Goal: Communication & Community: Answer question/provide support

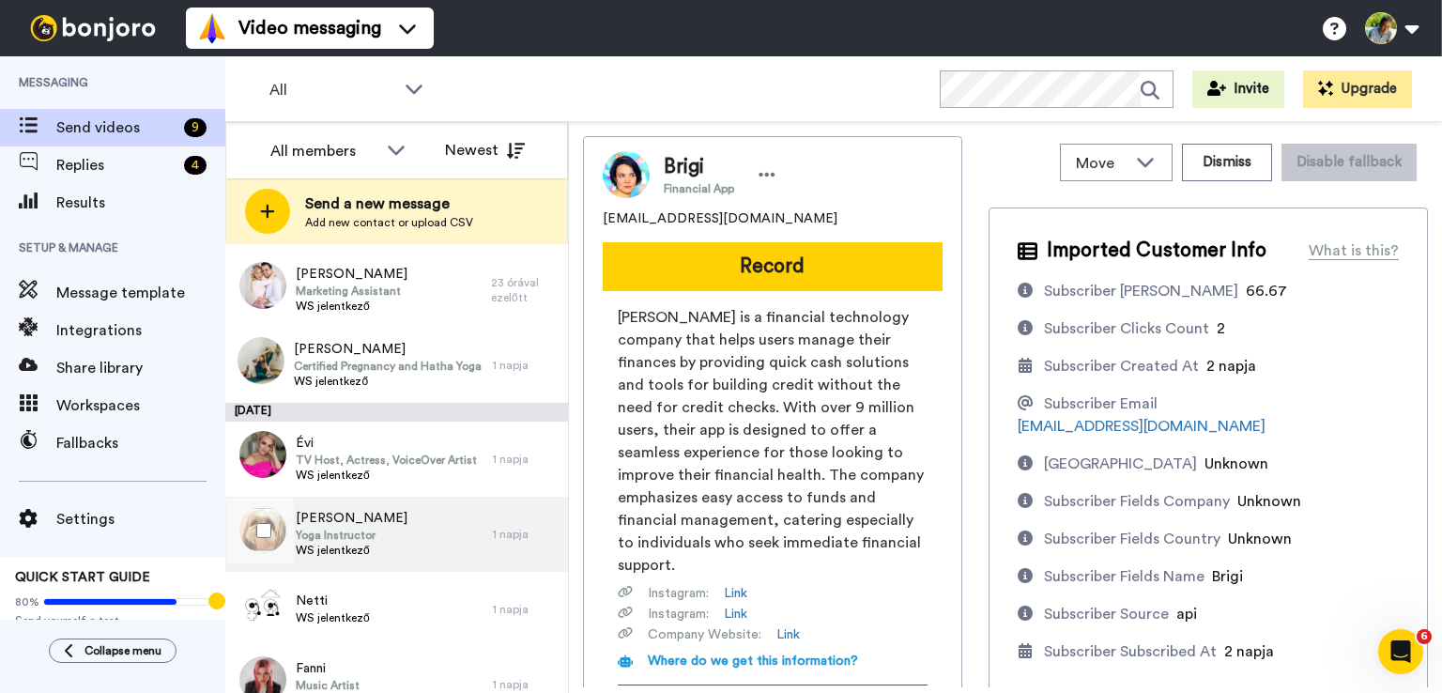
scroll to position [265, 0]
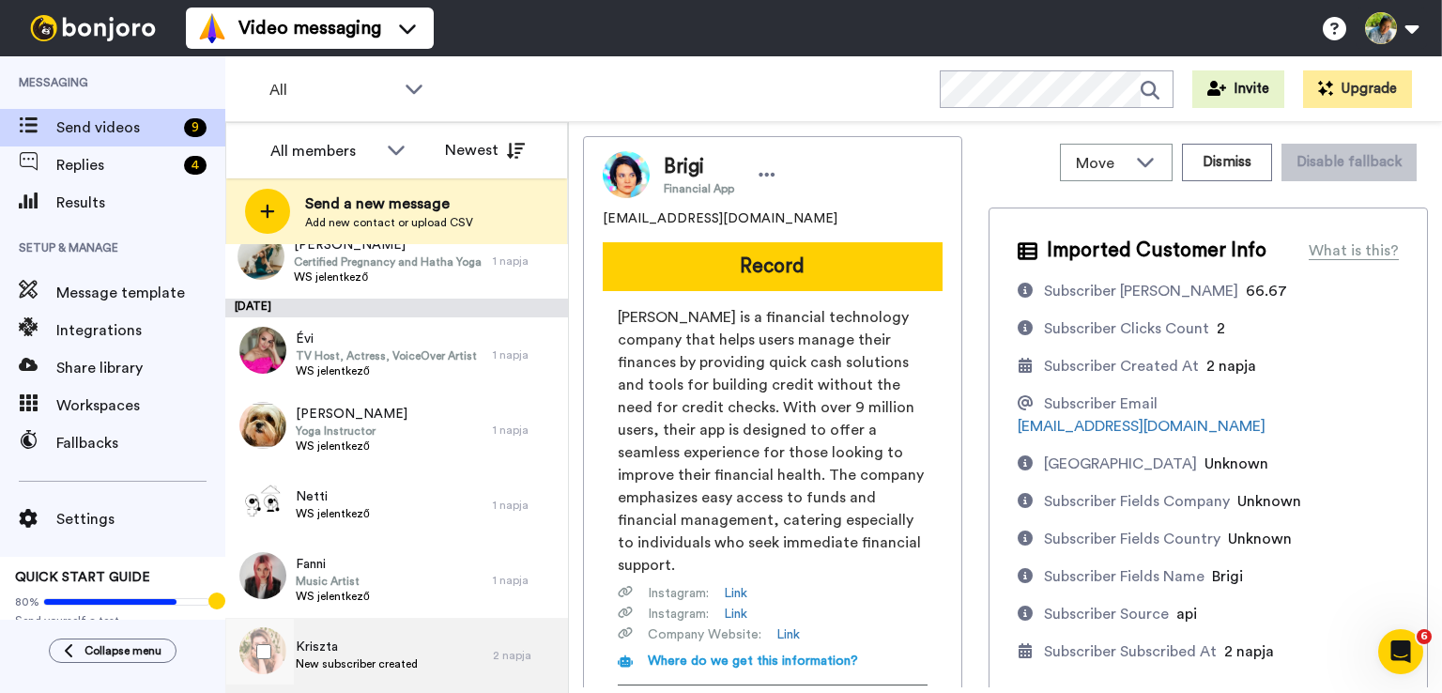
click at [413, 647] on span "Kriszta" at bounding box center [357, 646] width 122 height 19
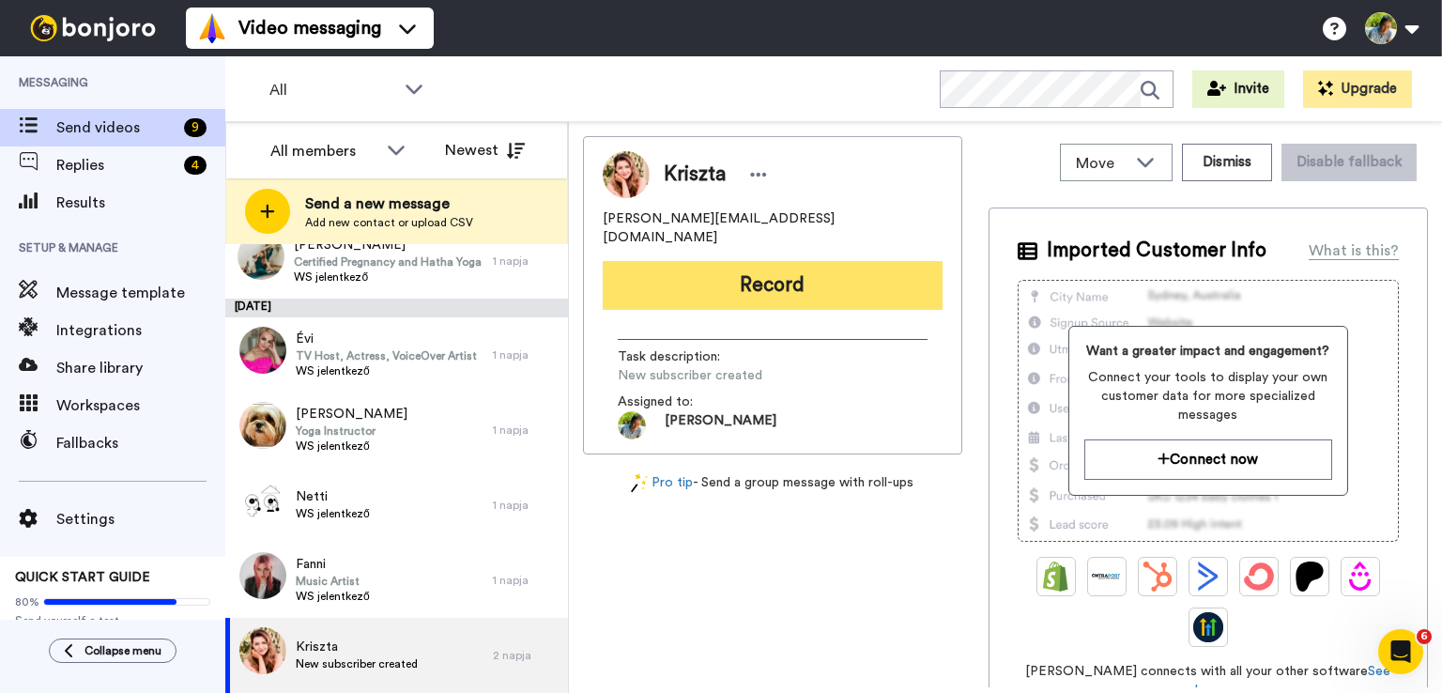
click at [760, 264] on button "Record" at bounding box center [773, 285] width 340 height 49
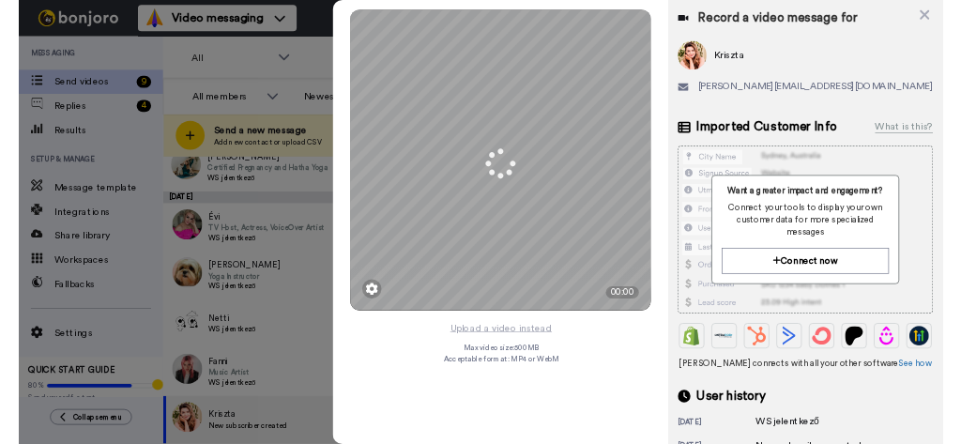
scroll to position [265, 0]
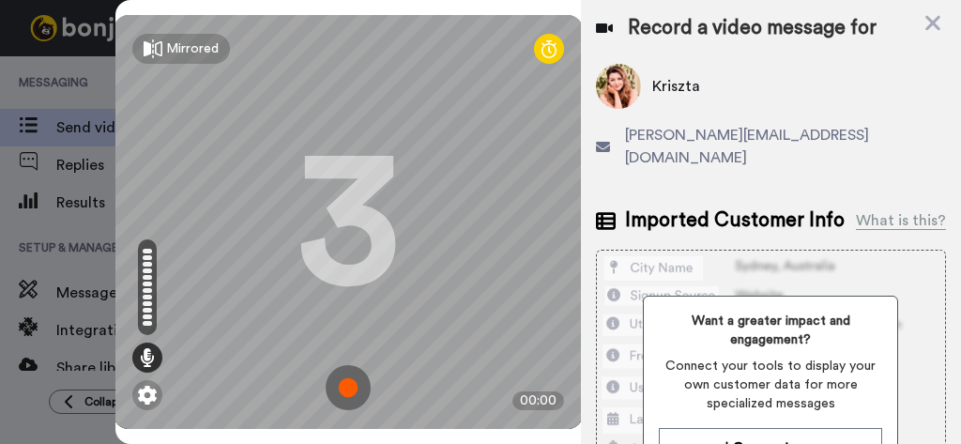
click at [343, 368] on img at bounding box center [348, 387] width 45 height 45
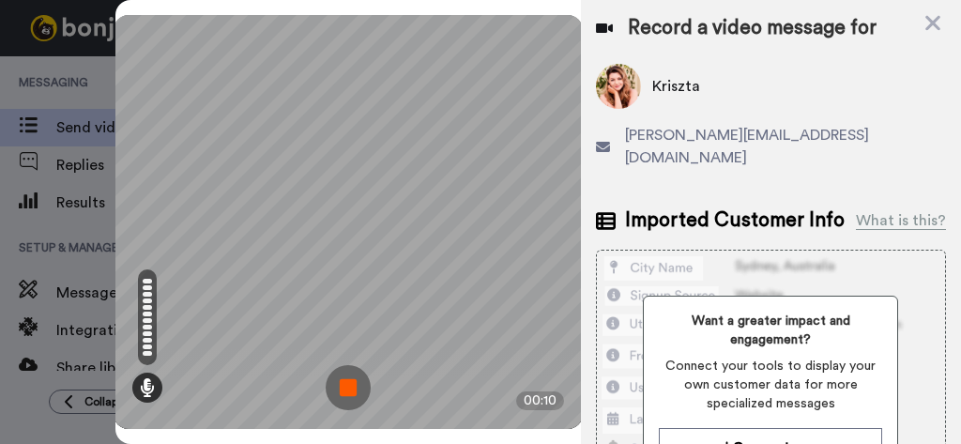
click at [343, 368] on img at bounding box center [348, 387] width 45 height 45
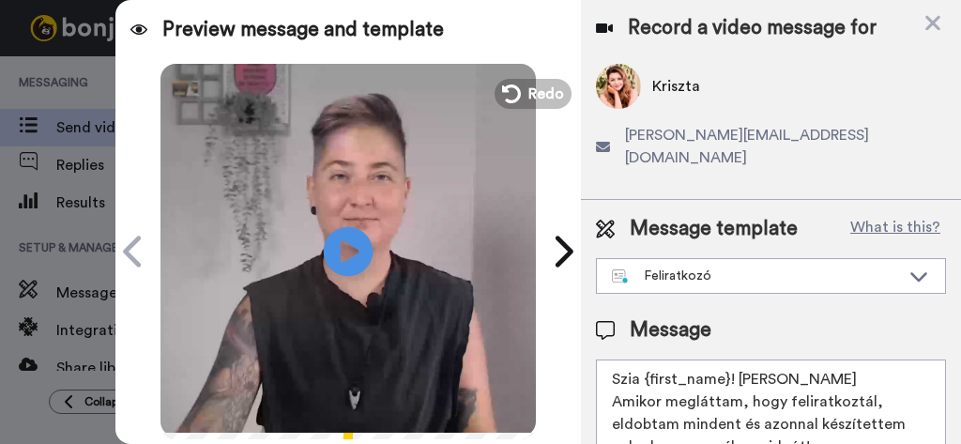
click at [334, 252] on icon "Play/Pause" at bounding box center [348, 250] width 50 height 89
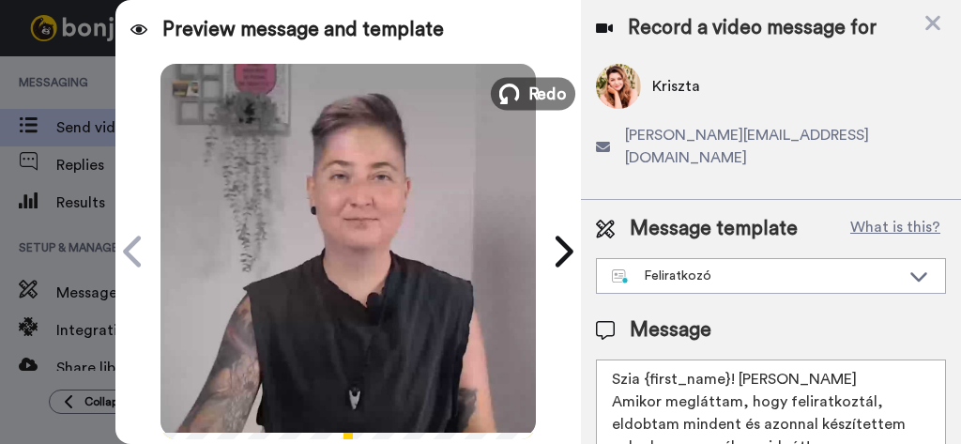
click at [533, 96] on span "Redo" at bounding box center [547, 93] width 39 height 24
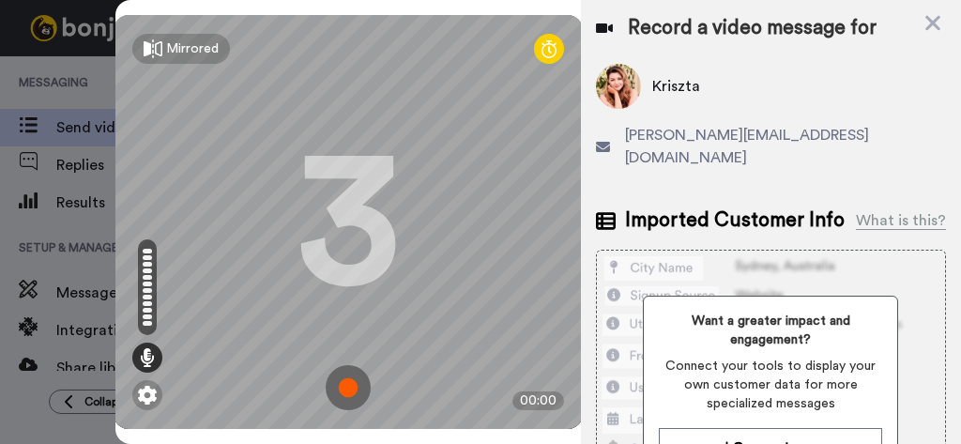
click at [347, 365] on img at bounding box center [348, 387] width 45 height 45
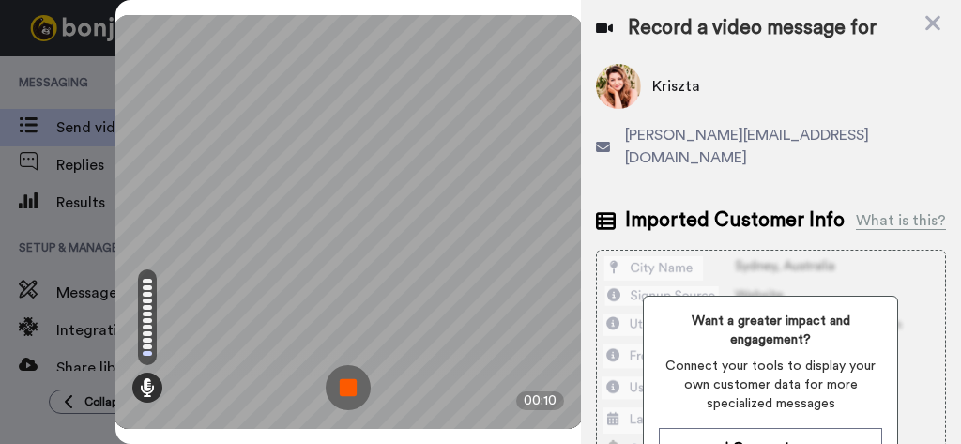
click at [347, 365] on img at bounding box center [348, 387] width 45 height 45
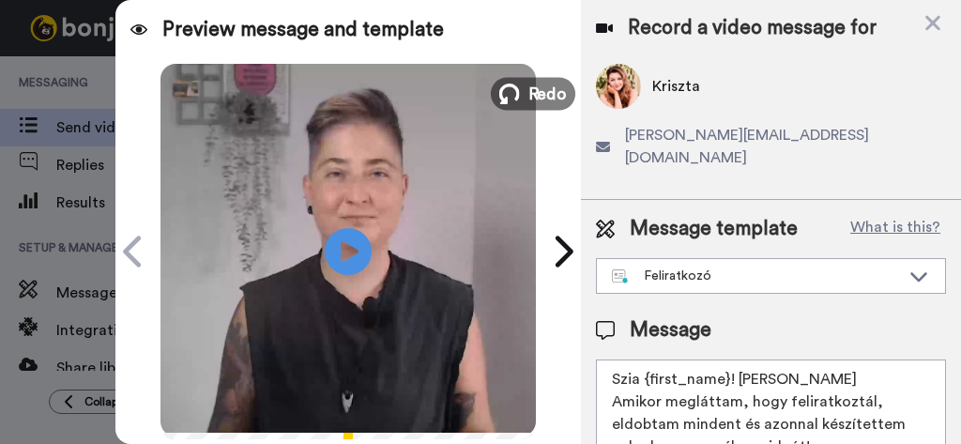
click at [535, 87] on span "Redo" at bounding box center [547, 93] width 39 height 24
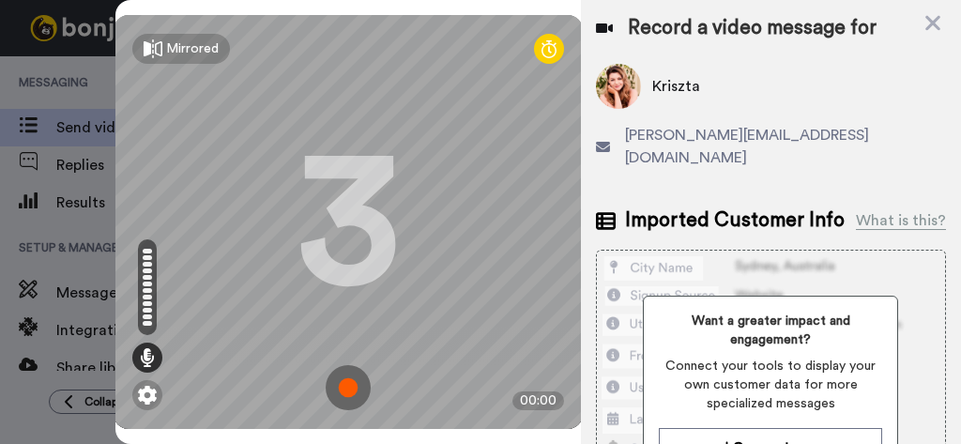
click at [346, 365] on img at bounding box center [348, 387] width 45 height 45
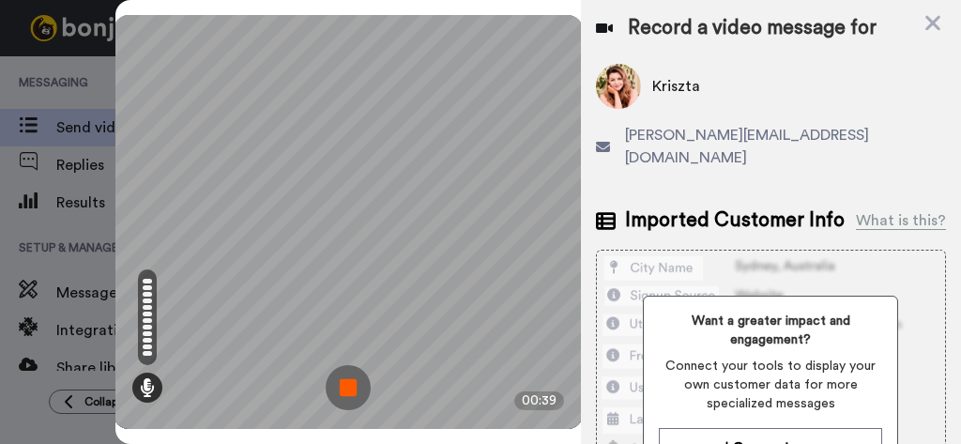
click at [347, 365] on img at bounding box center [348, 387] width 45 height 45
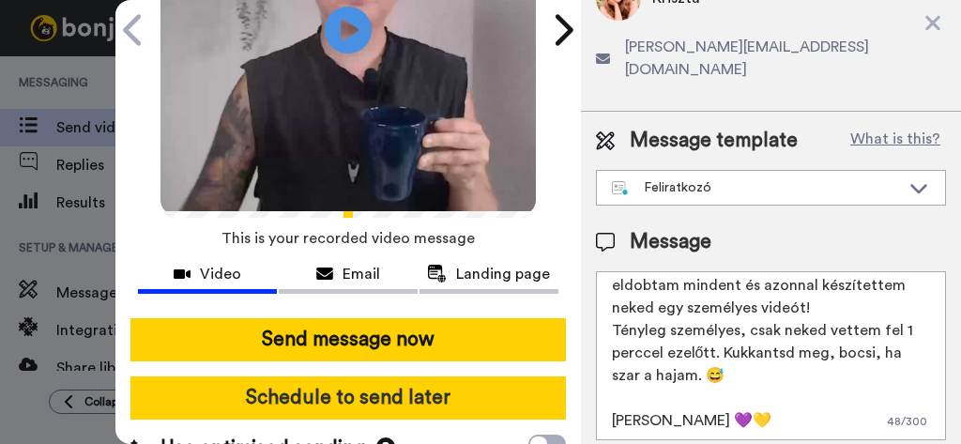
scroll to position [281, 0]
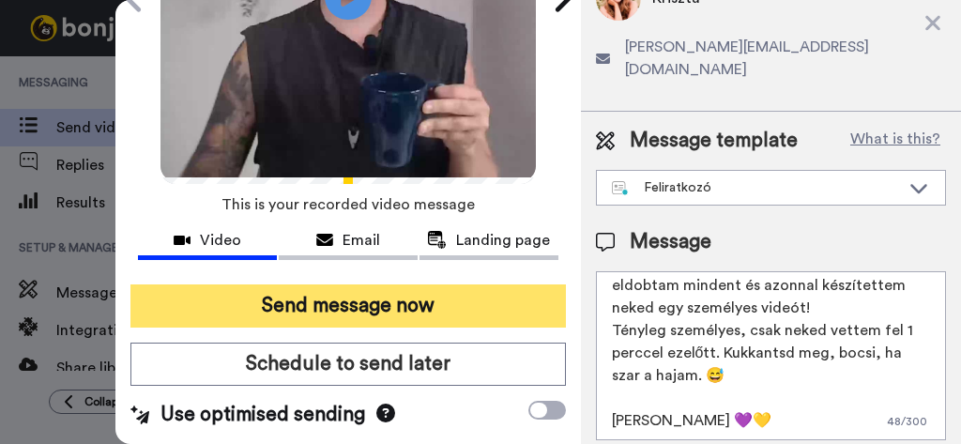
click at [343, 284] on button "Send message now" at bounding box center [348, 305] width 436 height 43
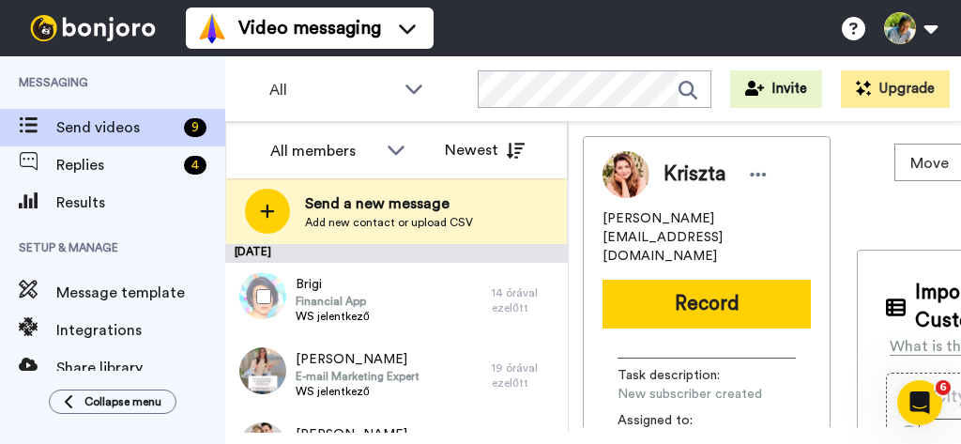
scroll to position [220, 0]
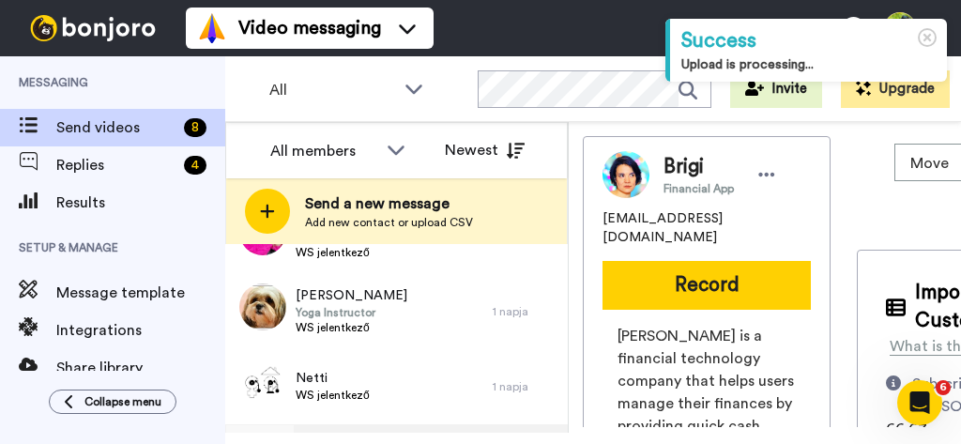
scroll to position [450, 0]
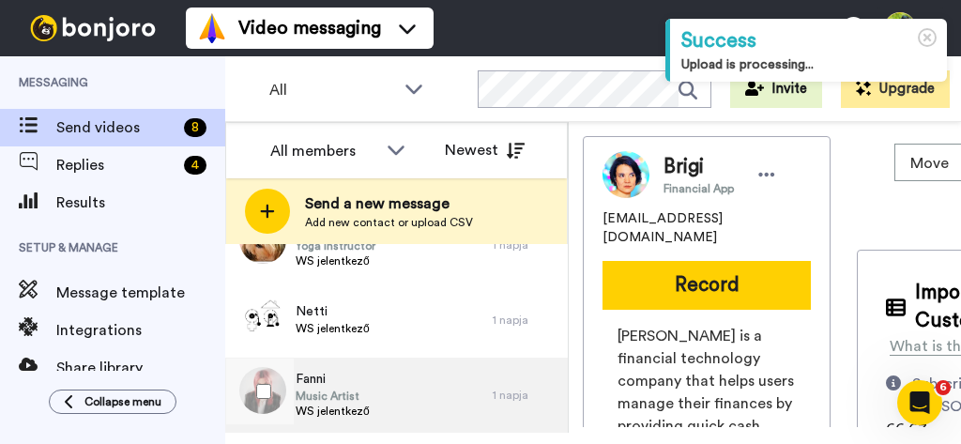
click at [376, 399] on div "Fanni Music Artist WS jelentkező" at bounding box center [359, 395] width 268 height 75
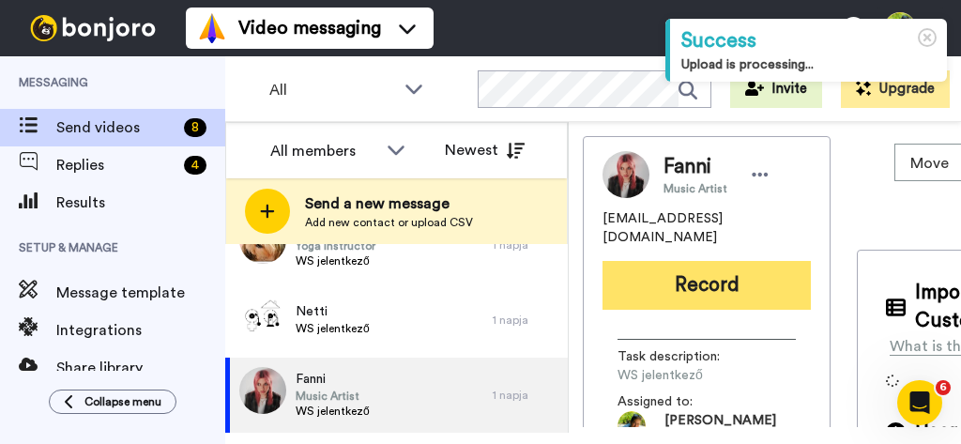
click at [694, 264] on button "Record" at bounding box center [707, 285] width 208 height 49
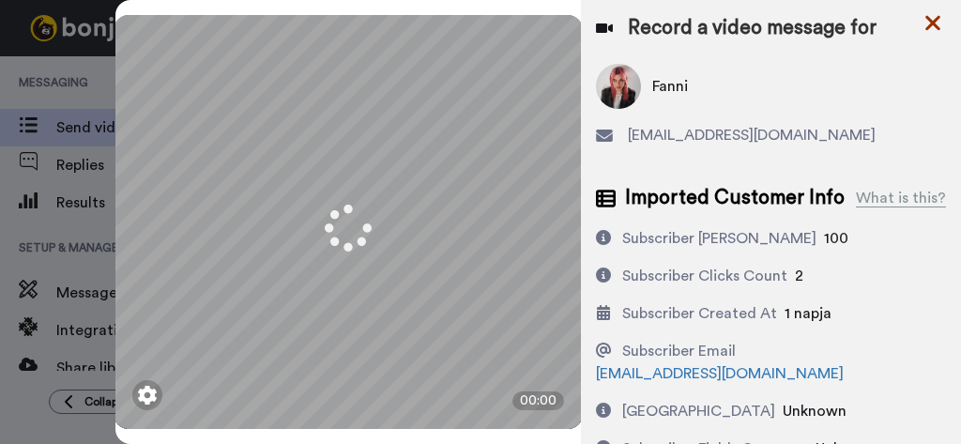
click at [937, 25] on icon at bounding box center [932, 23] width 15 height 15
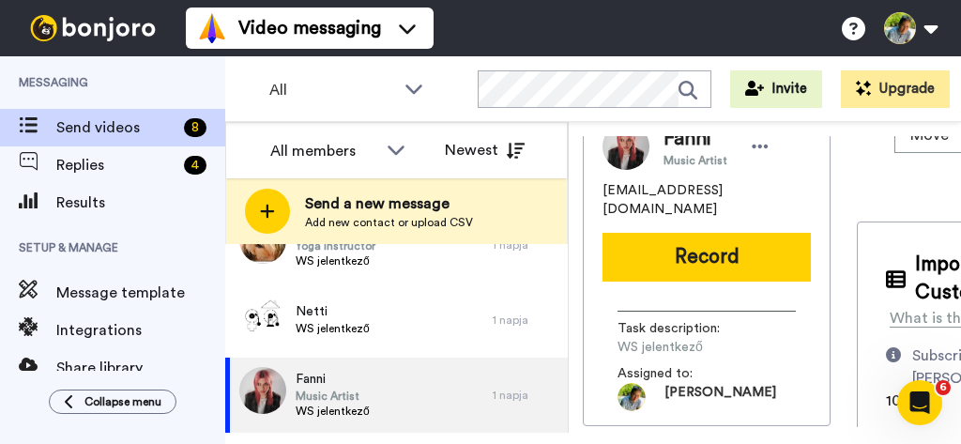
scroll to position [0, 23]
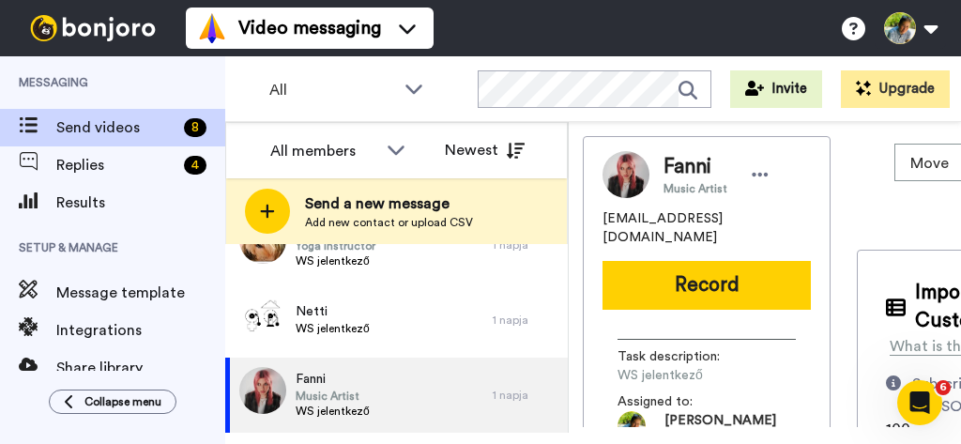
click at [702, 266] on button "Record" at bounding box center [707, 285] width 208 height 49
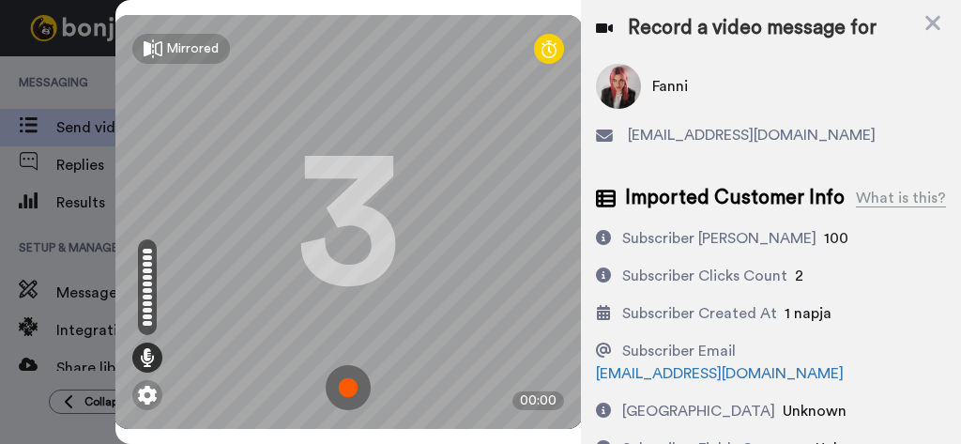
click at [350, 365] on img at bounding box center [348, 387] width 45 height 45
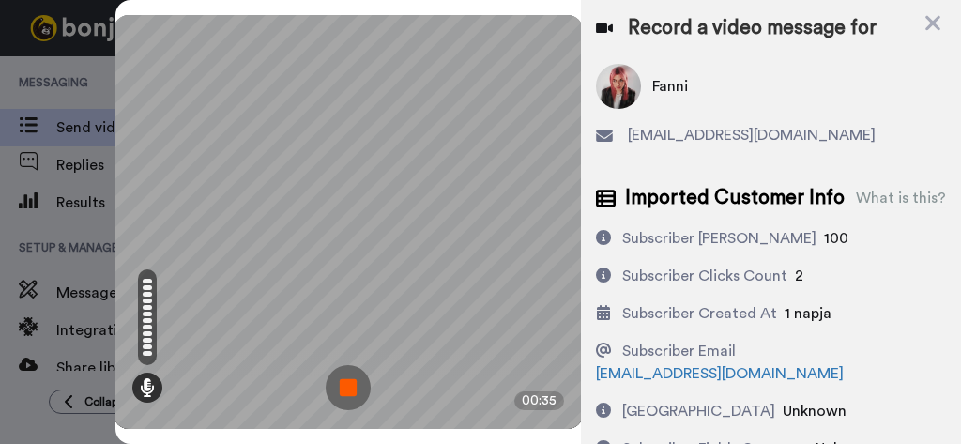
click at [350, 365] on img at bounding box center [348, 387] width 45 height 45
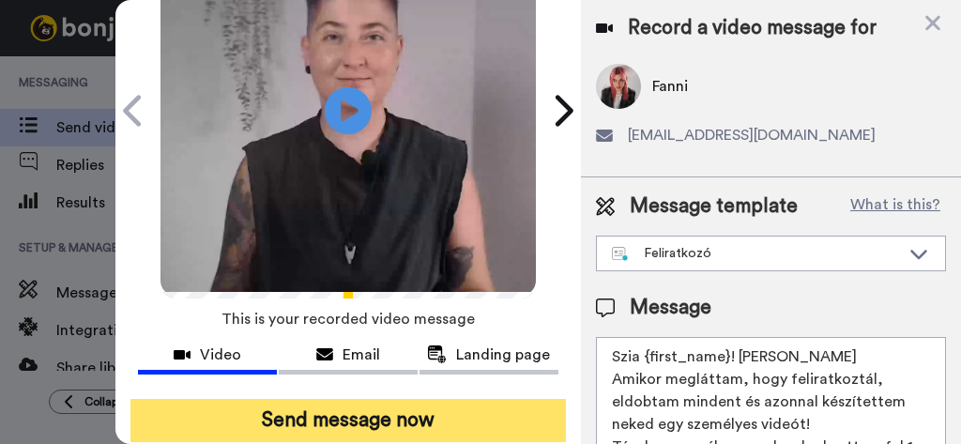
scroll to position [281, 0]
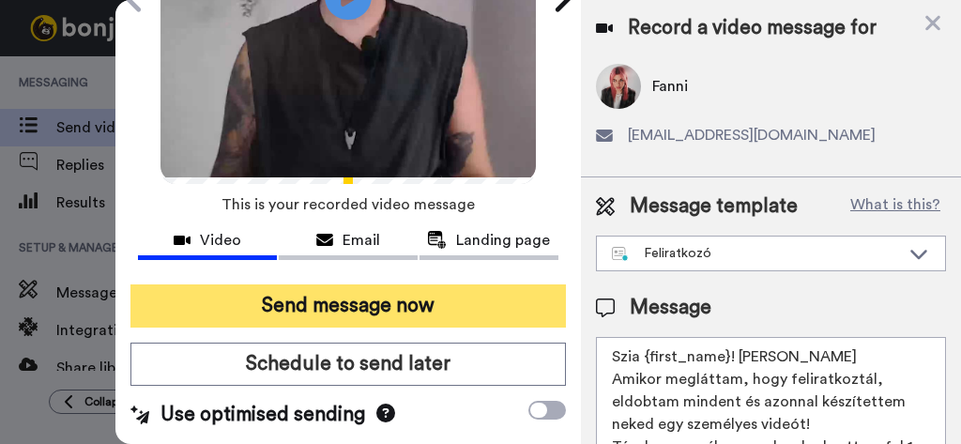
click at [277, 284] on button "Send message now" at bounding box center [348, 305] width 436 height 43
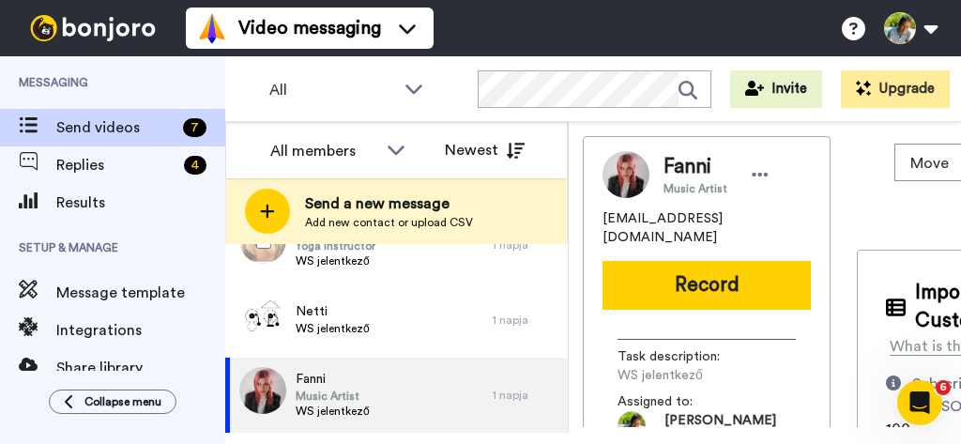
scroll to position [0, 0]
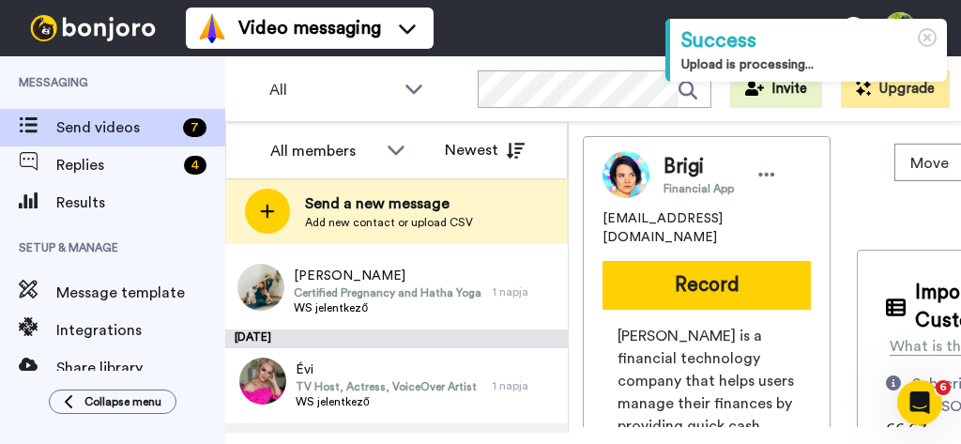
scroll to position [375, 0]
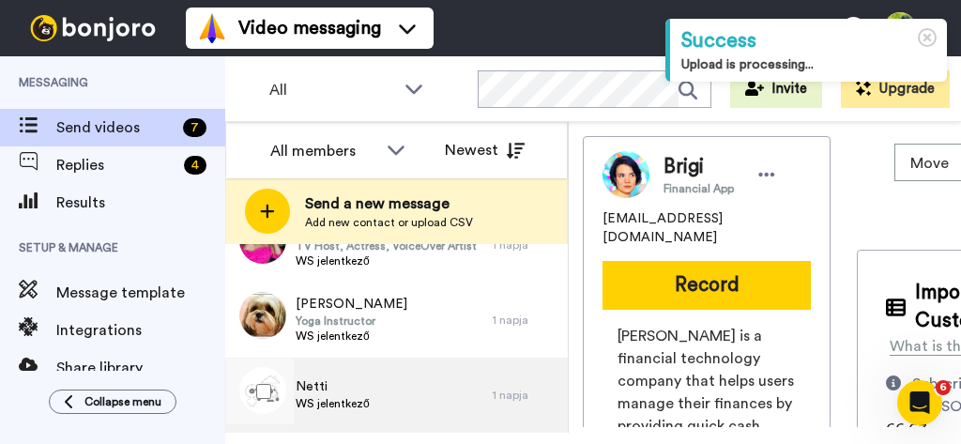
click at [382, 401] on div "Netti WS jelentkező" at bounding box center [359, 395] width 268 height 75
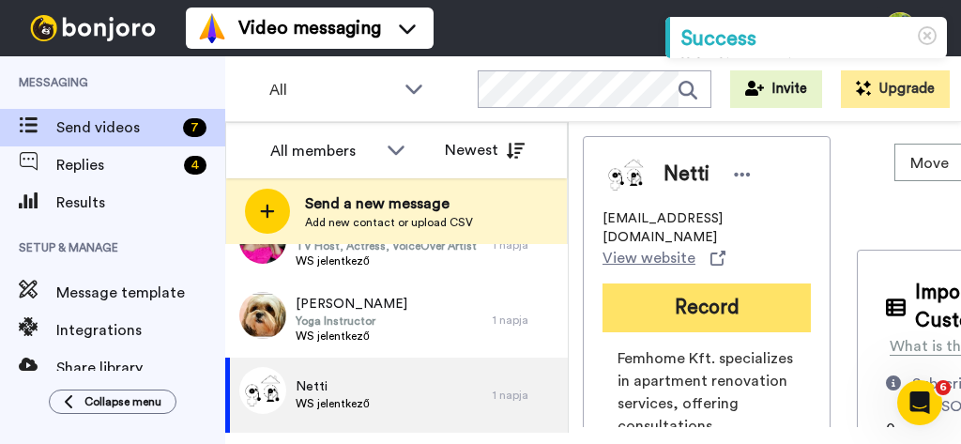
click at [635, 286] on button "Record" at bounding box center [707, 307] width 208 height 49
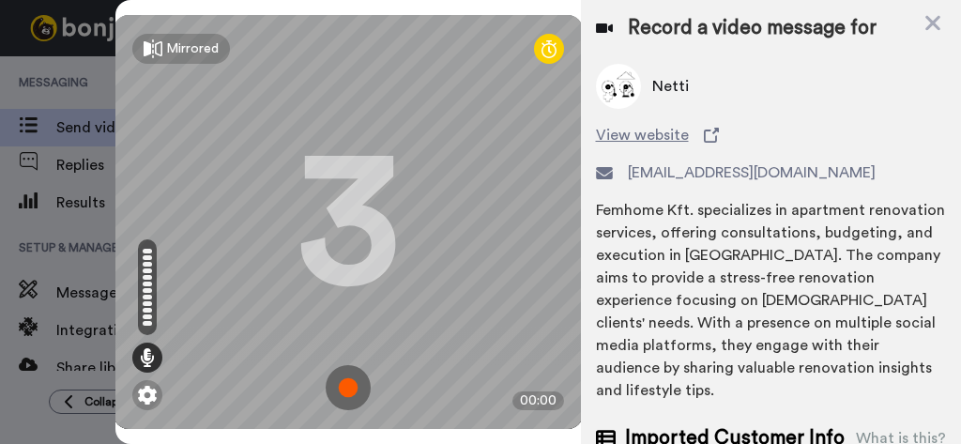
click at [347, 365] on img at bounding box center [348, 387] width 45 height 45
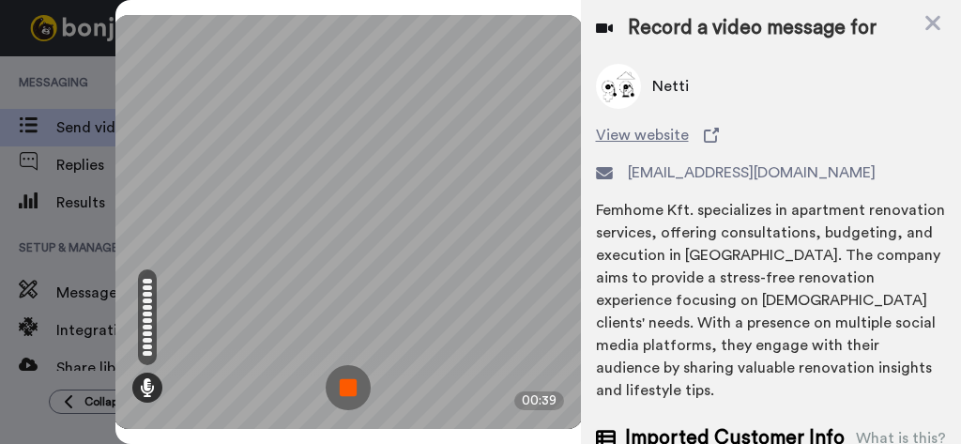
click at [350, 365] on img at bounding box center [348, 387] width 45 height 45
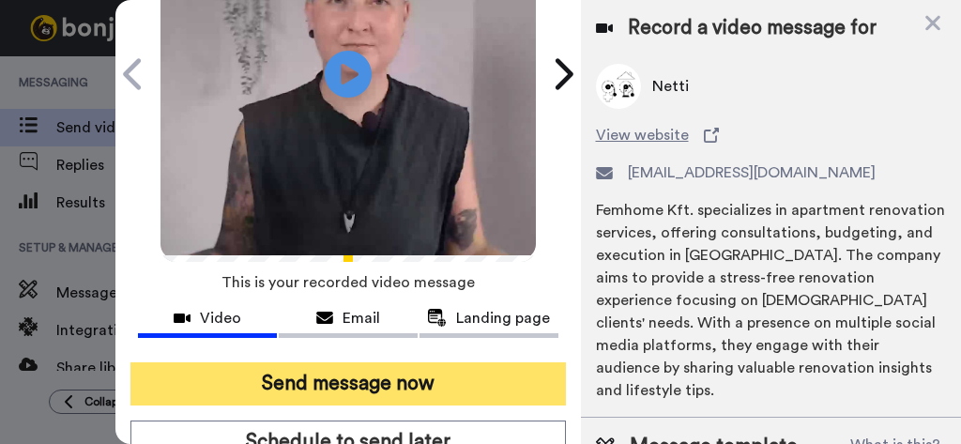
scroll to position [281, 0]
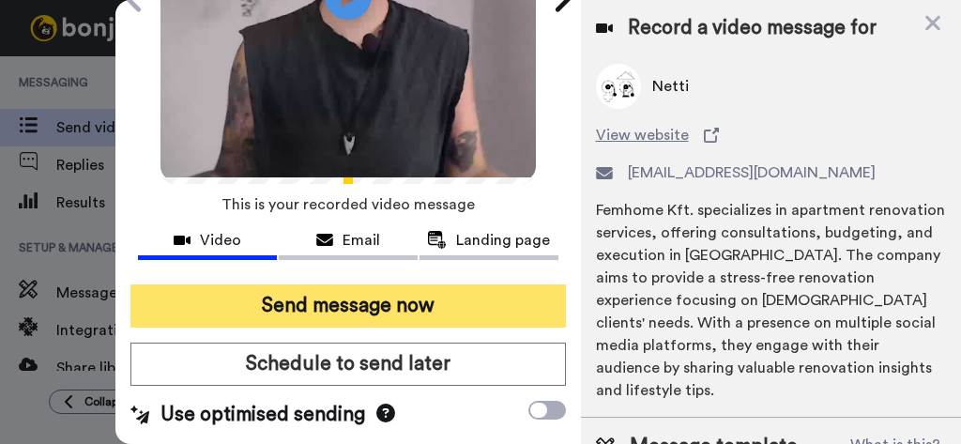
click at [309, 284] on button "Send message now" at bounding box center [348, 305] width 436 height 43
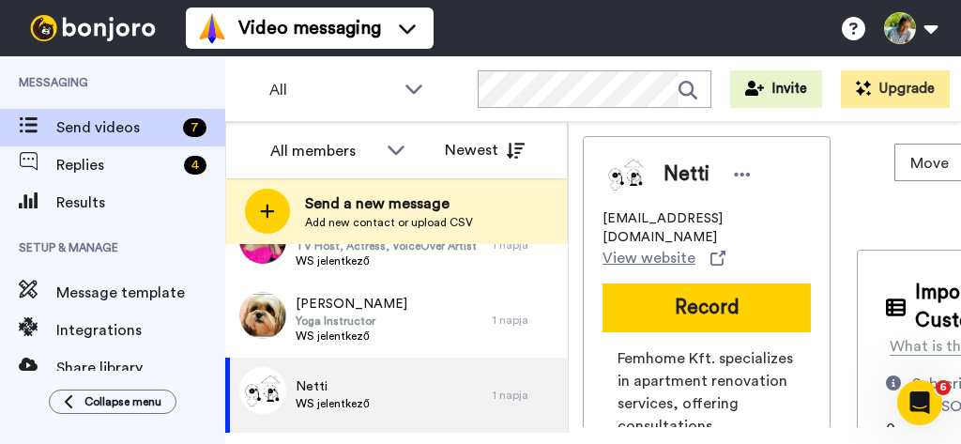
scroll to position [0, 0]
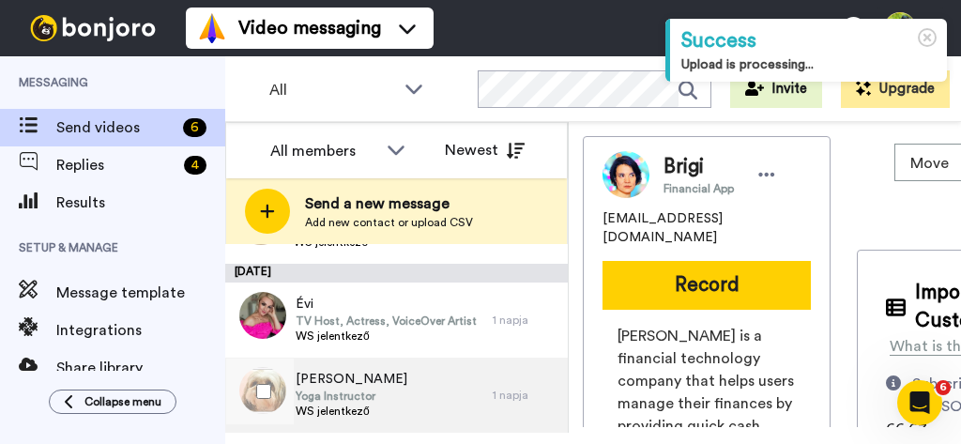
click at [395, 400] on div "[PERSON_NAME] Yoga Instructor WS jelentkező" at bounding box center [359, 395] width 268 height 75
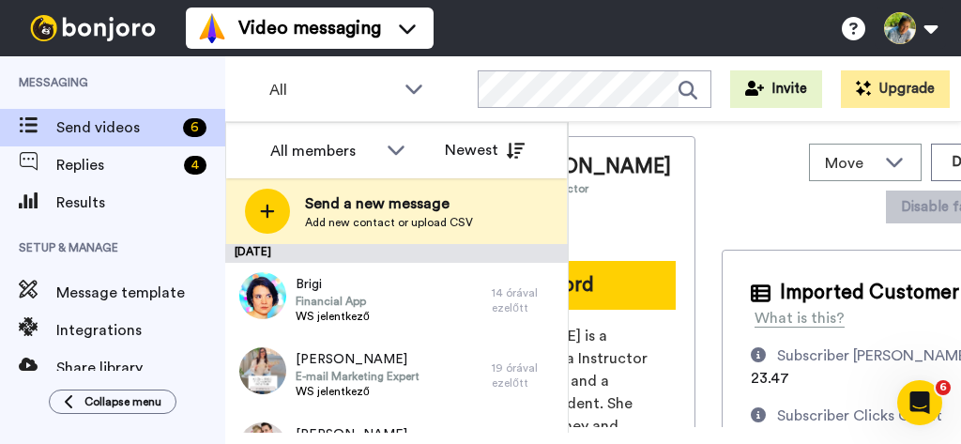
scroll to position [0, 171]
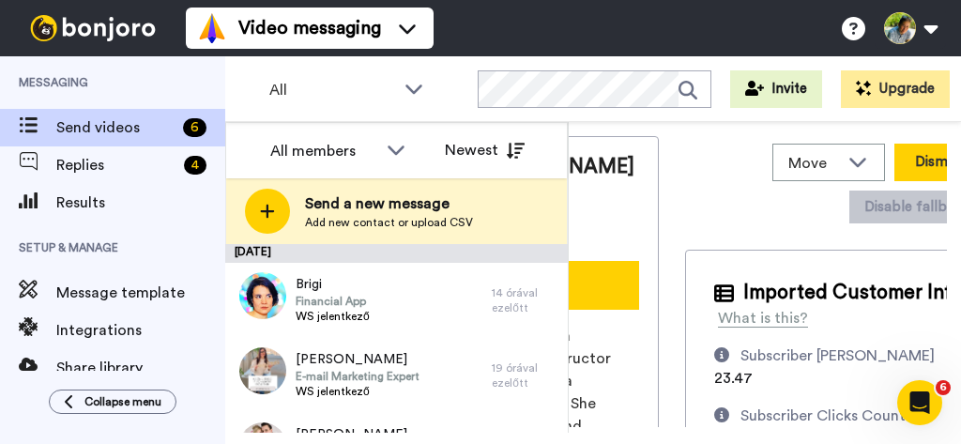
click at [895, 160] on button "Dismiss" at bounding box center [940, 163] width 90 height 38
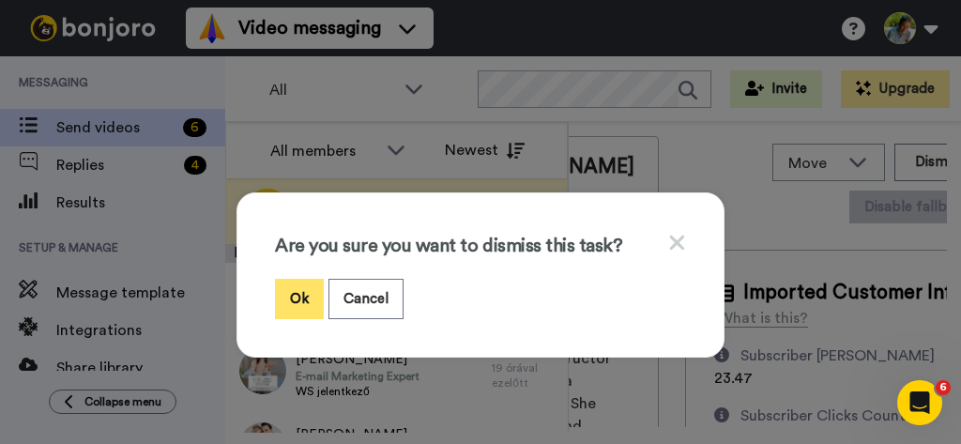
click at [296, 298] on button "Ok" at bounding box center [299, 299] width 49 height 40
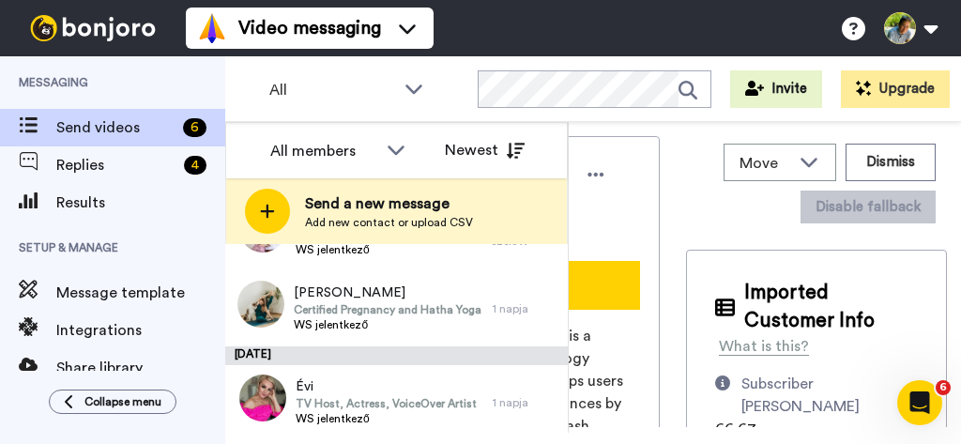
scroll to position [224, 0]
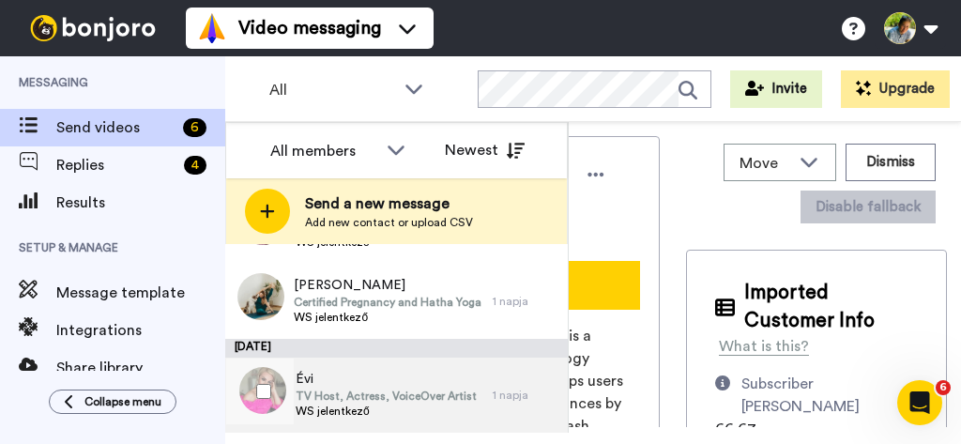
click at [365, 394] on span "TV Host, Actress, VoiceOver Artist" at bounding box center [386, 396] width 181 height 15
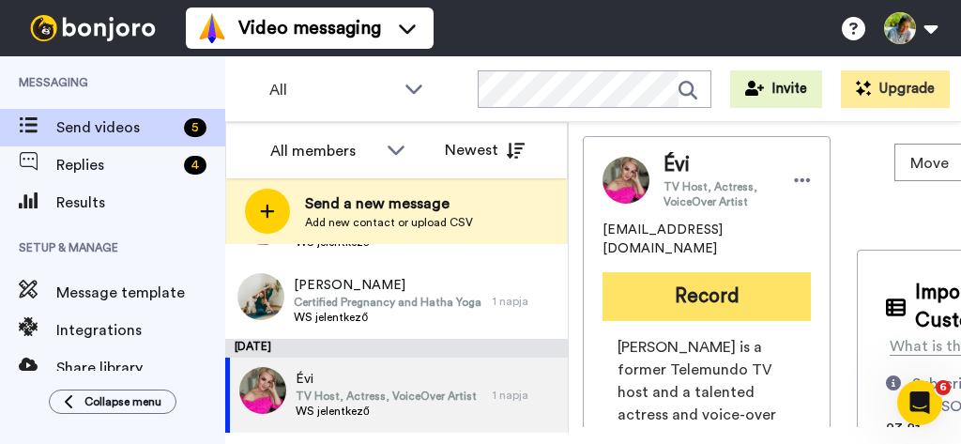
click at [667, 272] on button "Record" at bounding box center [707, 296] width 208 height 49
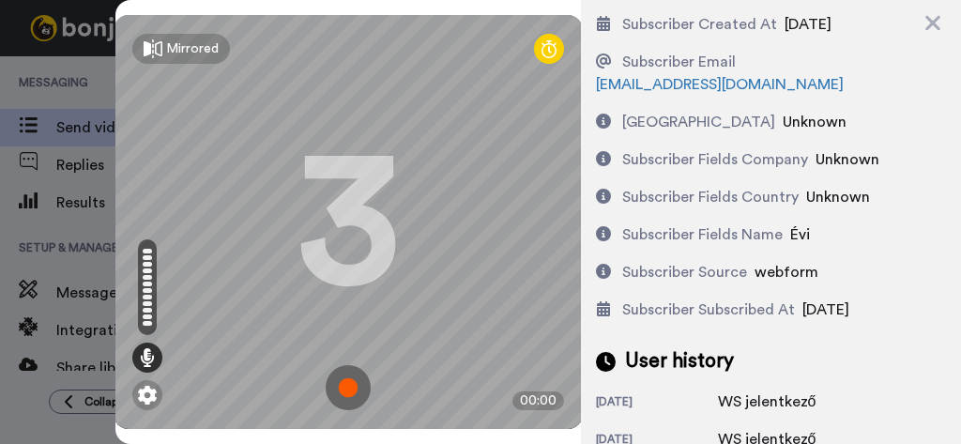
scroll to position [604, 0]
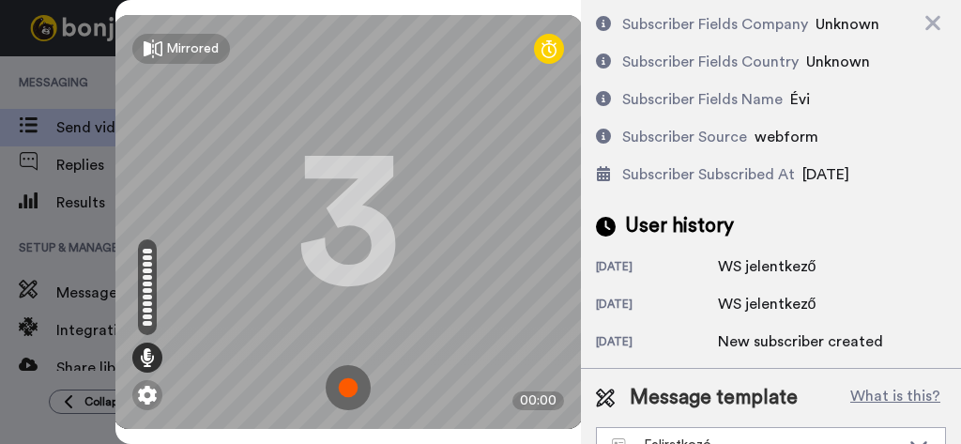
click at [345, 365] on img at bounding box center [348, 387] width 45 height 45
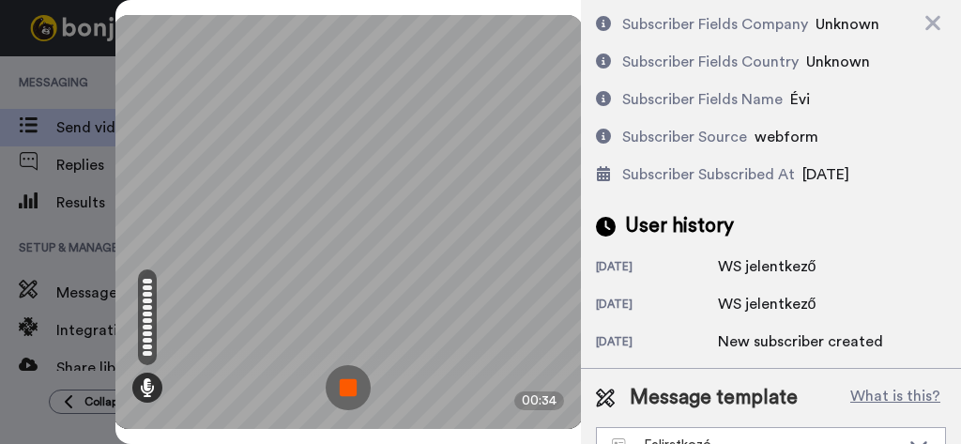
click at [346, 365] on img at bounding box center [348, 387] width 45 height 45
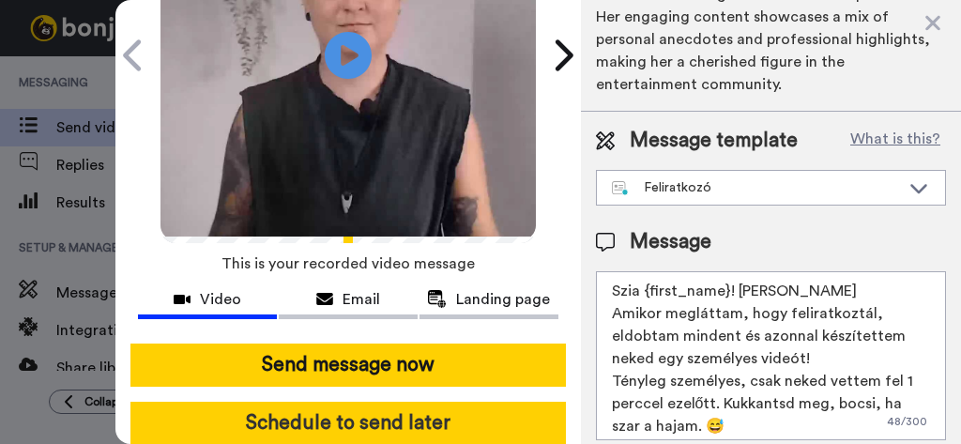
scroll to position [281, 0]
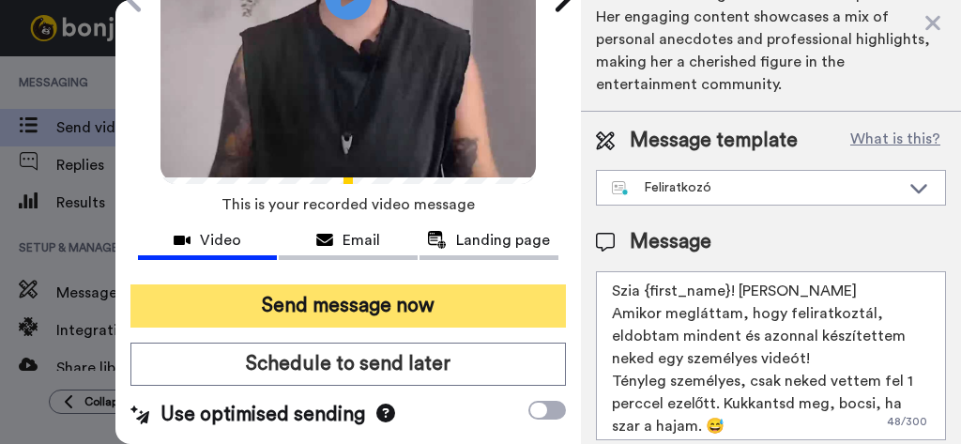
click at [367, 284] on button "Send message now" at bounding box center [348, 305] width 436 height 43
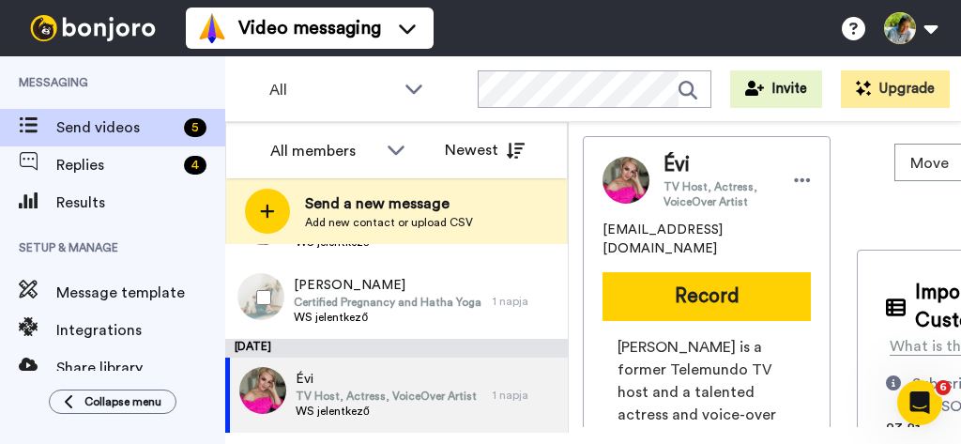
scroll to position [0, 0]
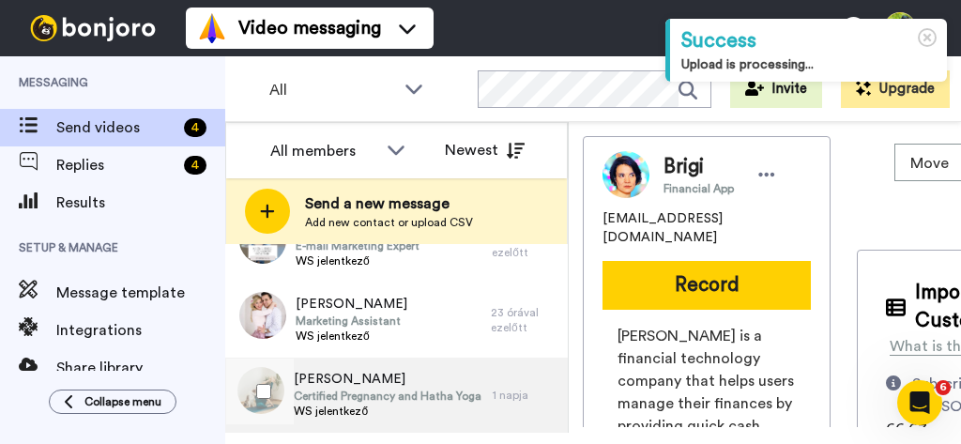
click at [414, 391] on span "Certified Pregnancy and Hatha Yoga Instructor, Doula" at bounding box center [389, 396] width 190 height 15
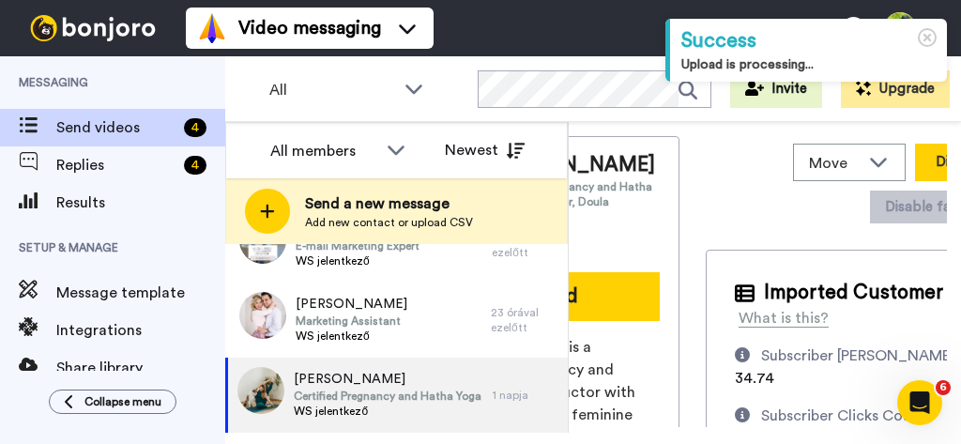
click at [915, 166] on button "Dismiss" at bounding box center [960, 163] width 90 height 38
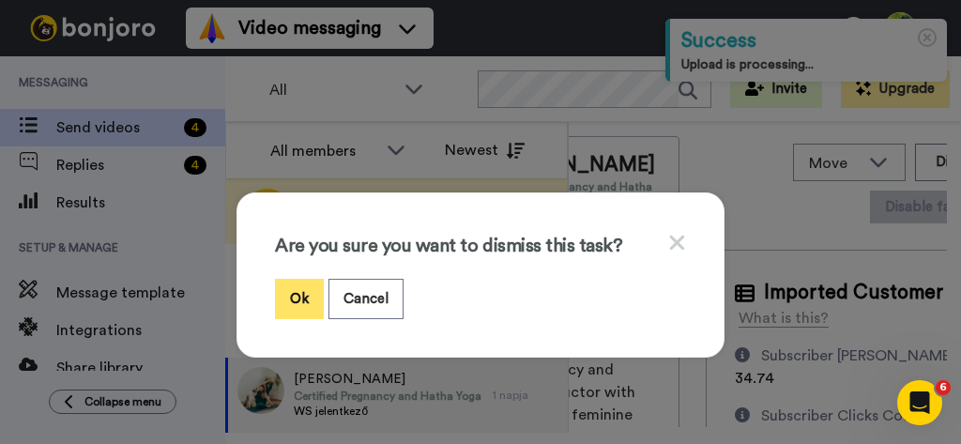
click at [297, 301] on button "Ok" at bounding box center [299, 299] width 49 height 40
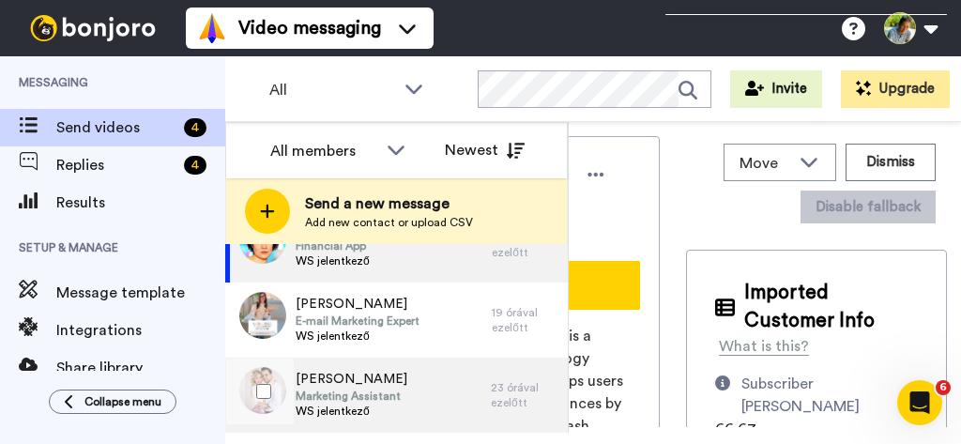
scroll to position [55, 0]
click at [407, 383] on span "Erzsébet Schmidt-Vachtler" at bounding box center [352, 379] width 112 height 19
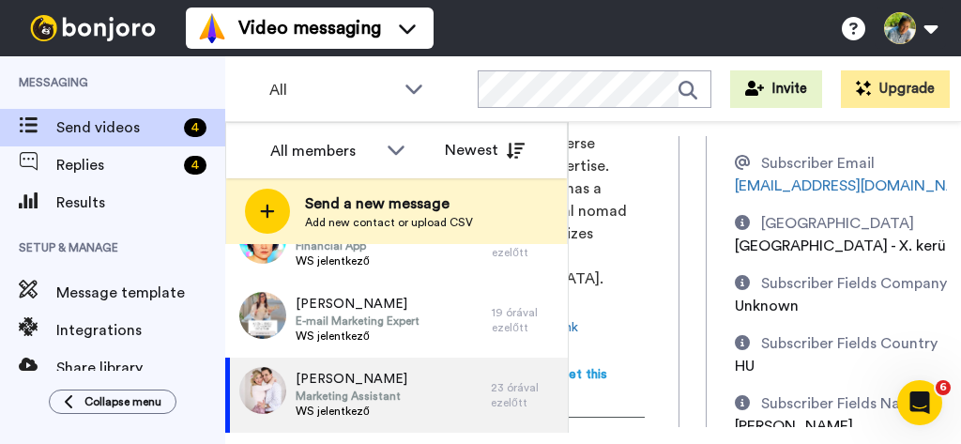
scroll to position [375, 0]
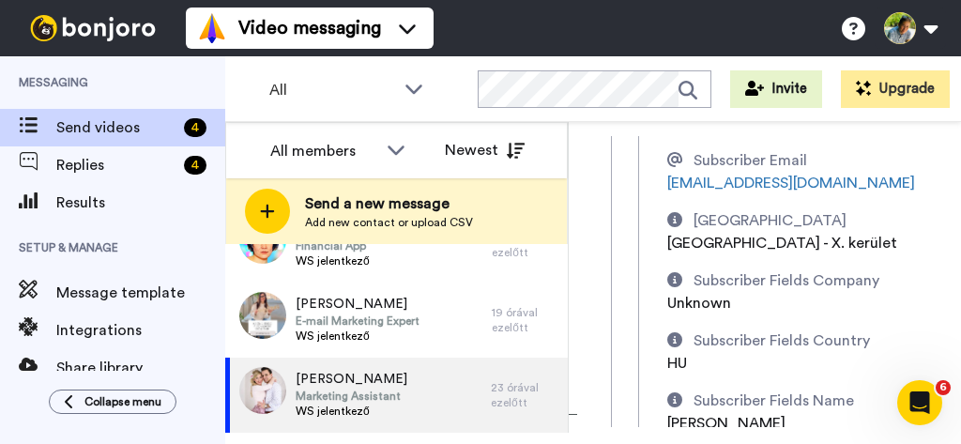
drag, startPoint x: 785, startPoint y: 409, endPoint x: 6, endPoint y: 19, distance: 871.4
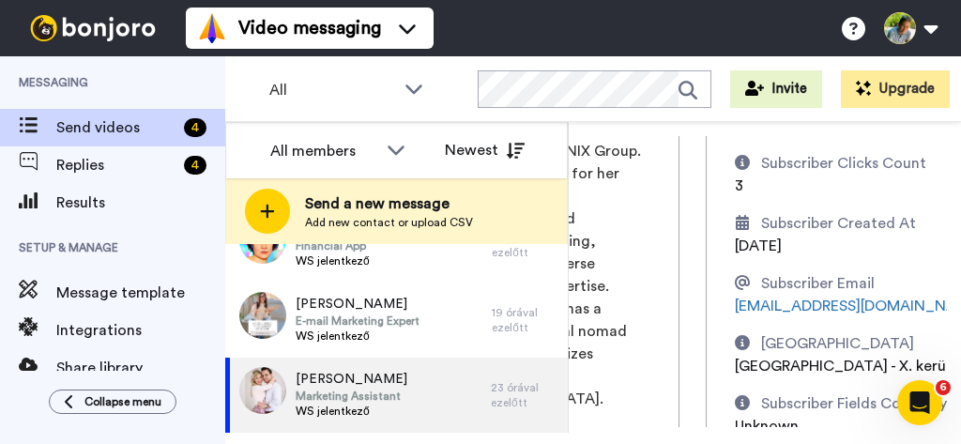
scroll to position [0, 0]
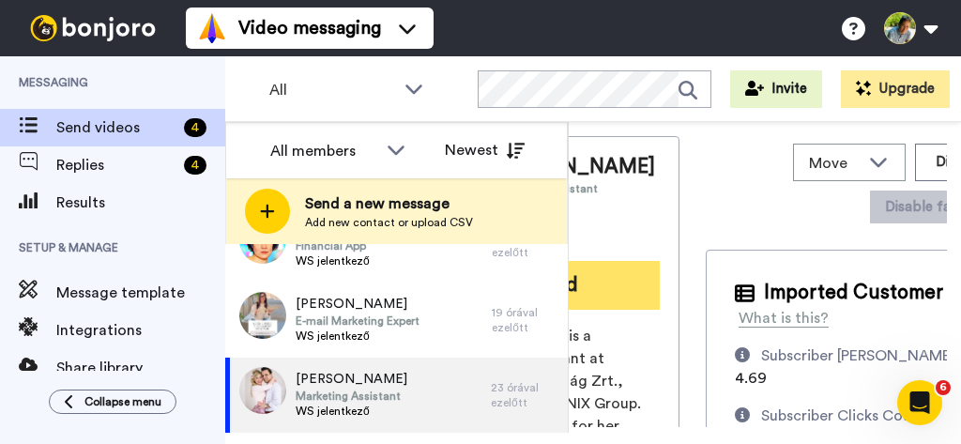
click at [594, 310] on button "Record" at bounding box center [546, 285] width 228 height 49
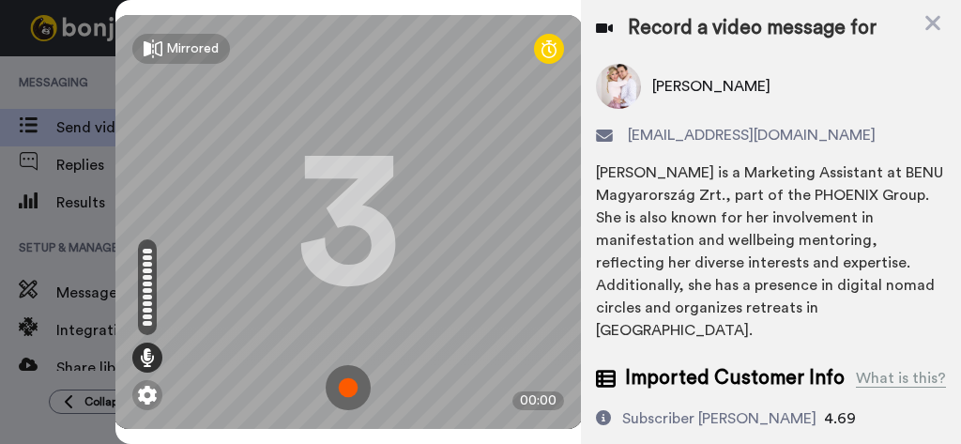
click at [343, 365] on img at bounding box center [348, 387] width 45 height 45
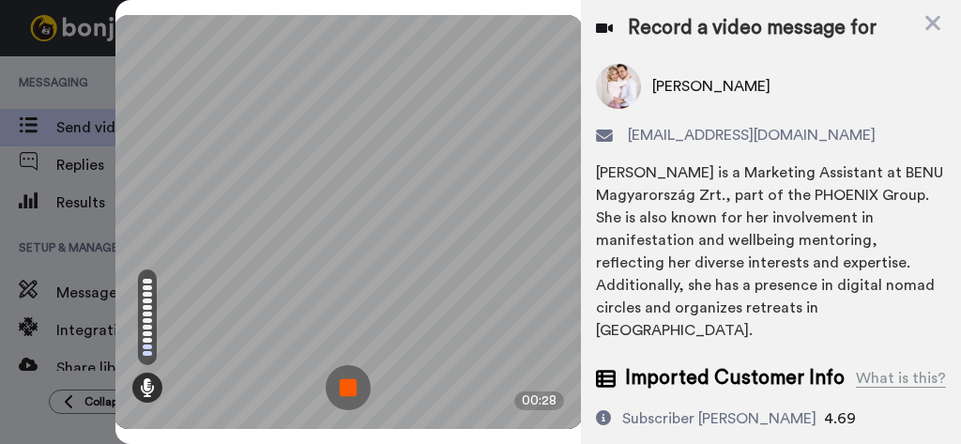
click at [343, 365] on img at bounding box center [348, 387] width 45 height 45
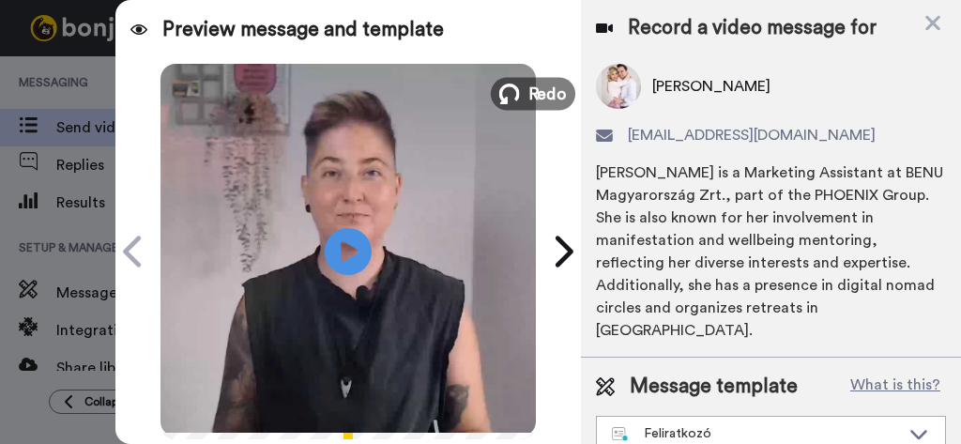
click at [514, 96] on button "Redo" at bounding box center [533, 93] width 84 height 33
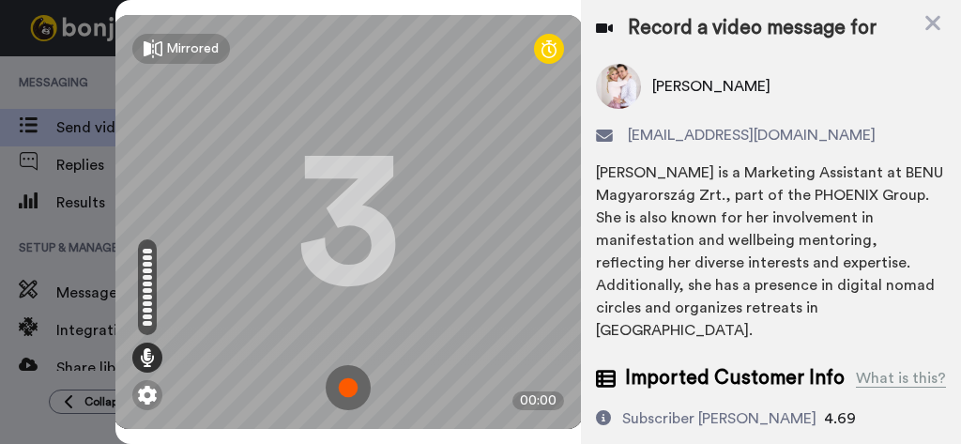
click at [344, 365] on img at bounding box center [348, 387] width 45 height 45
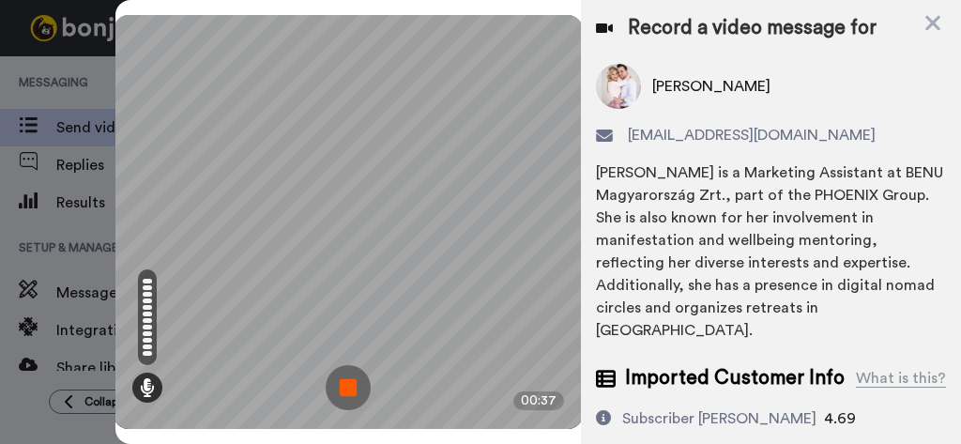
click at [344, 365] on img at bounding box center [348, 387] width 45 height 45
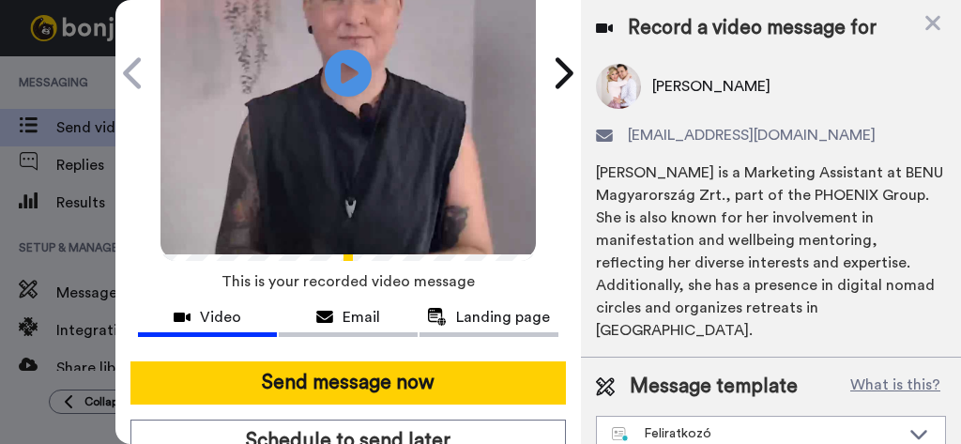
scroll to position [281, 0]
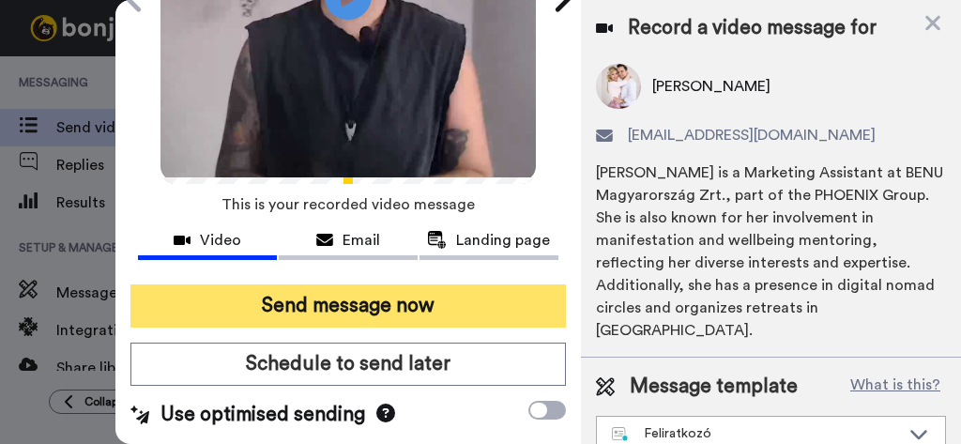
click at [386, 284] on button "Send message now" at bounding box center [348, 305] width 436 height 43
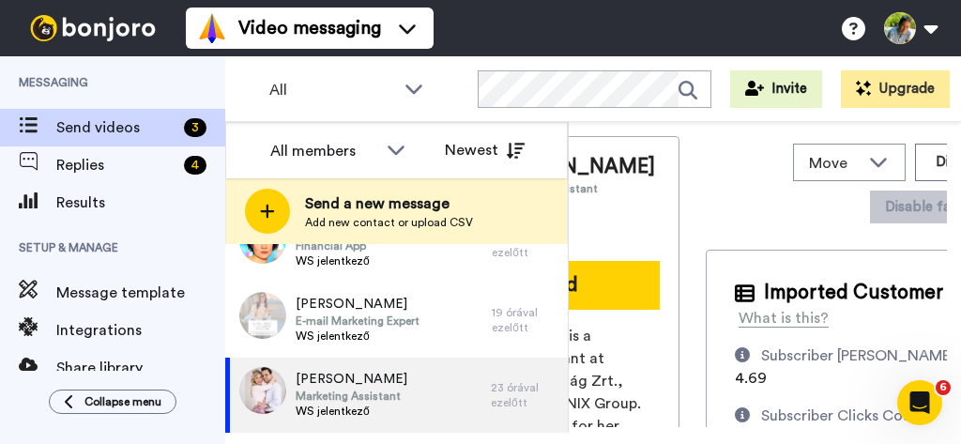
scroll to position [0, 0]
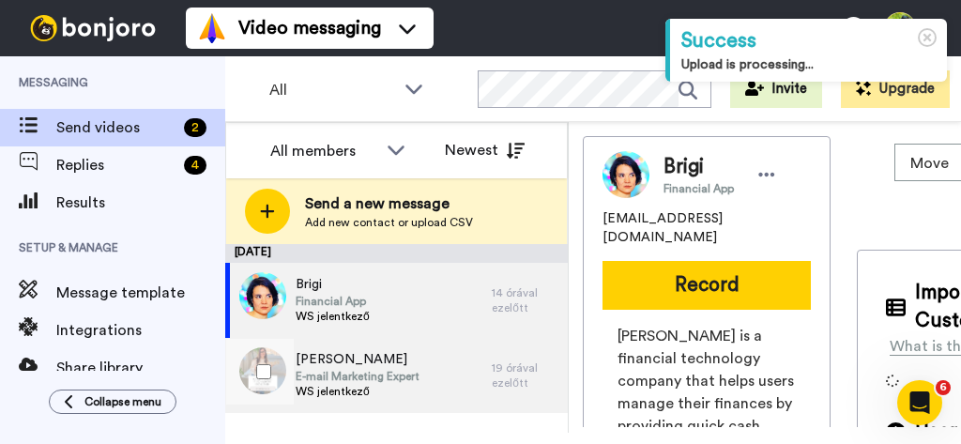
click at [376, 375] on span "E-mail Marketing Expert" at bounding box center [358, 376] width 124 height 15
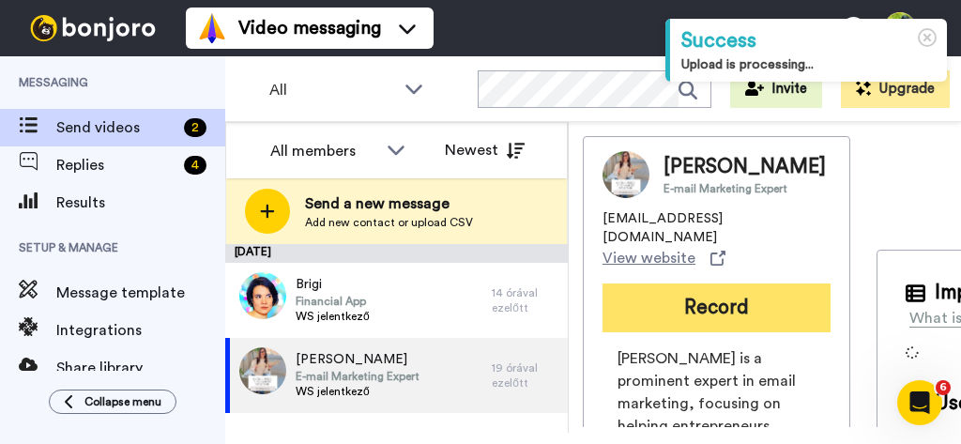
click at [714, 305] on button "Record" at bounding box center [717, 307] width 228 height 49
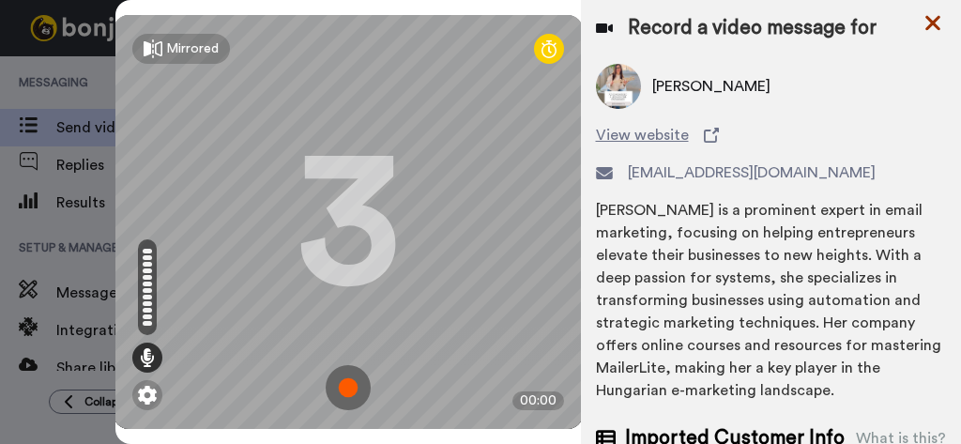
click at [932, 23] on icon at bounding box center [932, 23] width 15 height 15
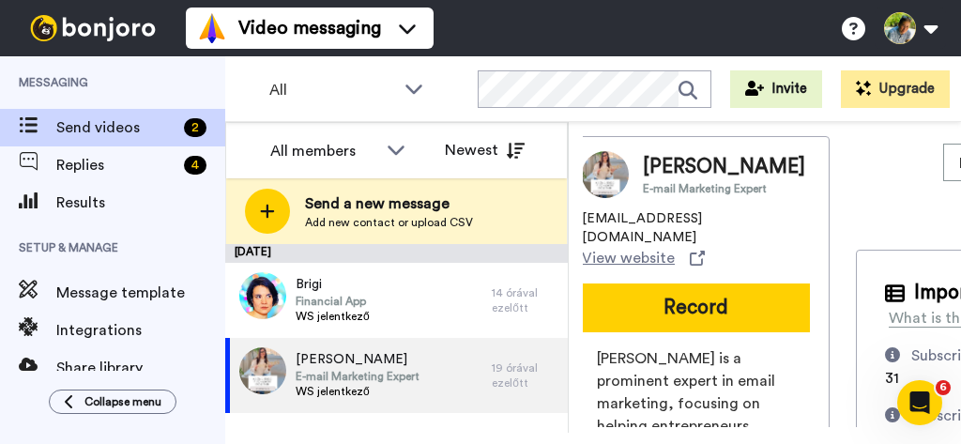
scroll to position [0, 171]
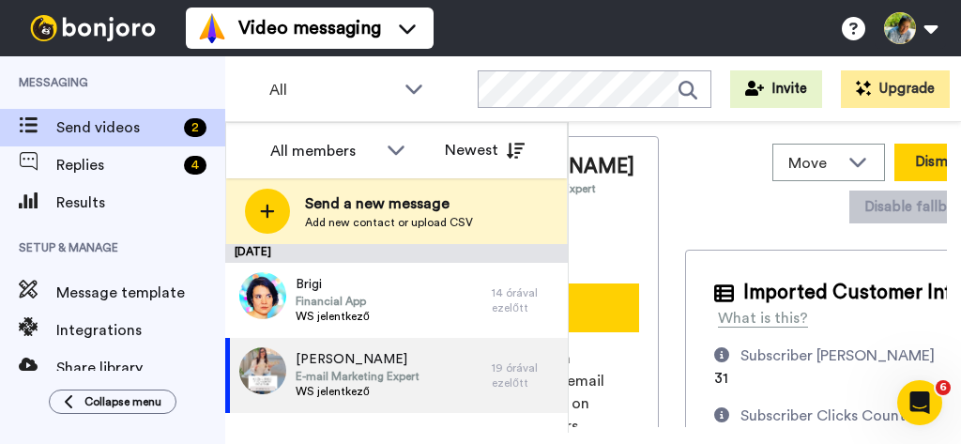
click at [895, 161] on button "Dismiss" at bounding box center [940, 163] width 90 height 38
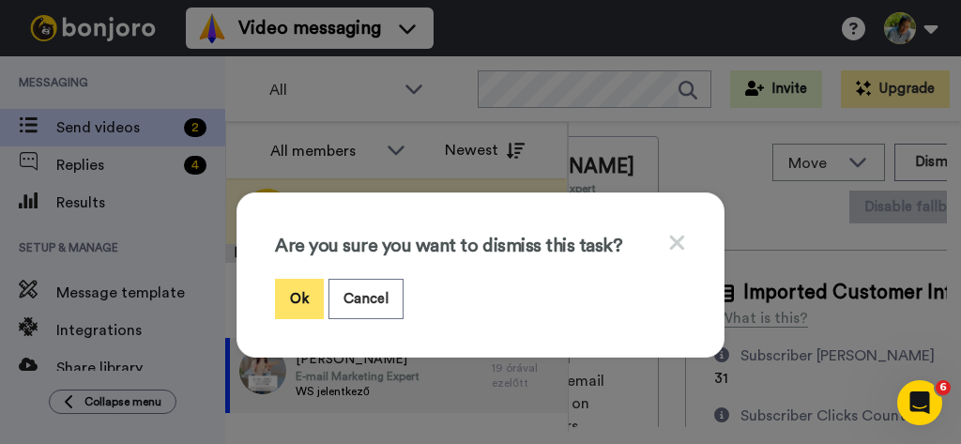
click at [283, 289] on button "Ok" at bounding box center [299, 299] width 49 height 40
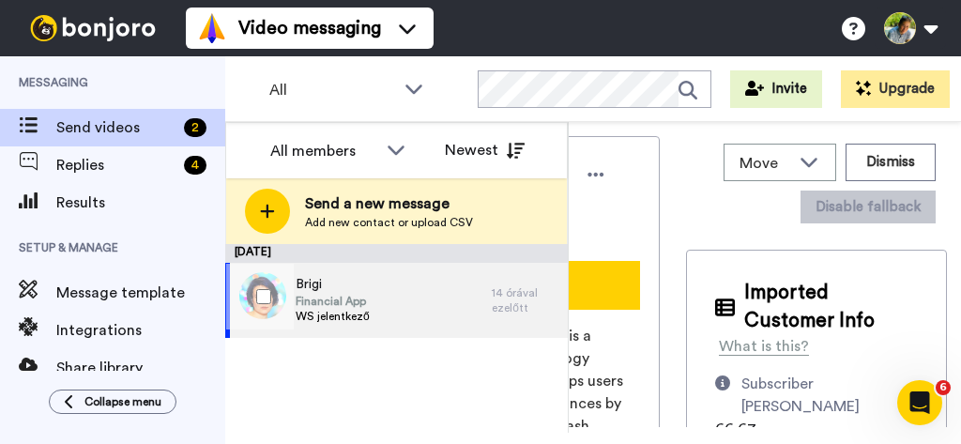
click at [396, 314] on div "Brigi Financial App WS jelentkező" at bounding box center [358, 300] width 267 height 75
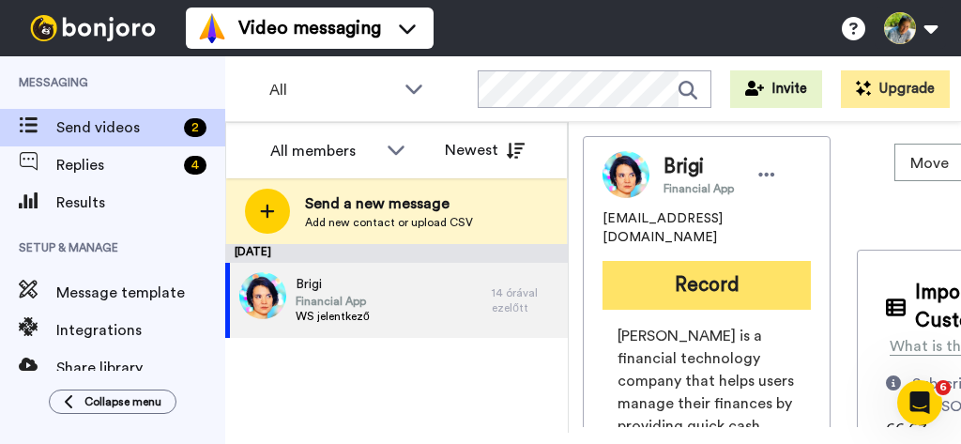
click at [722, 261] on button "Record" at bounding box center [707, 285] width 208 height 49
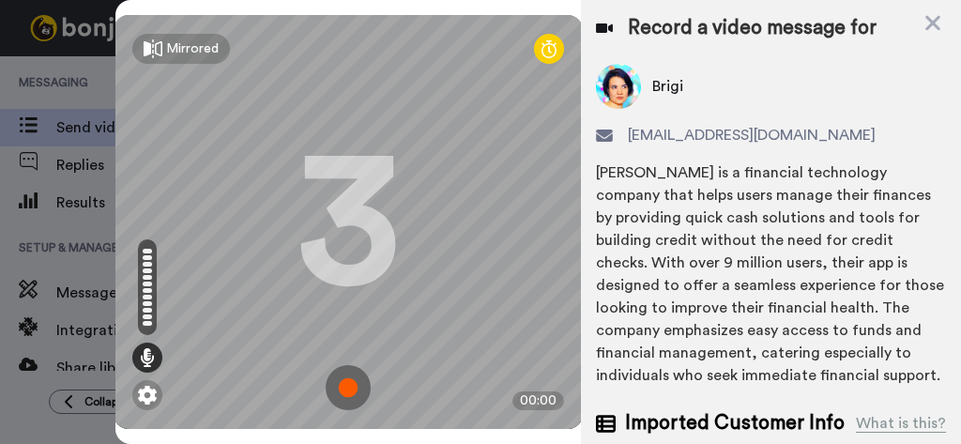
click at [348, 365] on img at bounding box center [348, 387] width 45 height 45
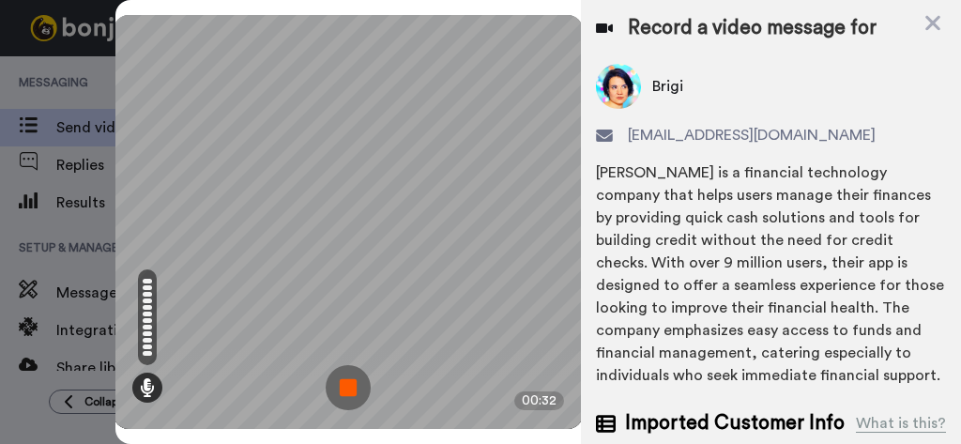
click at [348, 365] on img at bounding box center [348, 387] width 45 height 45
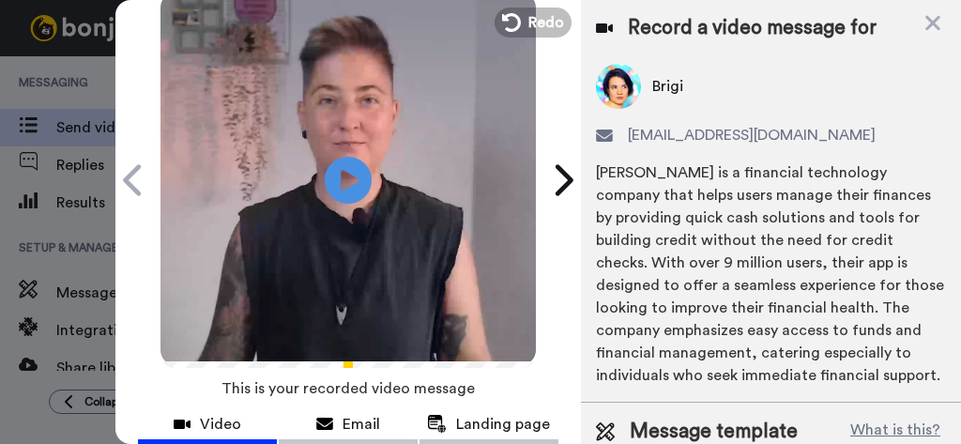
scroll to position [281, 0]
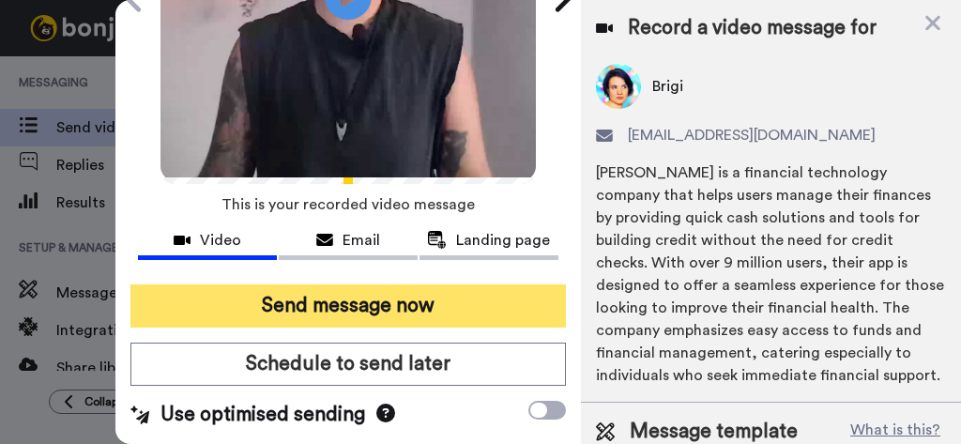
click at [334, 285] on button "Send message now" at bounding box center [348, 305] width 436 height 43
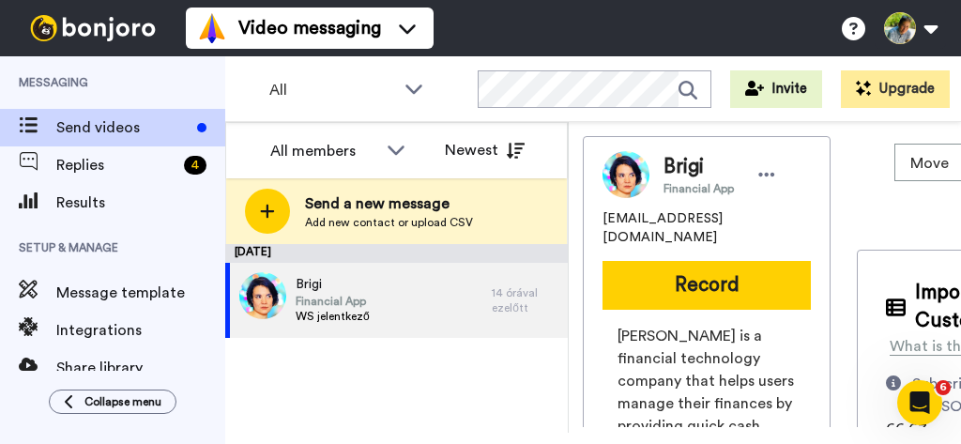
scroll to position [0, 0]
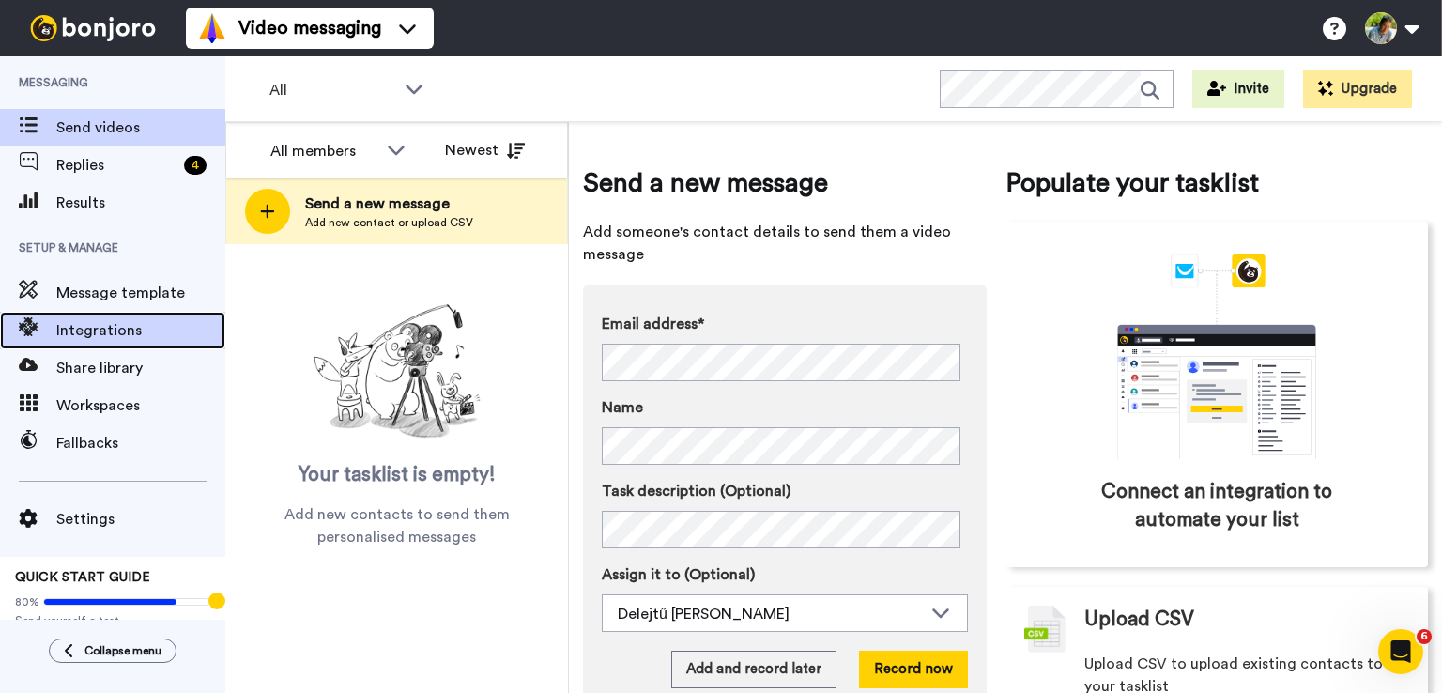
click at [147, 330] on span "Integrations" at bounding box center [140, 330] width 169 height 23
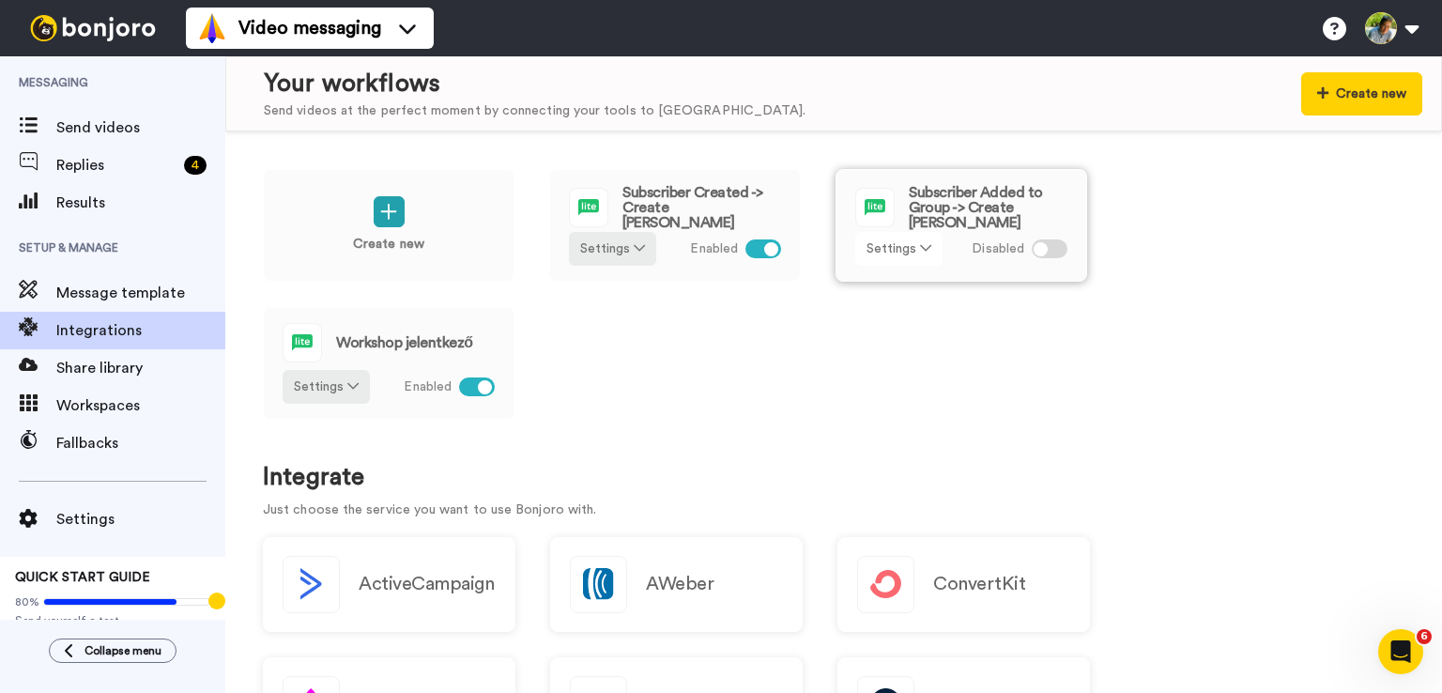
click at [895, 251] on button "Settings" at bounding box center [898, 249] width 87 height 34
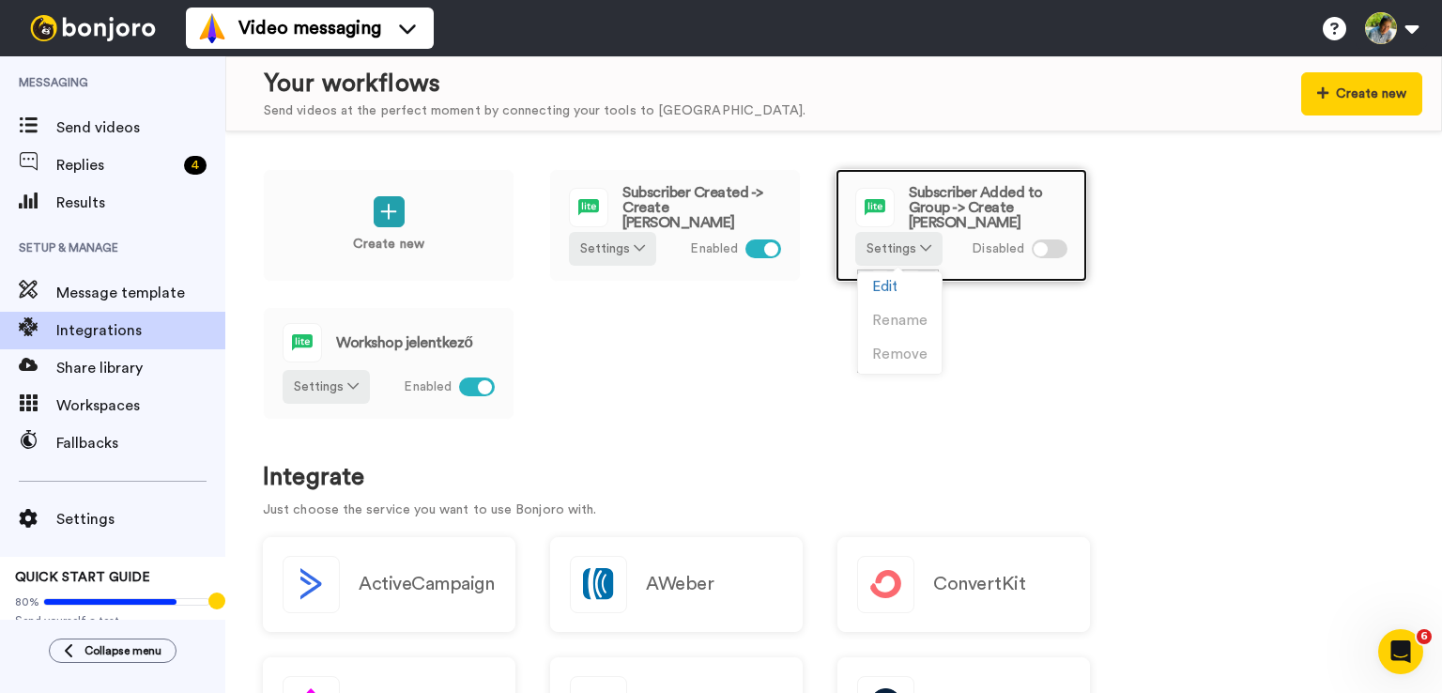
click at [1045, 249] on div at bounding box center [1040, 249] width 14 height 14
click at [1050, 249] on div at bounding box center [1050, 248] width 36 height 19
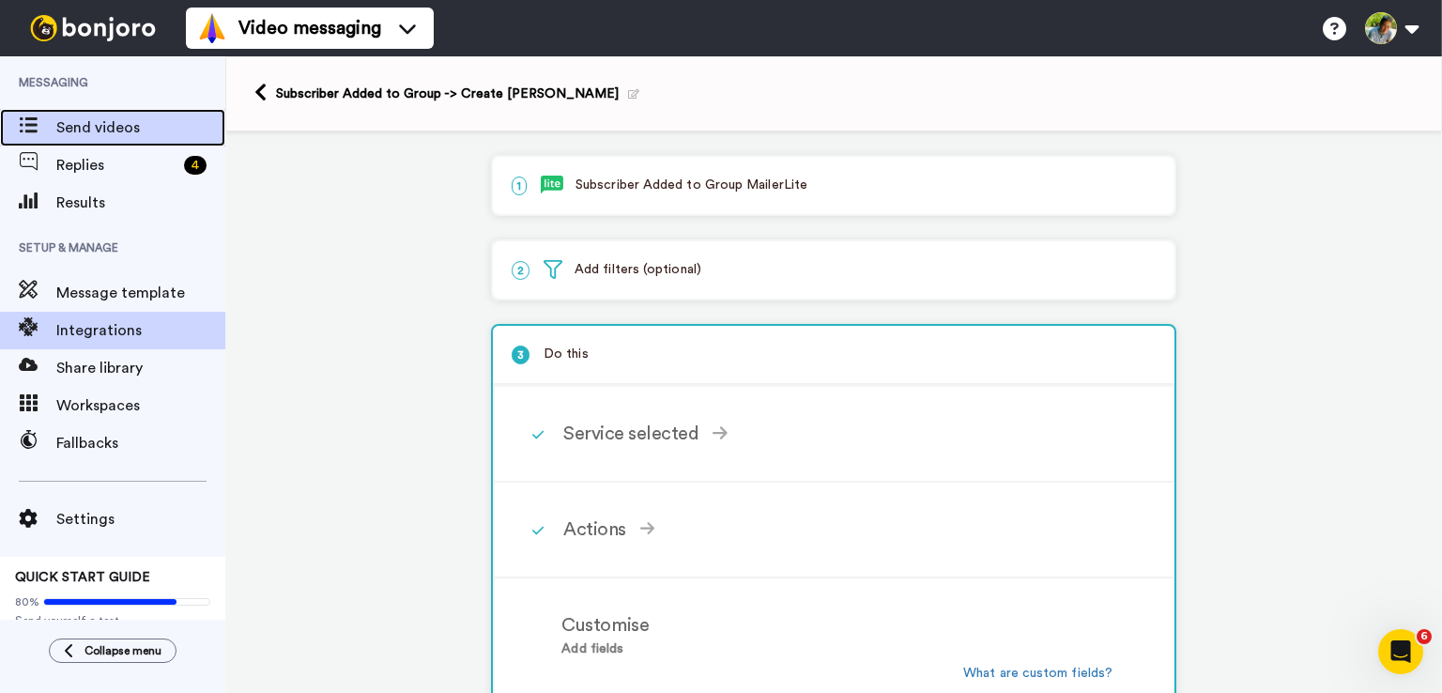
click at [90, 134] on span "Send videos" at bounding box center [140, 127] width 169 height 23
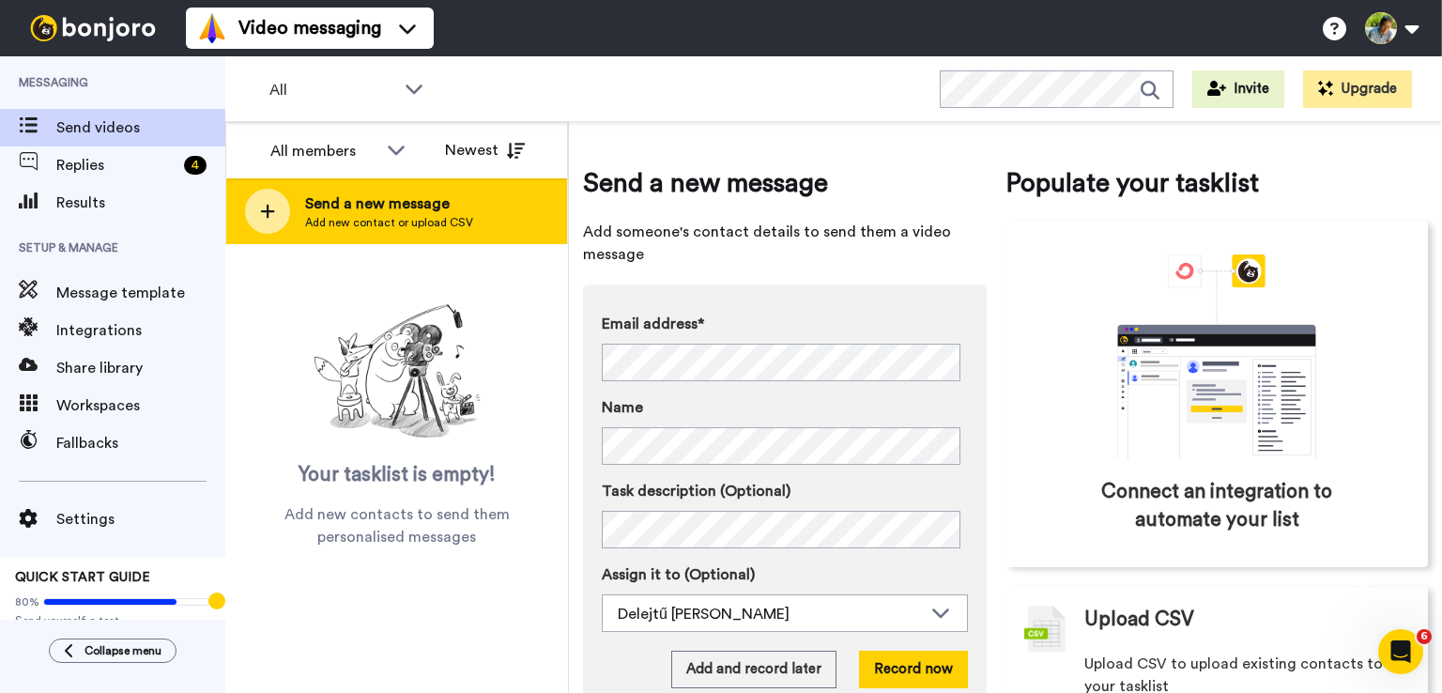
click at [433, 206] on span "Send a new message" at bounding box center [389, 203] width 168 height 23
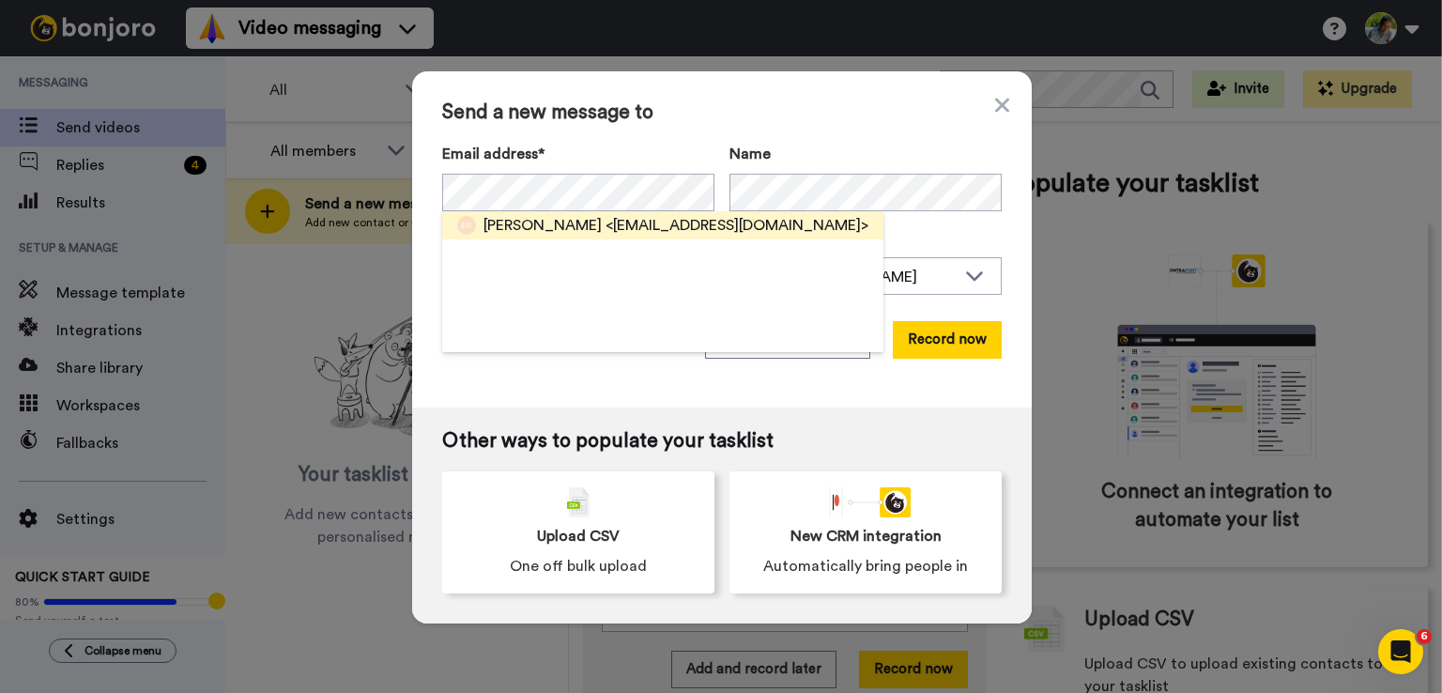
click at [628, 226] on span "<edua@mooniversum.hu>" at bounding box center [736, 225] width 263 height 23
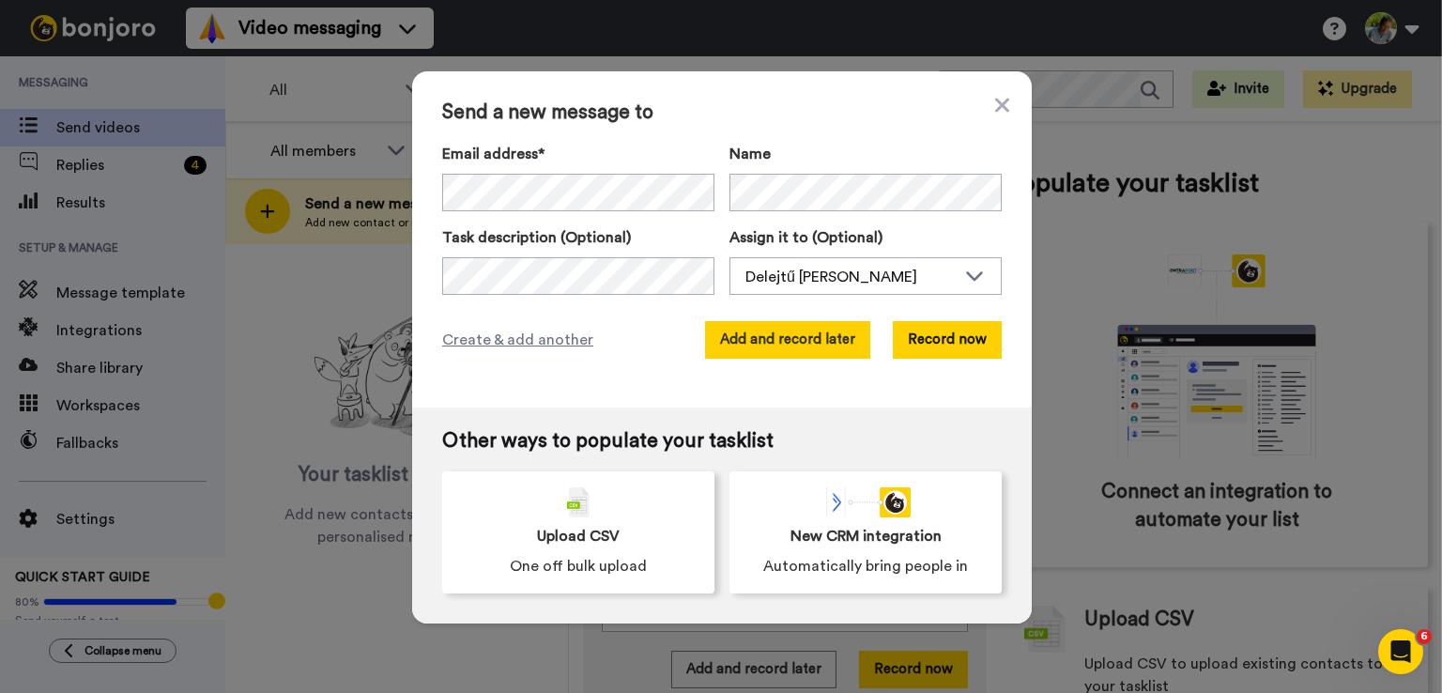
click at [833, 349] on button "Add and record later" at bounding box center [787, 340] width 165 height 38
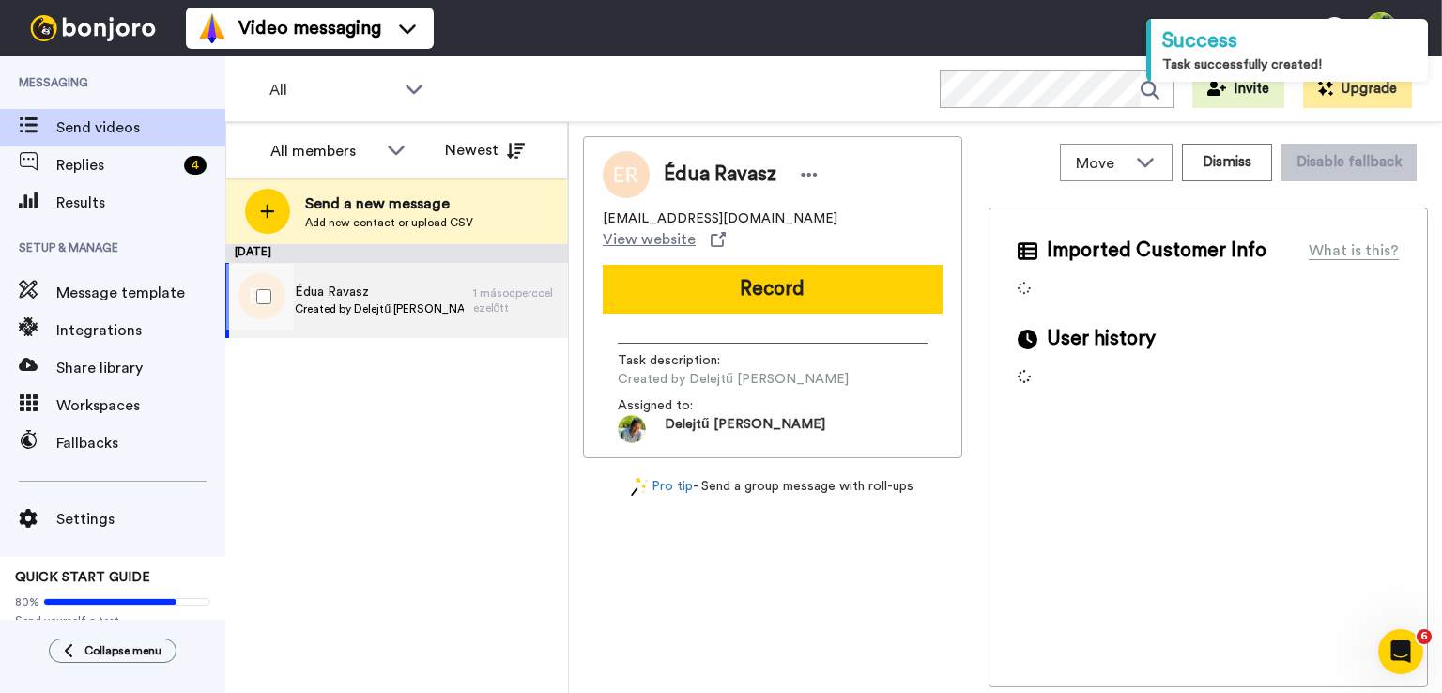
click at [331, 294] on span "Édua Ravasz" at bounding box center [379, 292] width 168 height 19
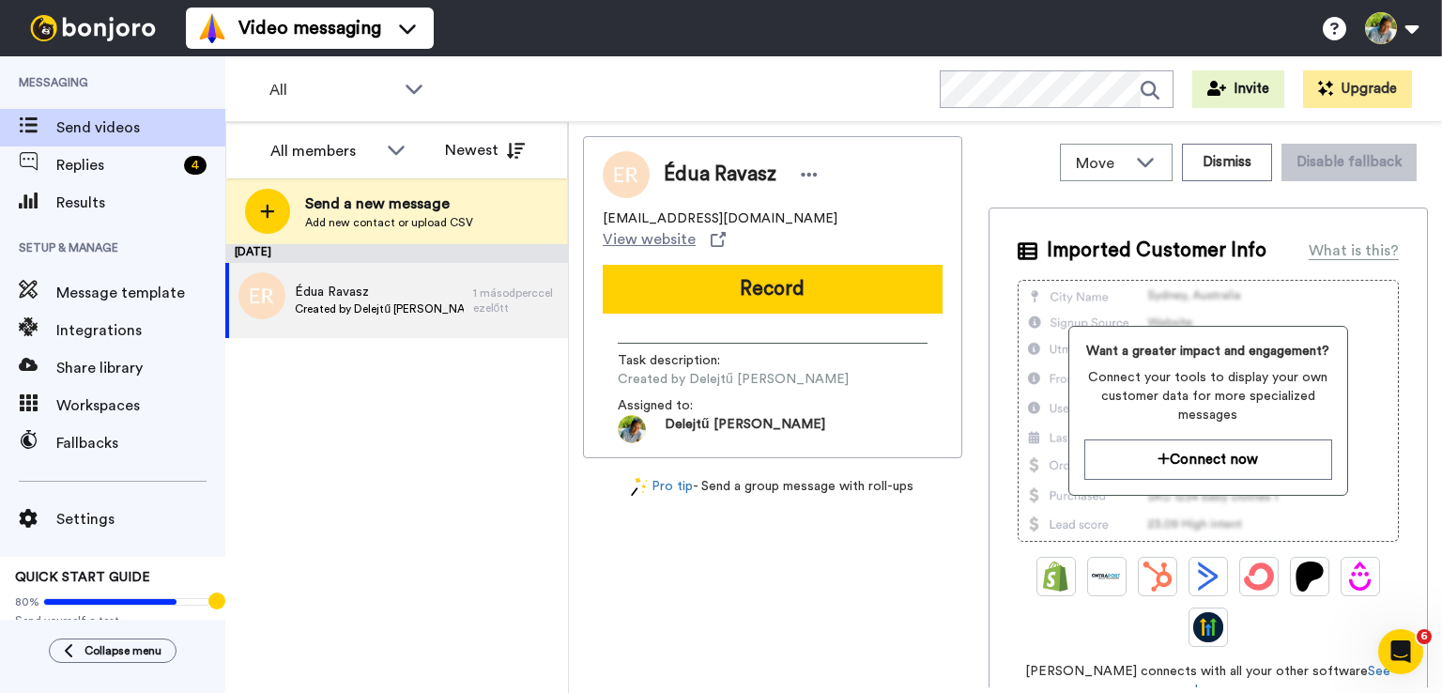
scroll to position [94, 0]
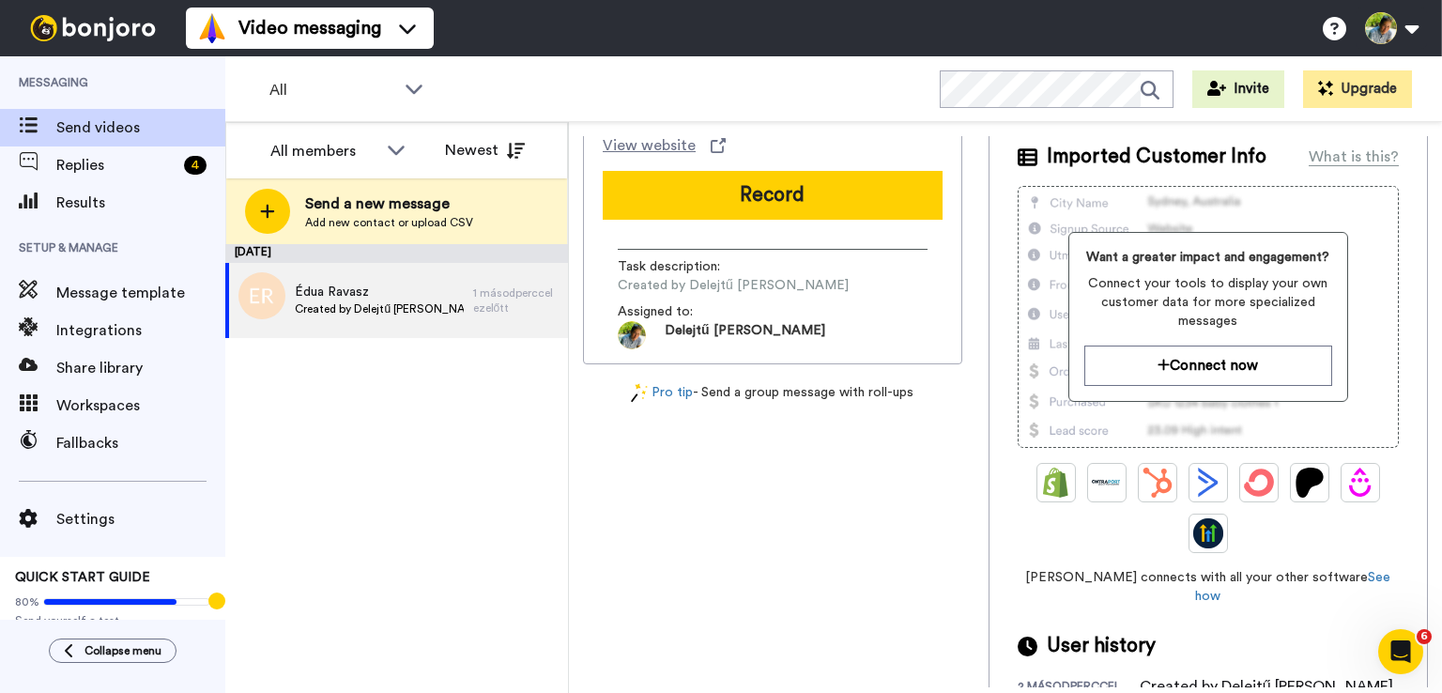
click at [779, 181] on button "Record" at bounding box center [773, 195] width 340 height 49
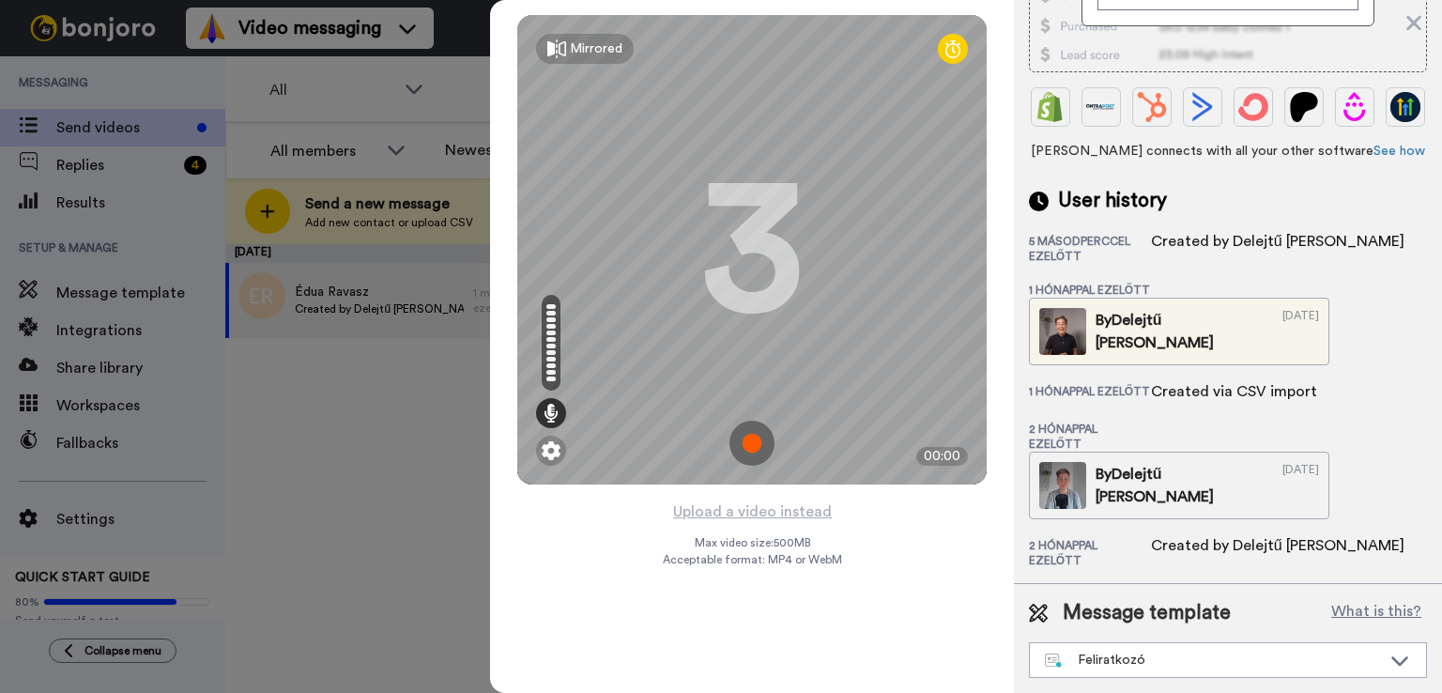
scroll to position [477, 0]
click at [1332, 647] on div "Feliratkozó" at bounding box center [1228, 660] width 396 height 34
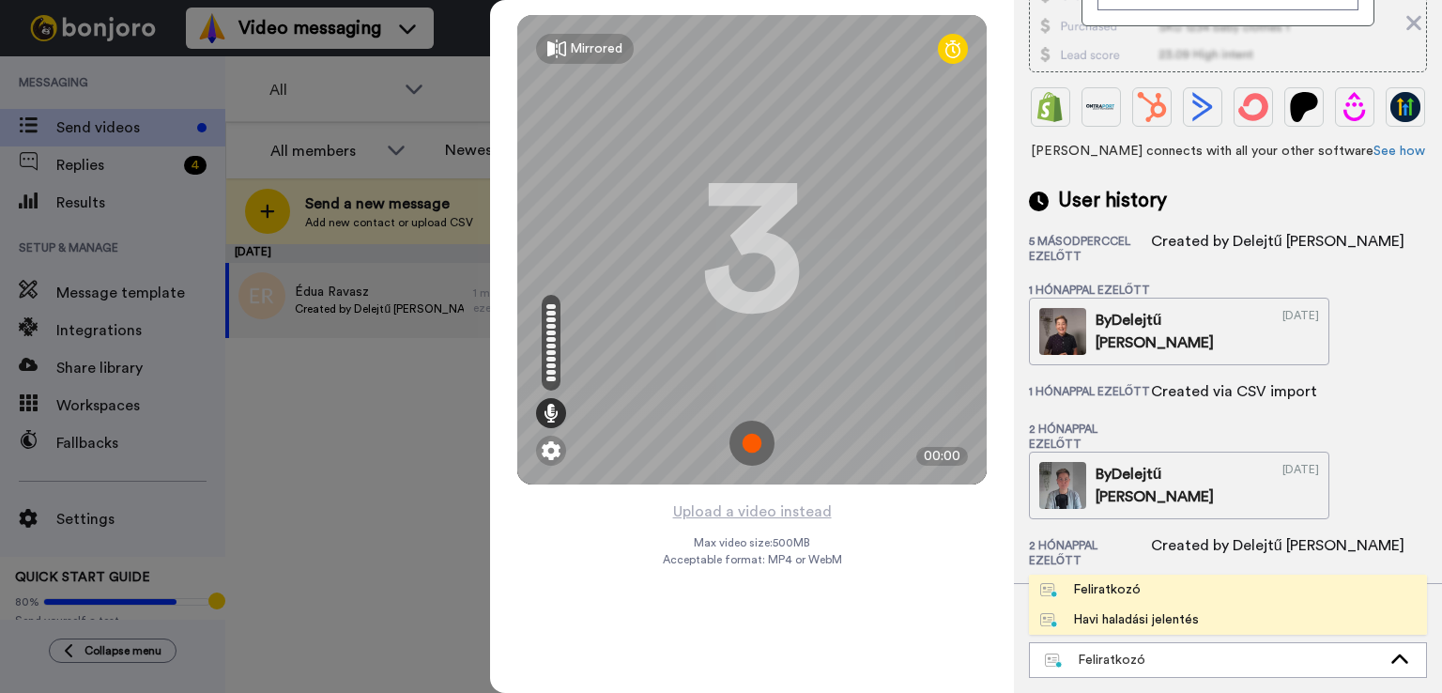
click at [1174, 620] on div "Havi haladási jelentés" at bounding box center [1119, 619] width 159 height 19
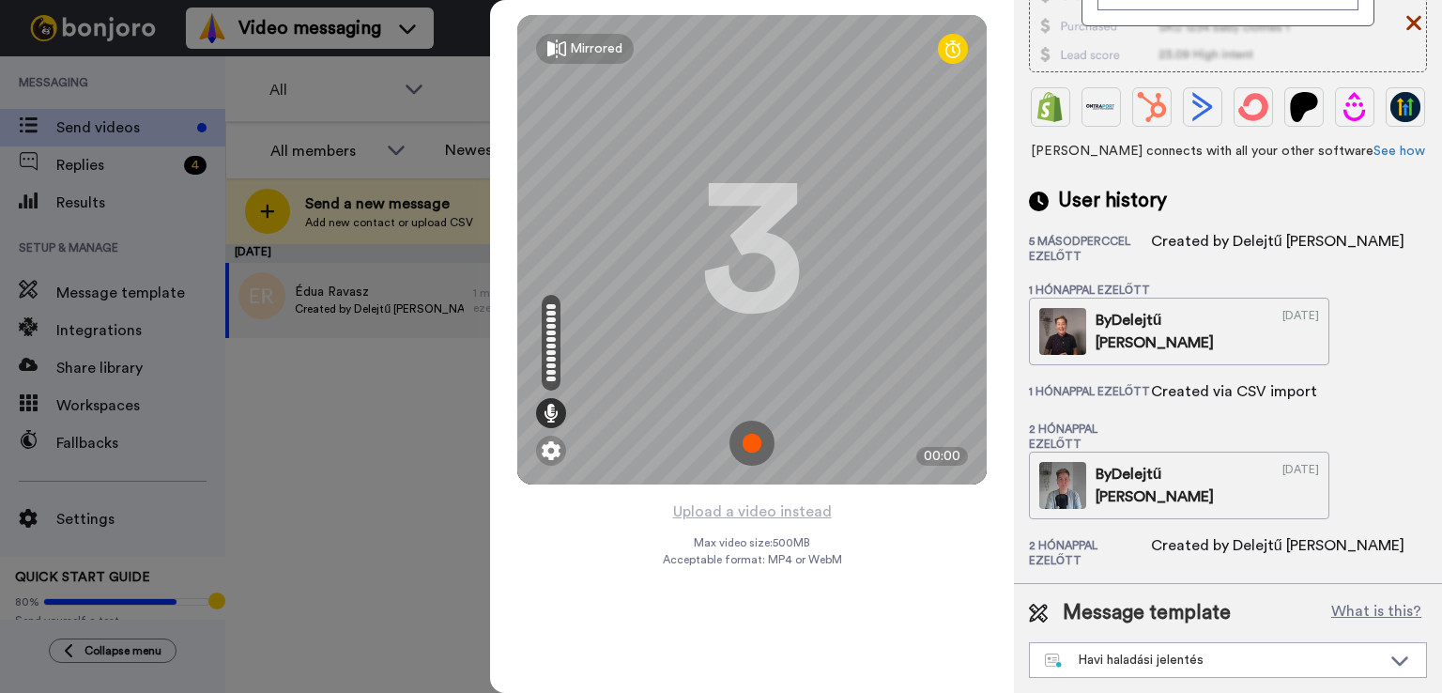
click at [1409, 27] on icon at bounding box center [1413, 23] width 15 height 15
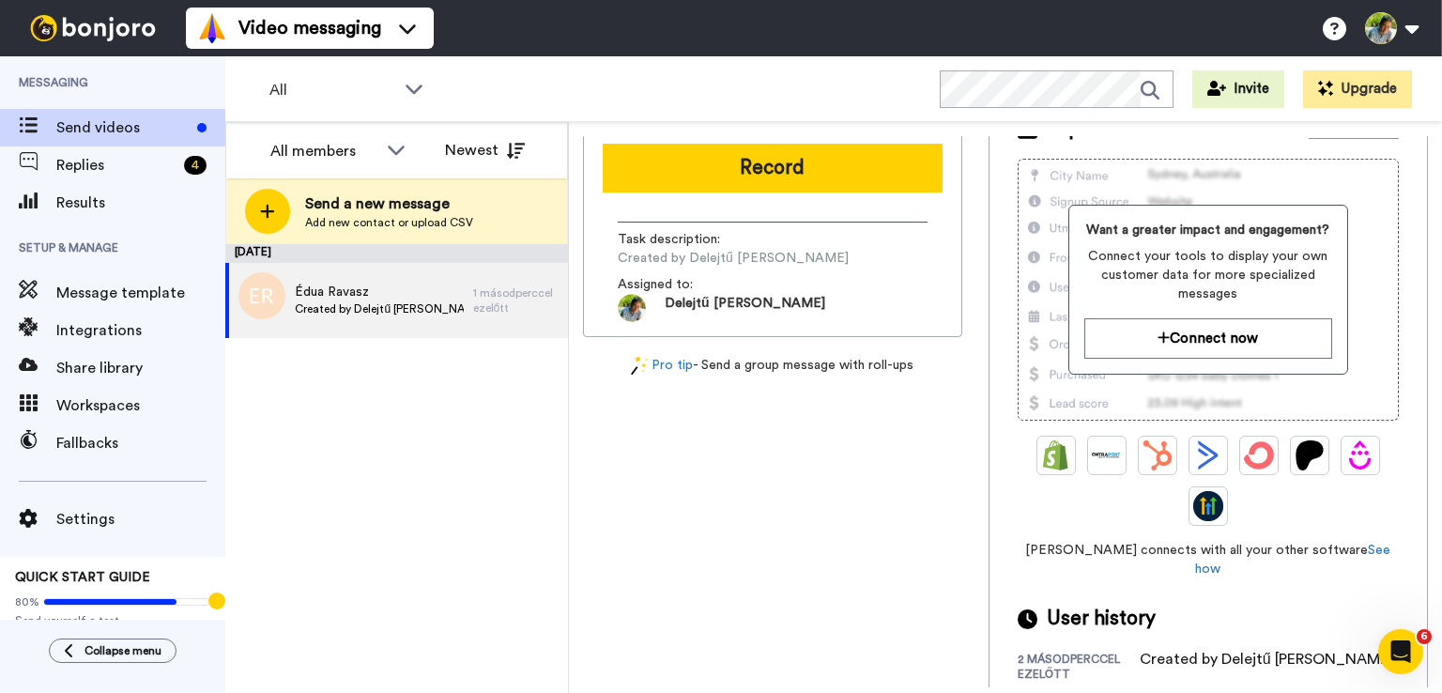
scroll to position [0, 0]
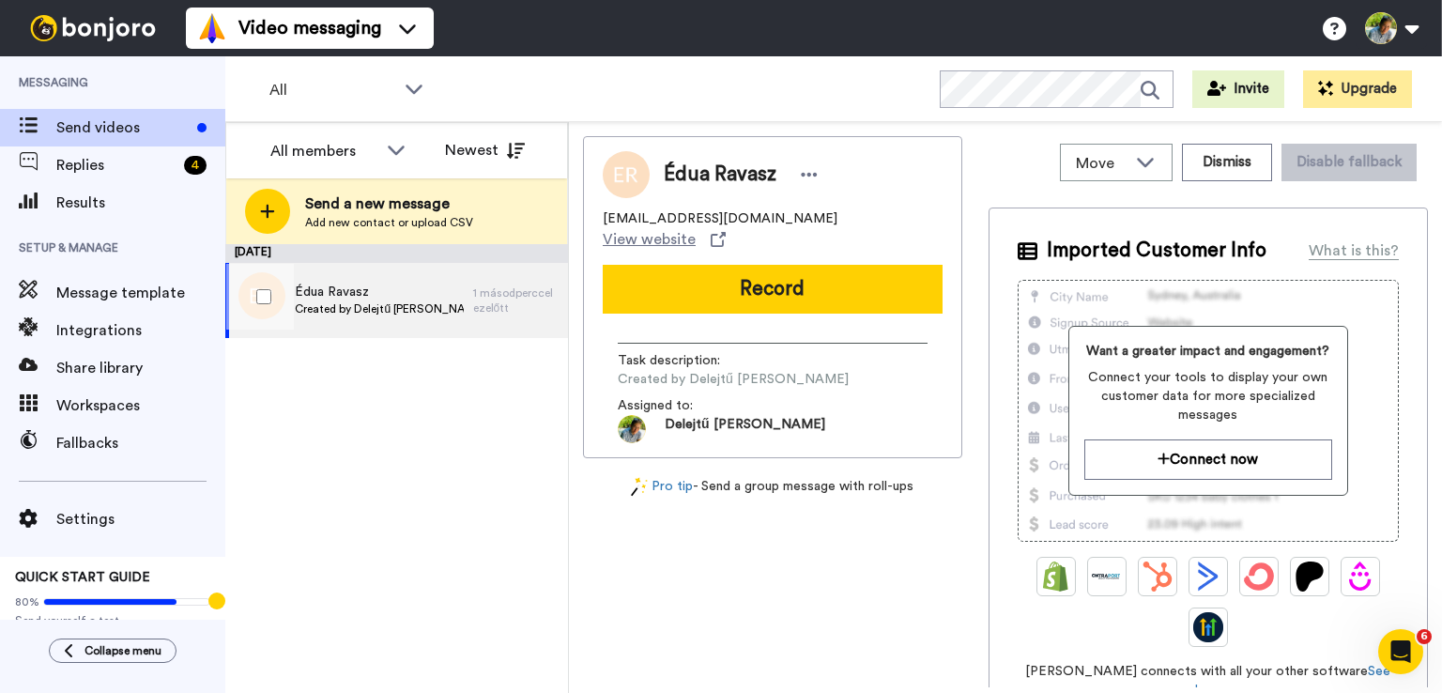
click at [334, 304] on span "Created by [PERSON_NAME]" at bounding box center [379, 308] width 168 height 15
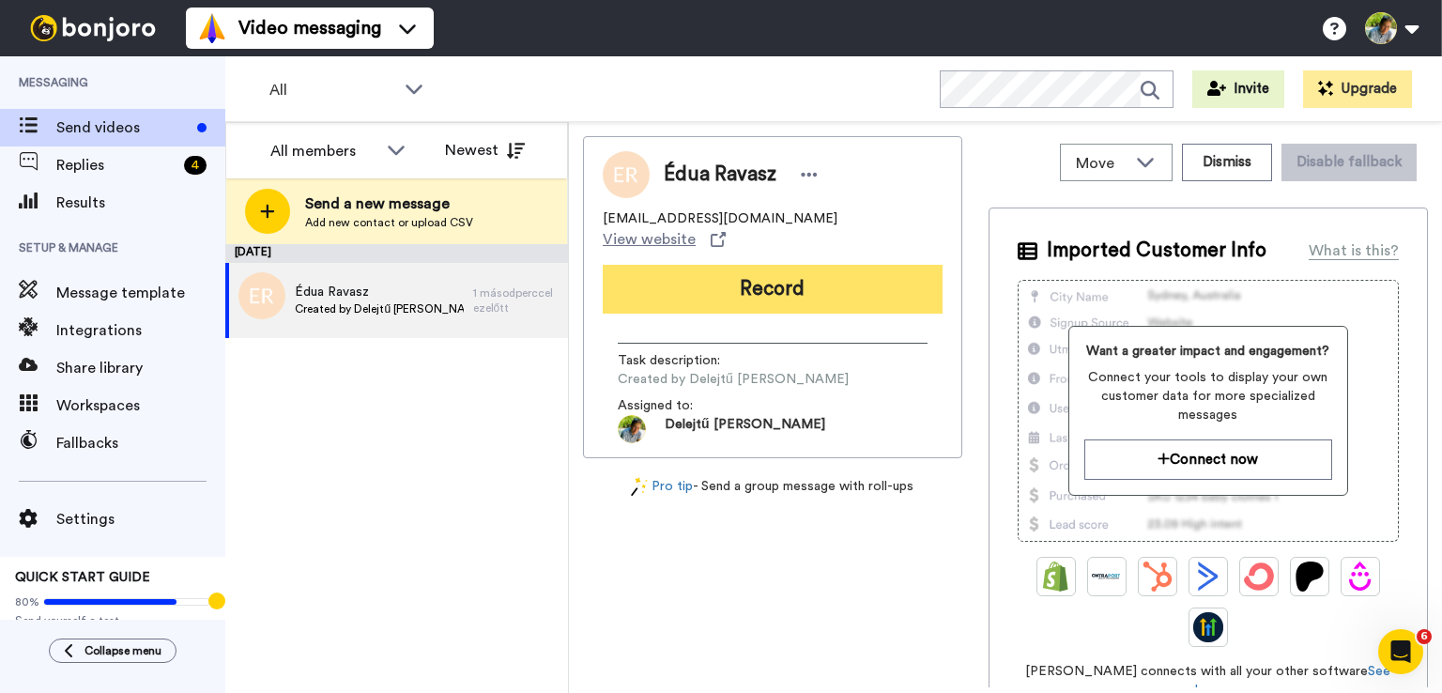
click at [807, 281] on button "Record" at bounding box center [773, 289] width 340 height 49
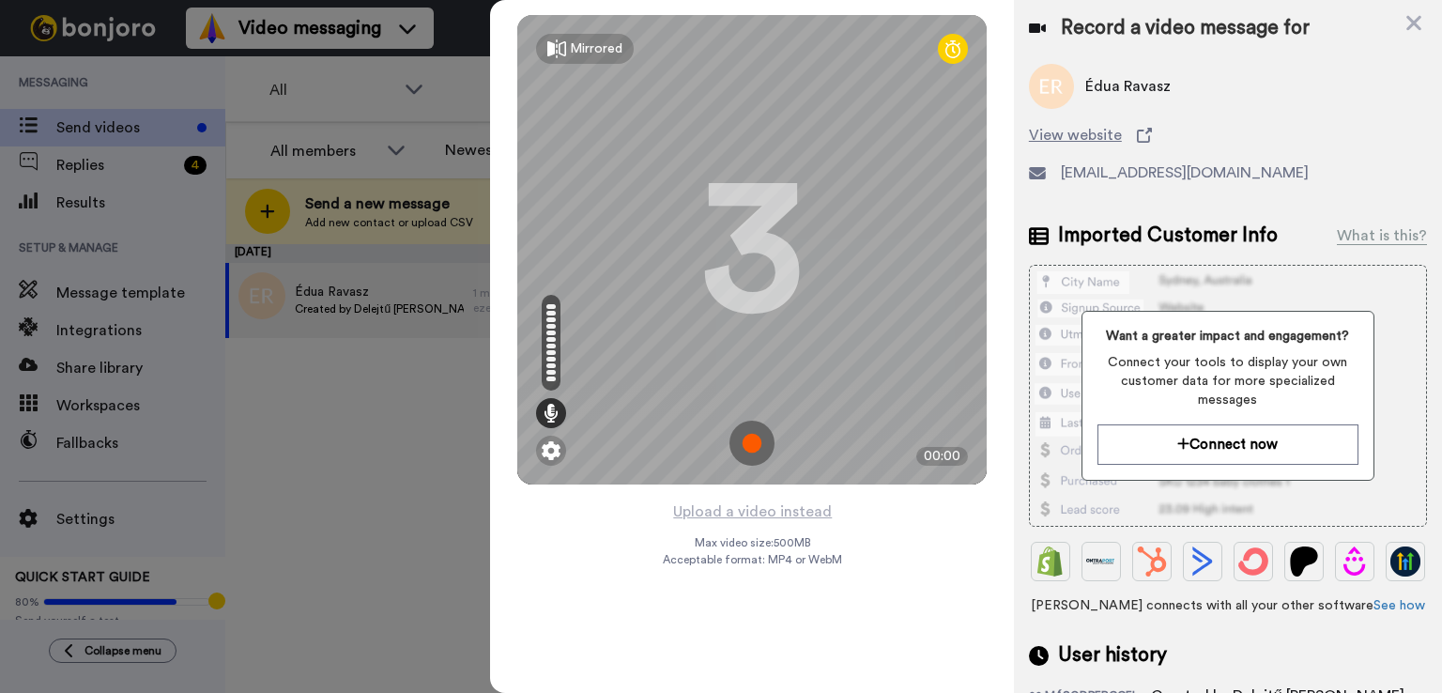
click at [761, 438] on img at bounding box center [751, 443] width 45 height 45
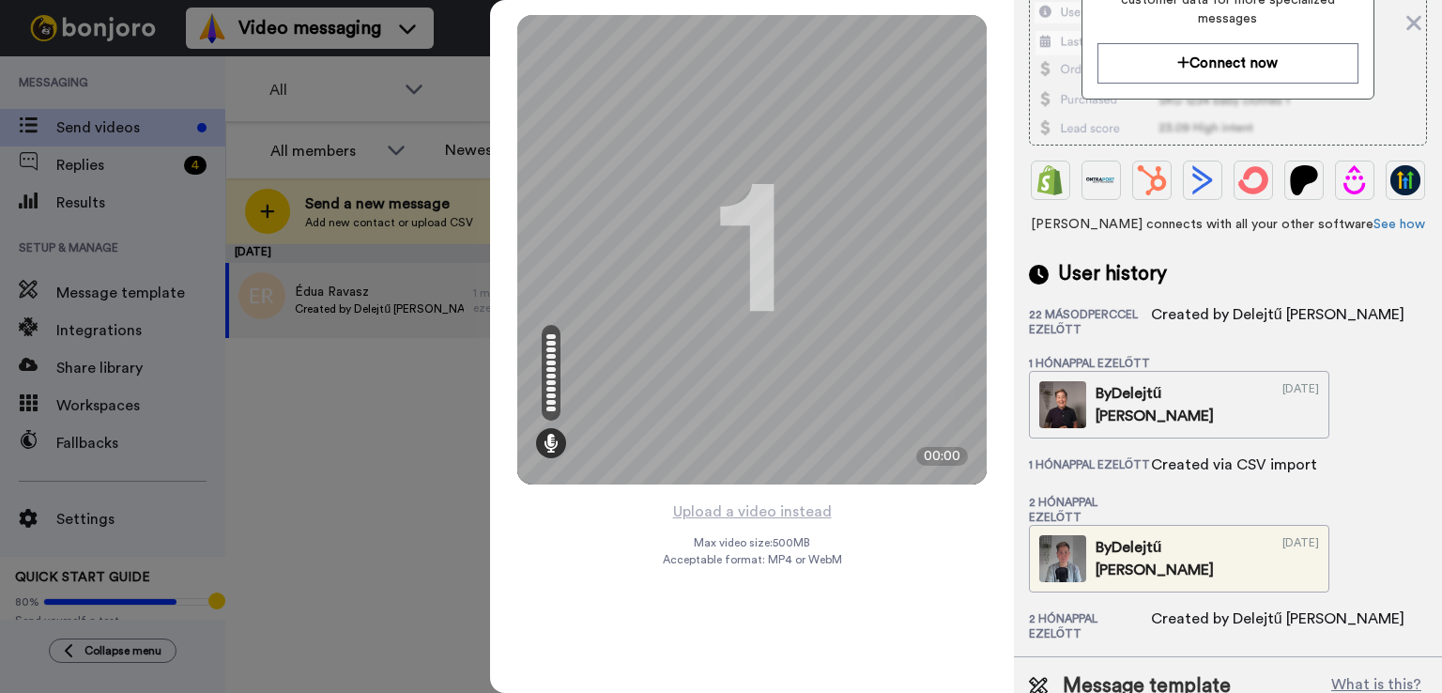
scroll to position [477, 0]
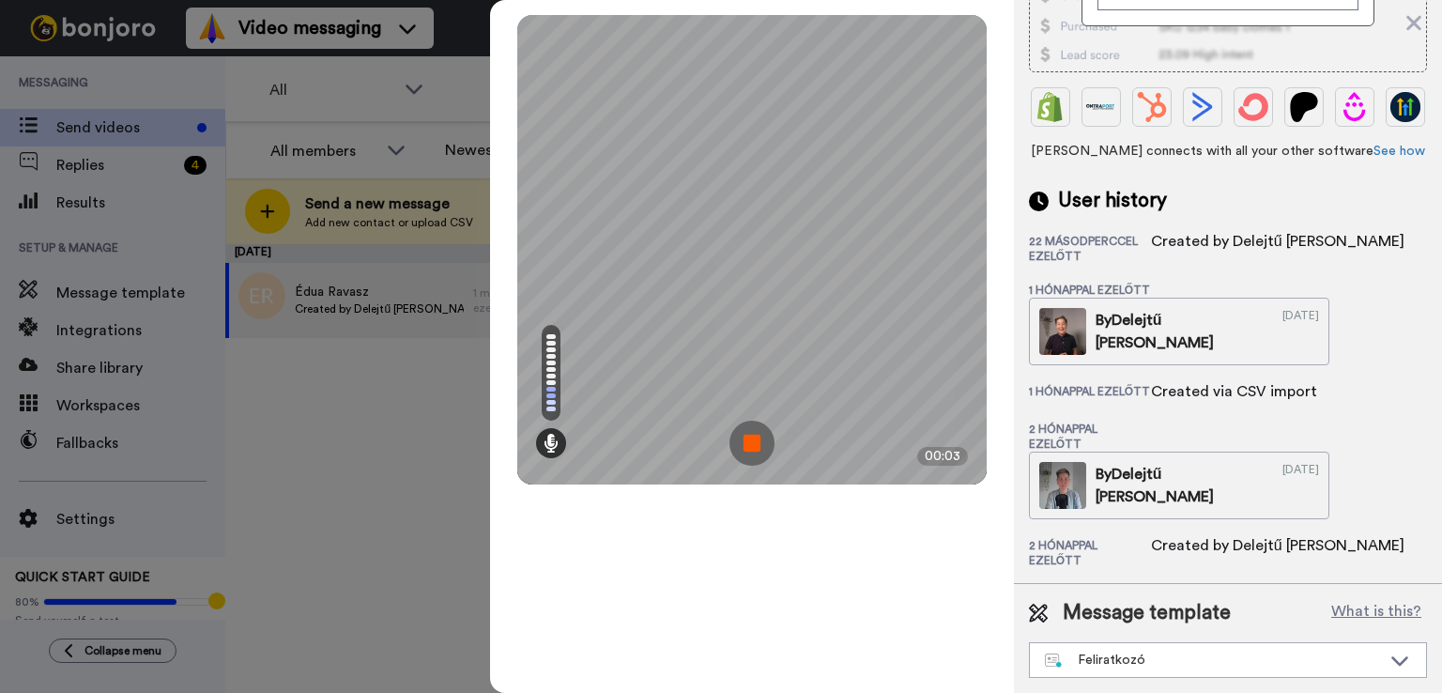
click at [750, 436] on img at bounding box center [751, 443] width 45 height 45
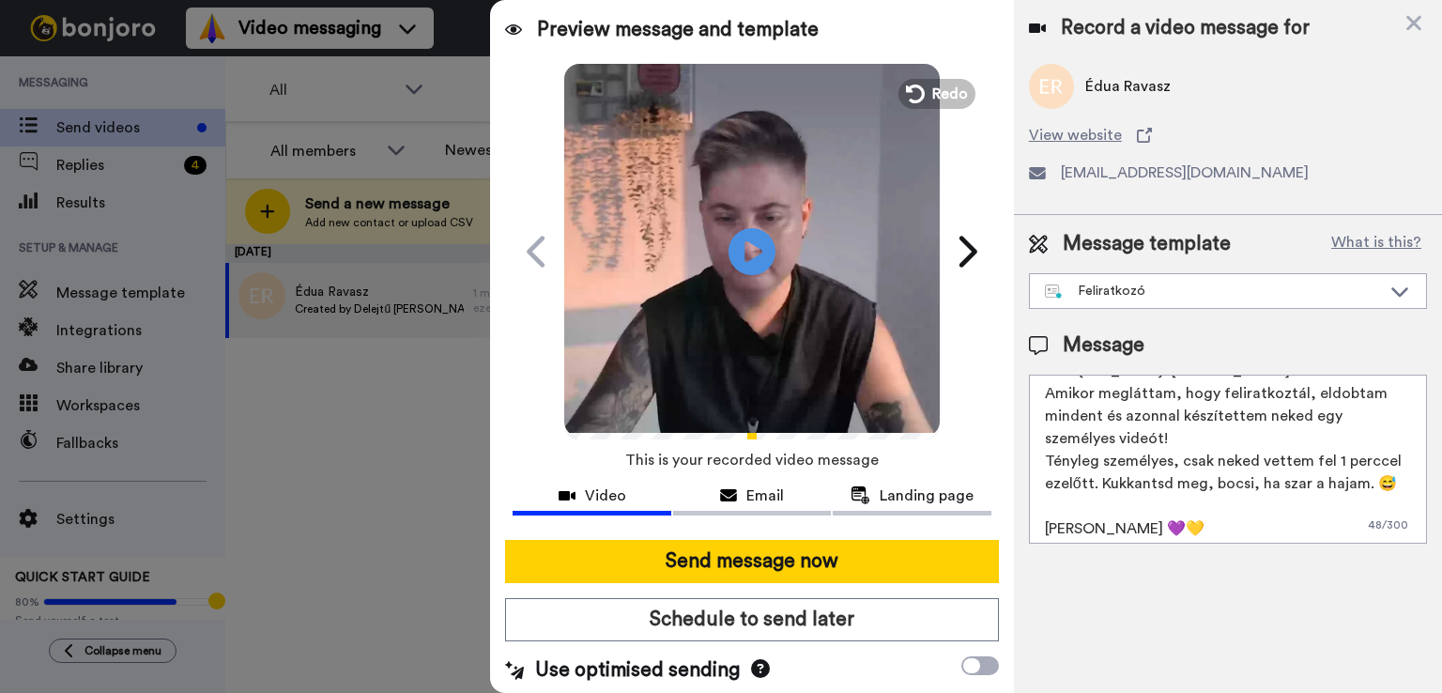
scroll to position [0, 0]
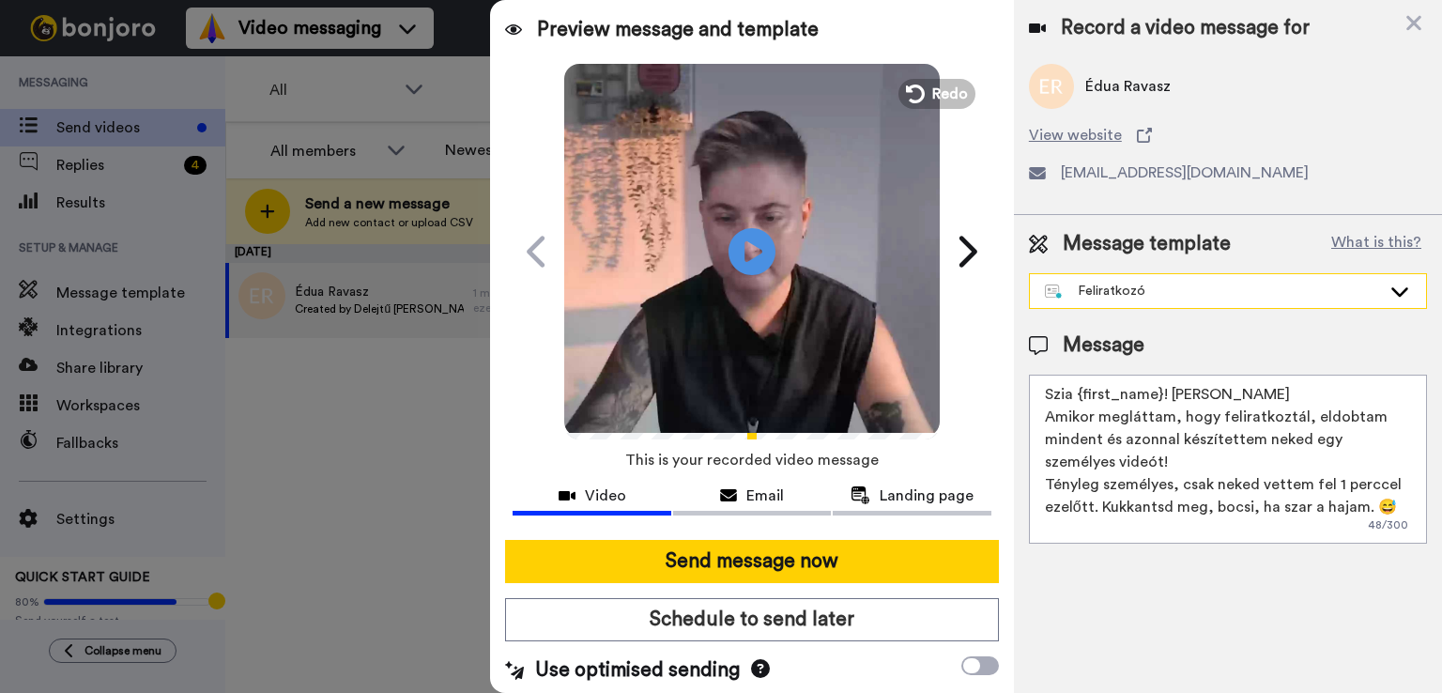
click at [1126, 294] on div "Feliratkozó" at bounding box center [1213, 291] width 336 height 19
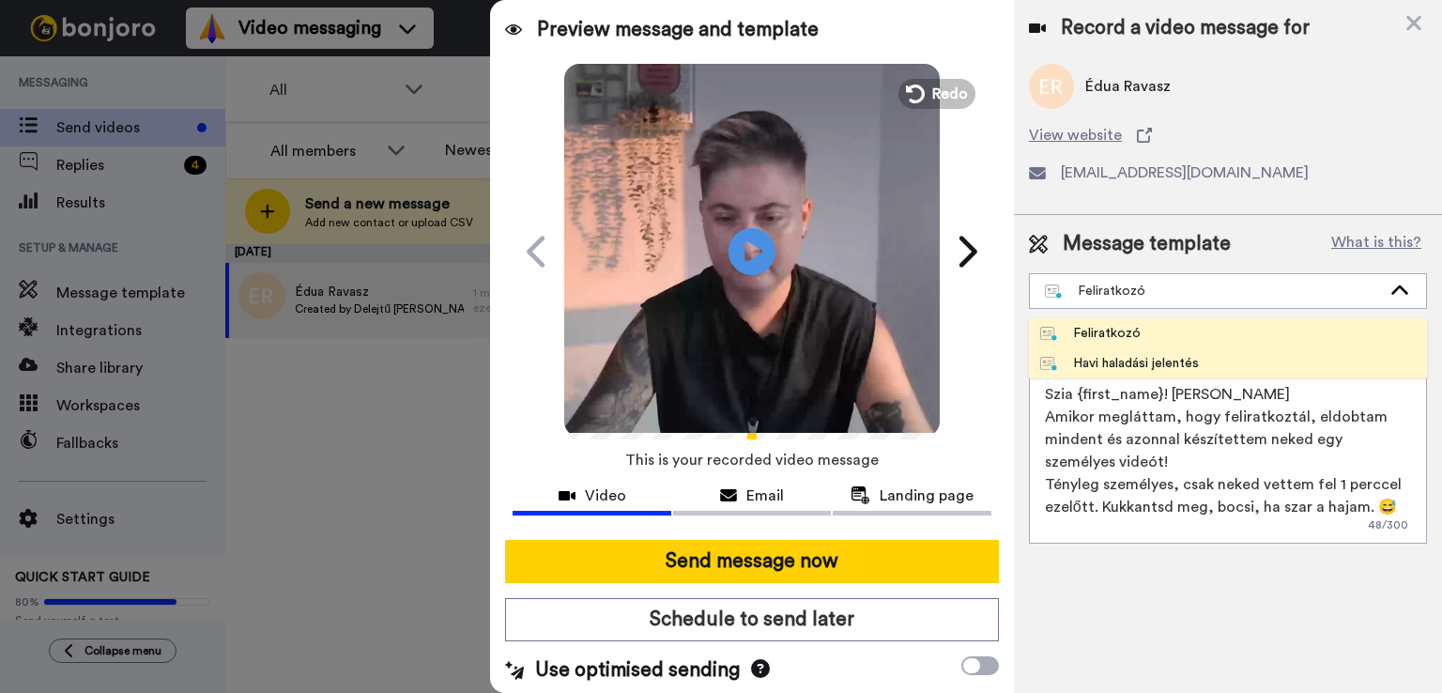
click at [1130, 362] on div "Havi haladási jelentés" at bounding box center [1119, 363] width 159 height 19
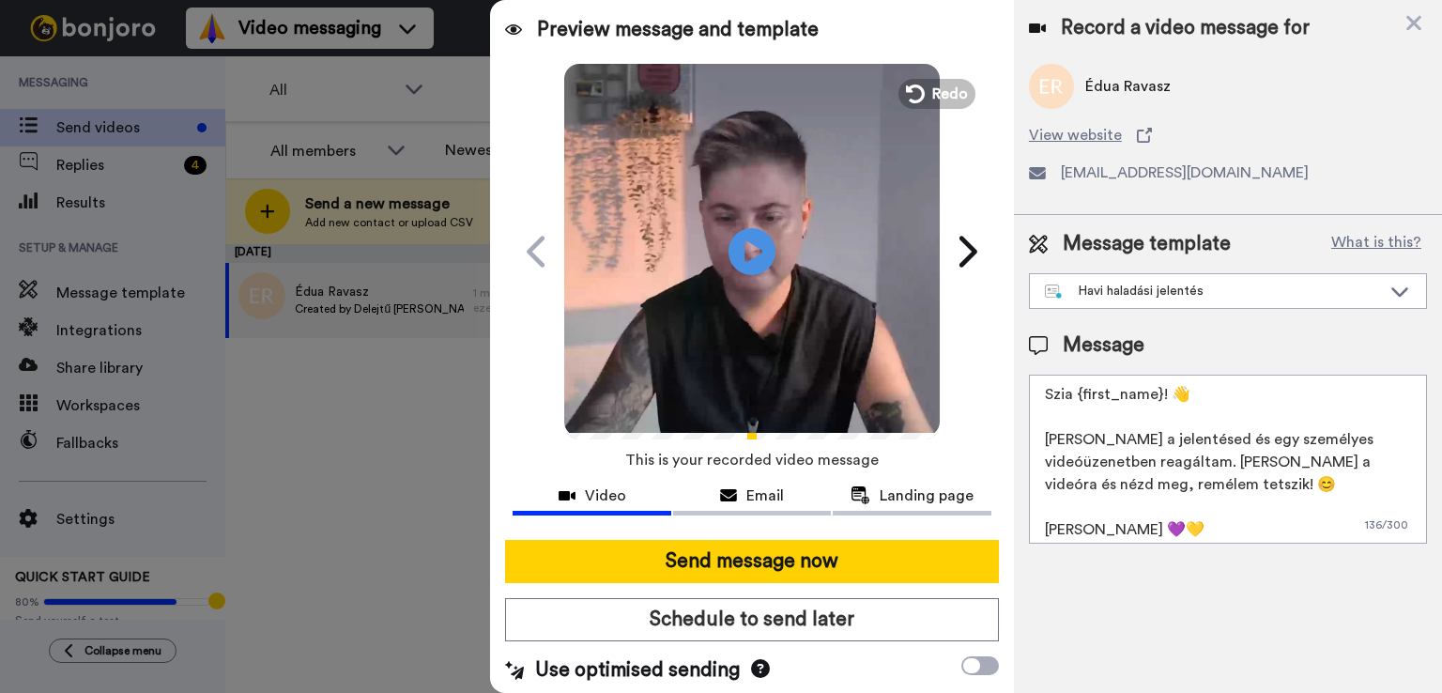
drag, startPoint x: 1156, startPoint y: 391, endPoint x: 1076, endPoint y: 400, distance: 81.2
click at [1076, 400] on textarea "Szia {first_name}! 👋 Elolvastam a jelentésed és egy személyes videóüzenetben re…" at bounding box center [1228, 459] width 398 height 169
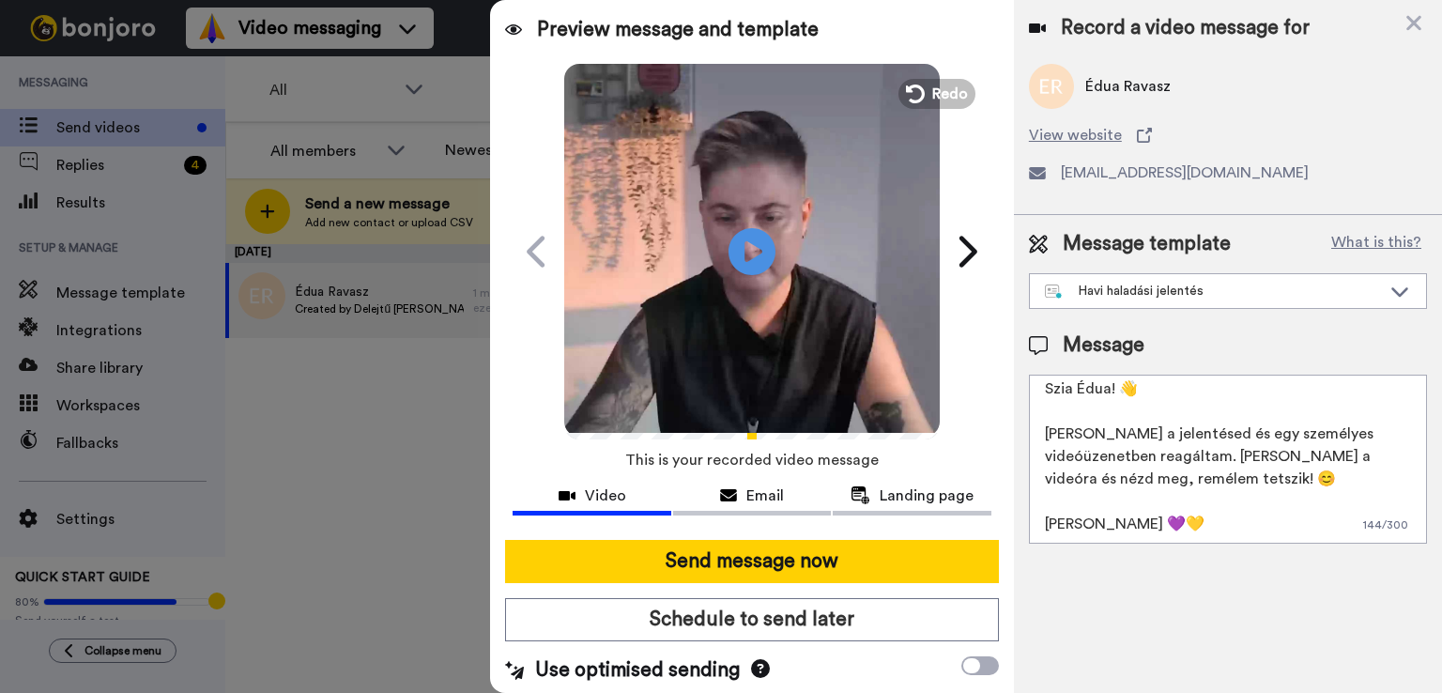
scroll to position [27, 0]
type textarea "Szia Édua! 👋 Elolvastam a jelentésed és egy személyes videóüzenetben reagáltam.…"
click at [942, 95] on span "Redo" at bounding box center [951, 93] width 39 height 24
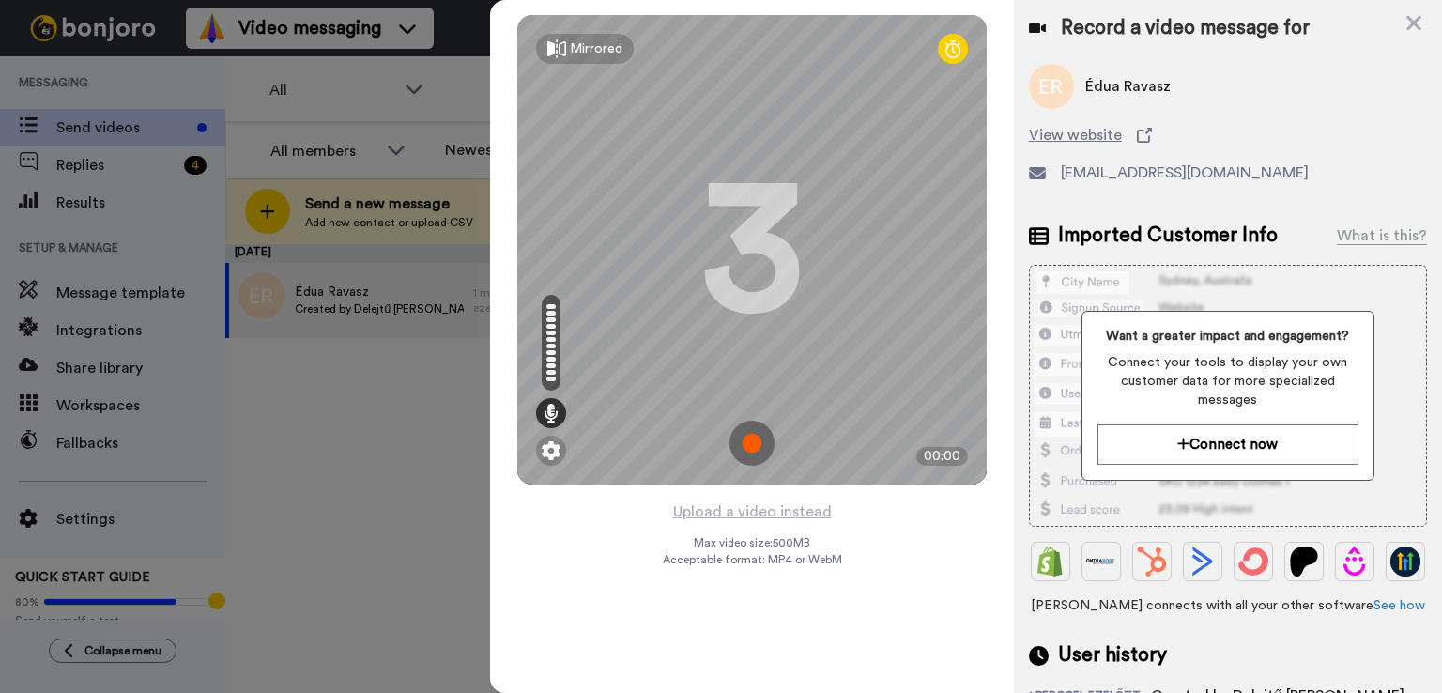
click at [750, 445] on img at bounding box center [751, 443] width 45 height 45
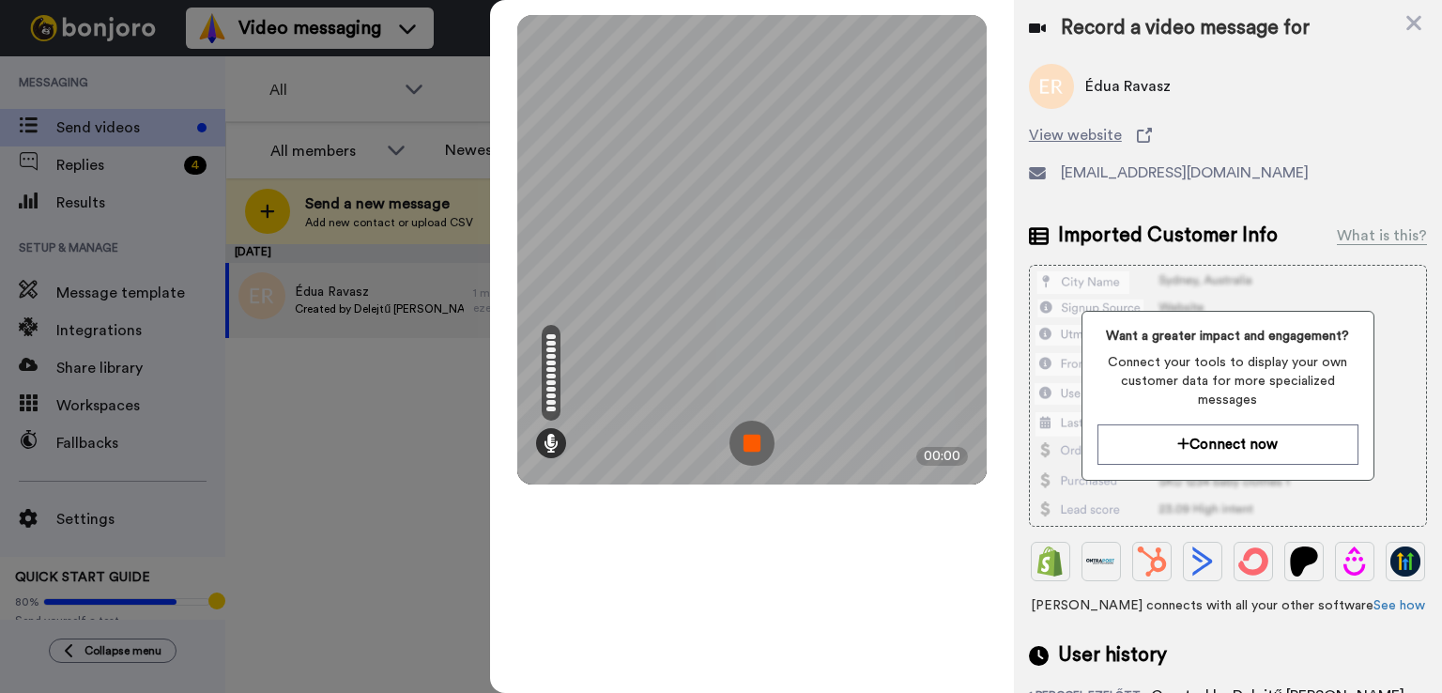
click at [864, 610] on div "Mirrored Redo 3 00:00 Upload a video instead Max video size: 500 MB Acceptable …" at bounding box center [752, 346] width 524 height 693
click at [740, 438] on img at bounding box center [751, 443] width 45 height 45
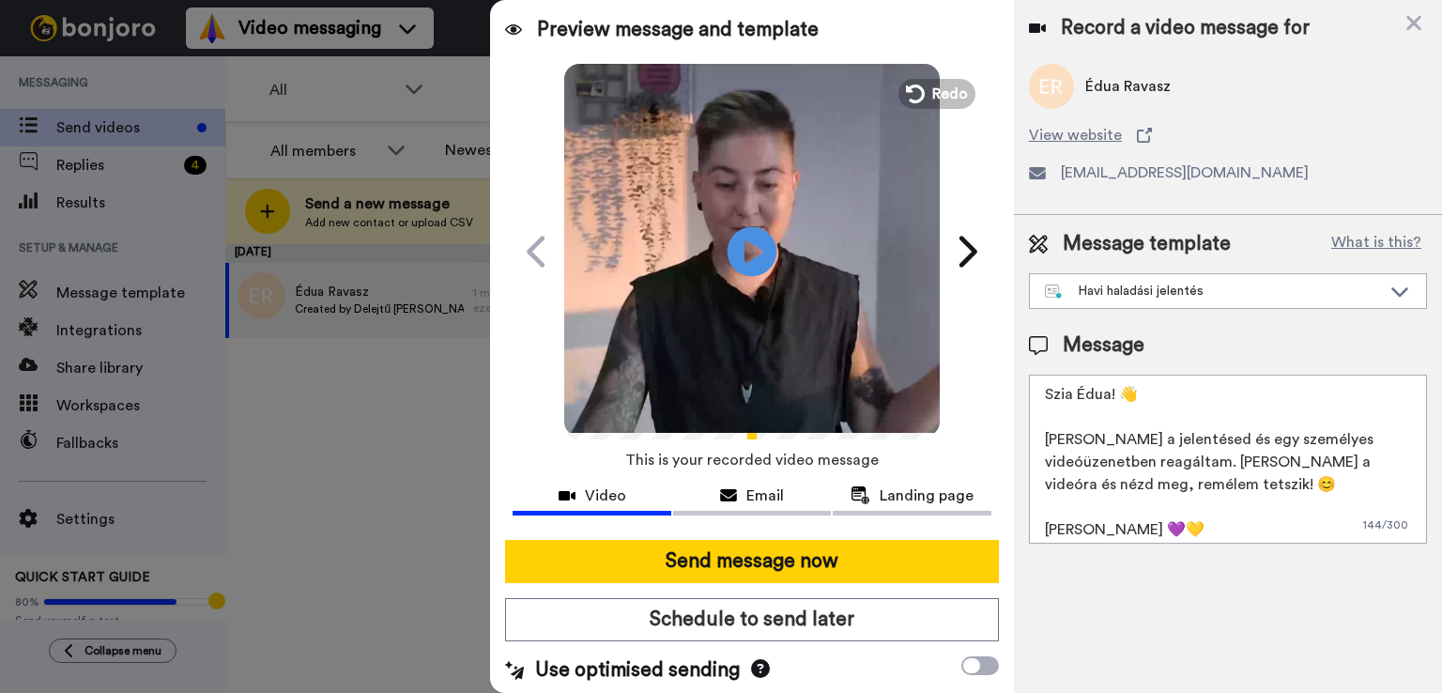
click at [752, 262] on icon at bounding box center [752, 251] width 50 height 50
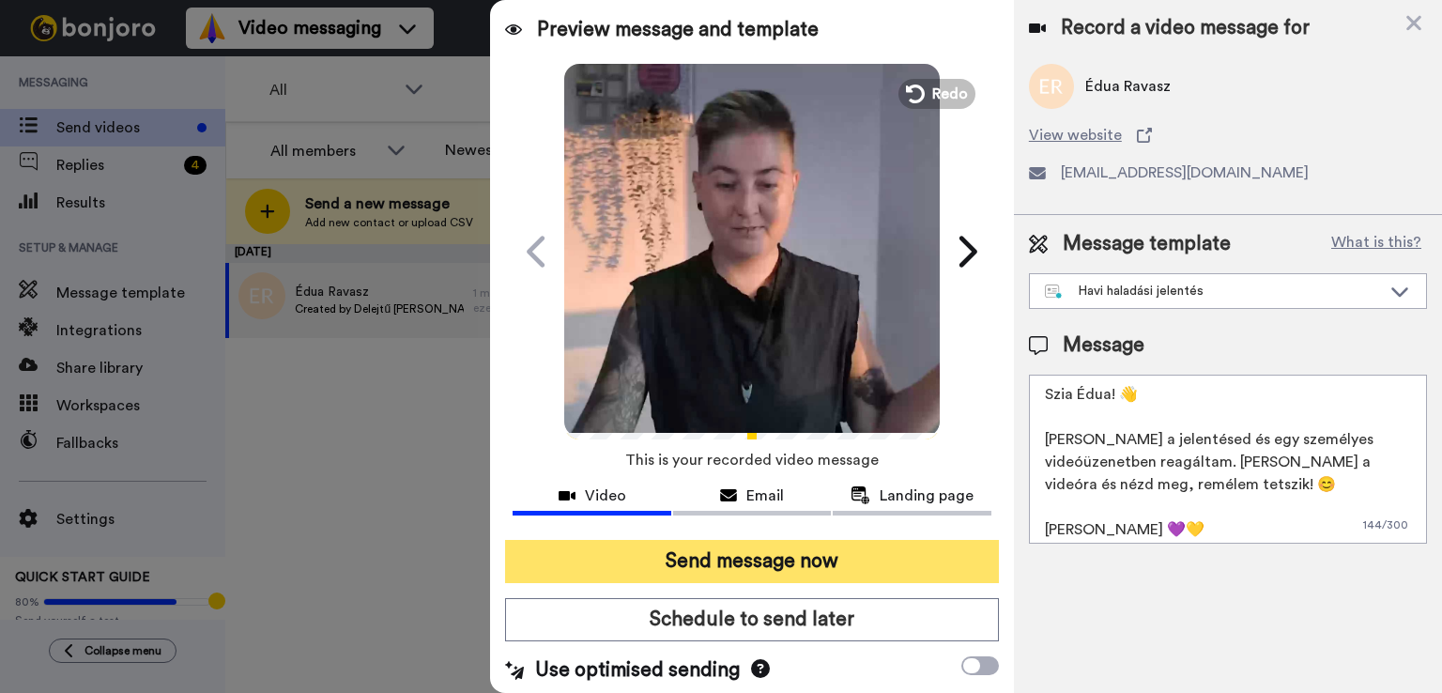
click at [816, 558] on button "Send message now" at bounding box center [752, 561] width 494 height 43
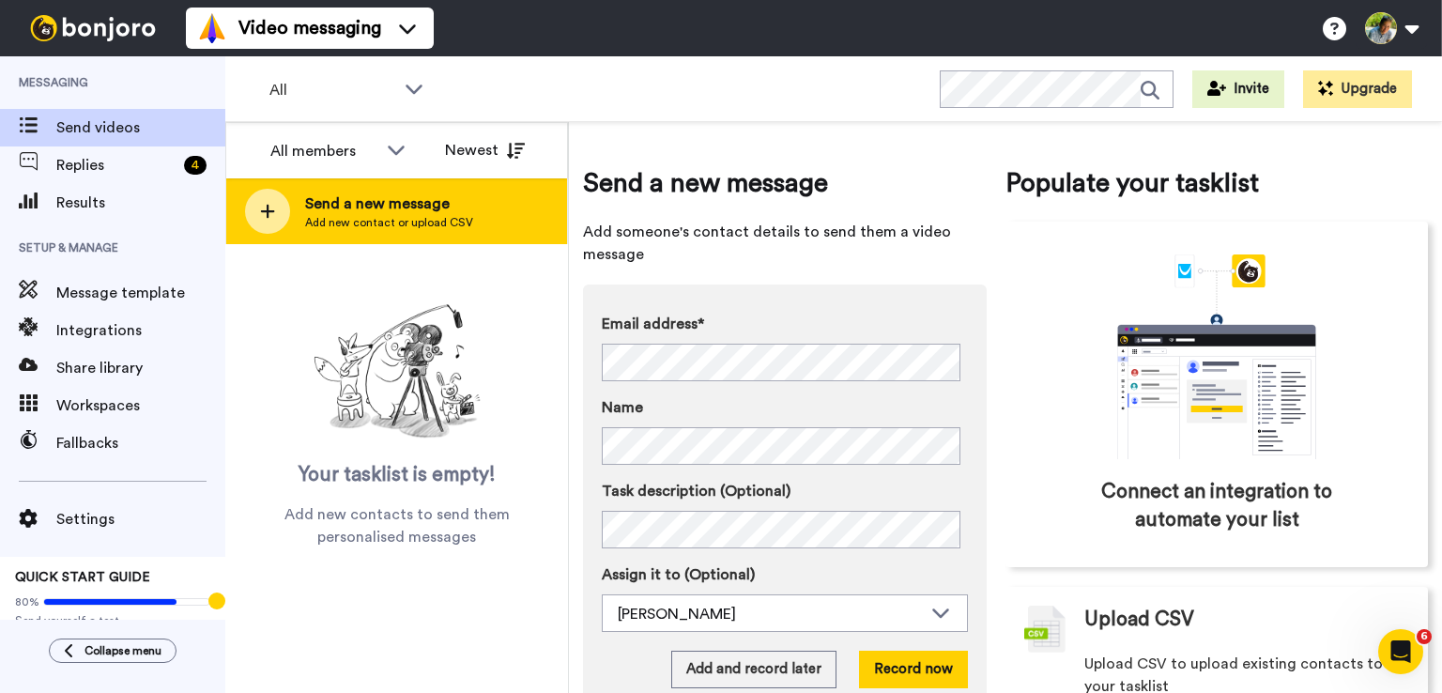
click at [339, 192] on span "Send a new message" at bounding box center [389, 203] width 168 height 23
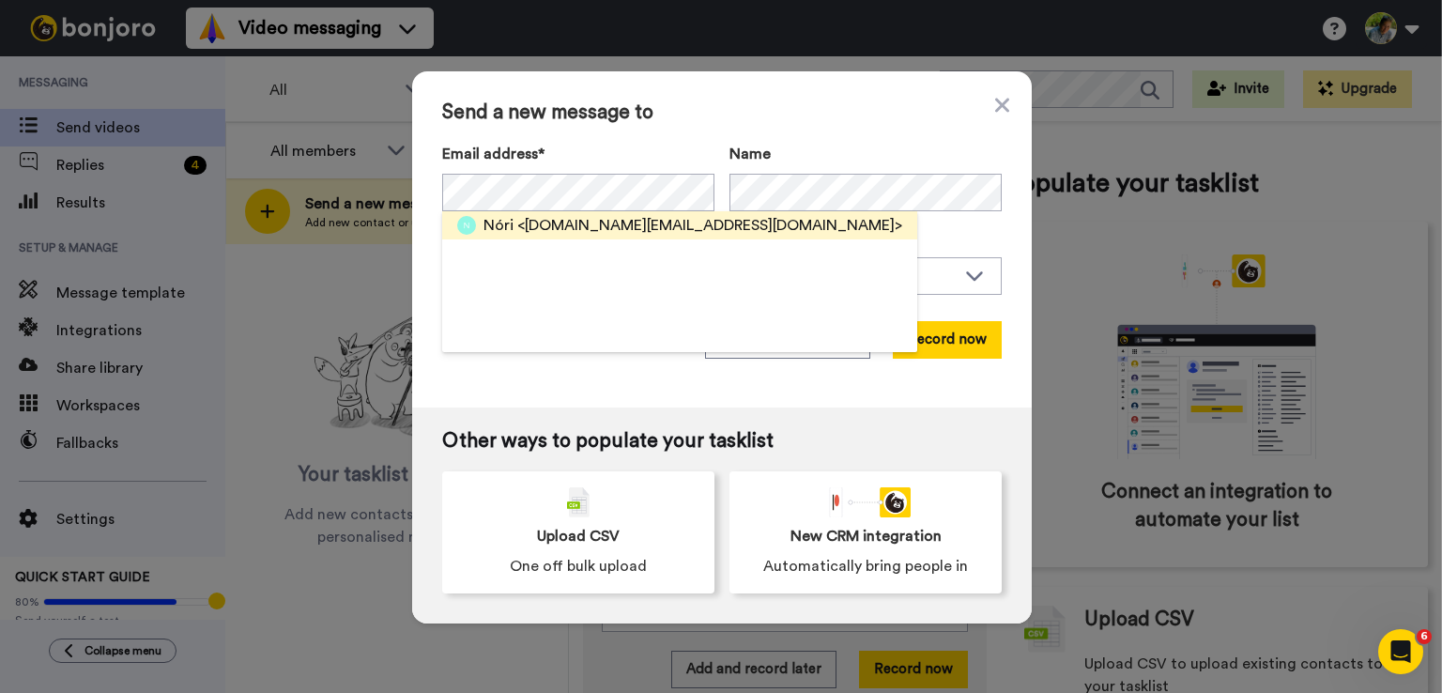
click at [612, 222] on span "<gallonora.diet@gmail.com>" at bounding box center [709, 225] width 385 height 23
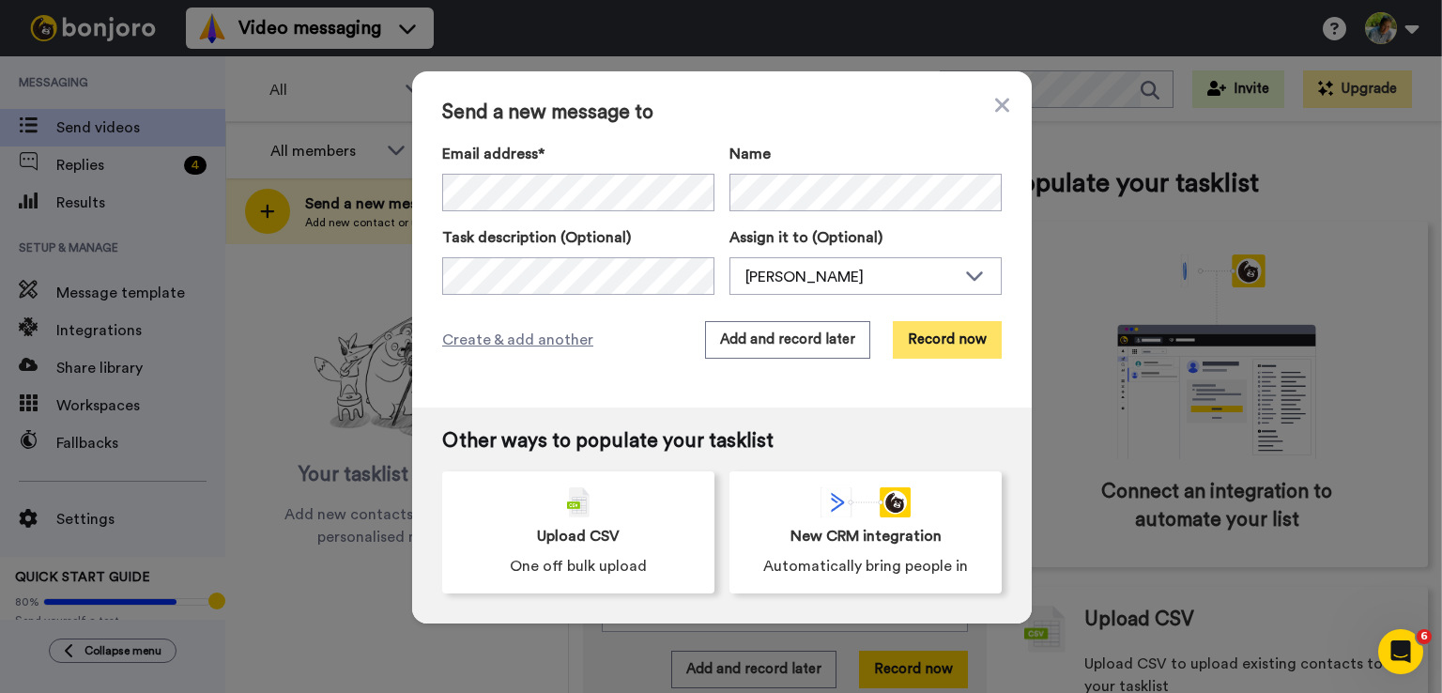
click at [917, 339] on button "Record now" at bounding box center [947, 340] width 109 height 38
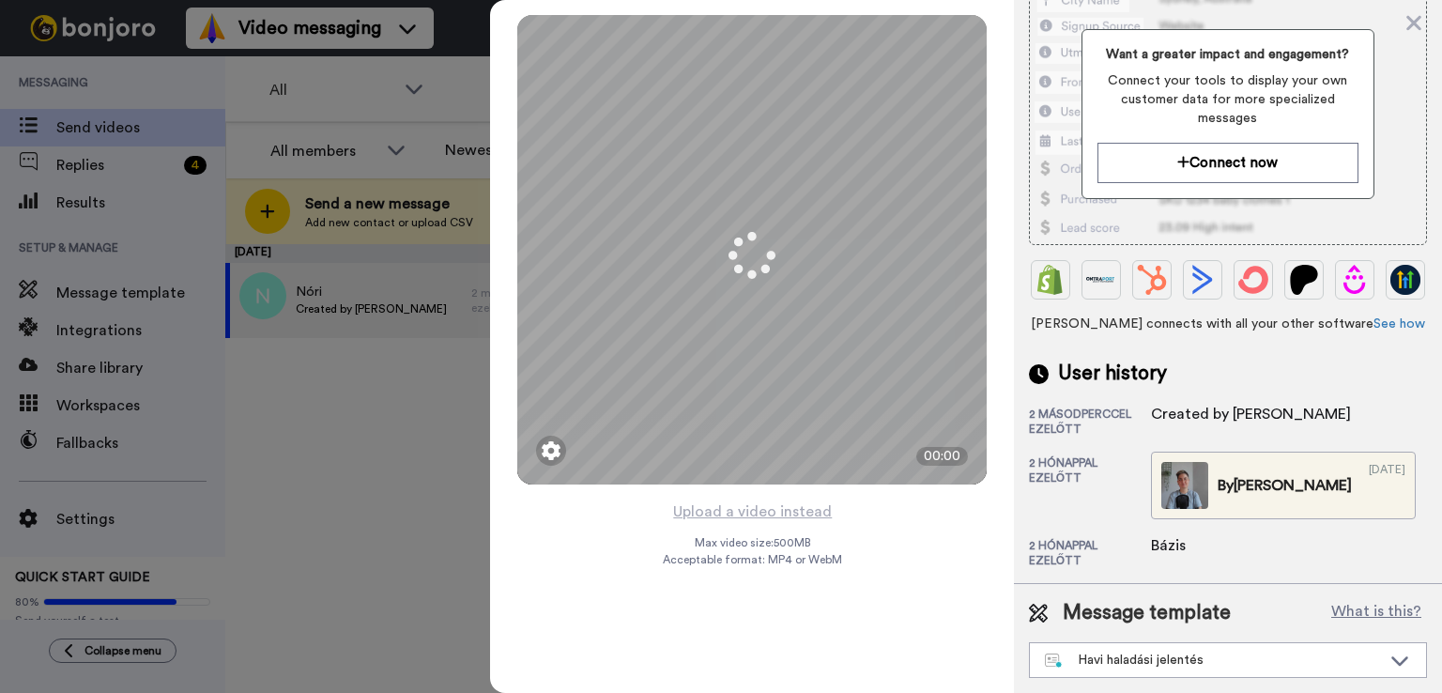
scroll to position [300, 0]
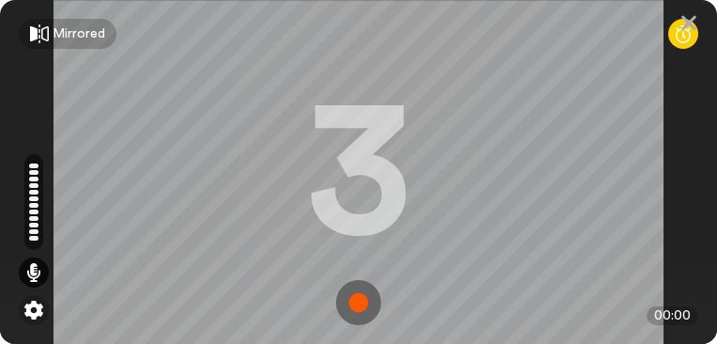
click at [340, 293] on img at bounding box center [358, 302] width 45 height 45
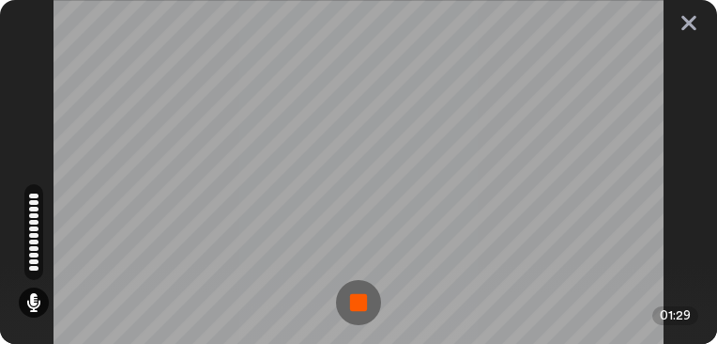
click at [336, 294] on img at bounding box center [358, 302] width 45 height 45
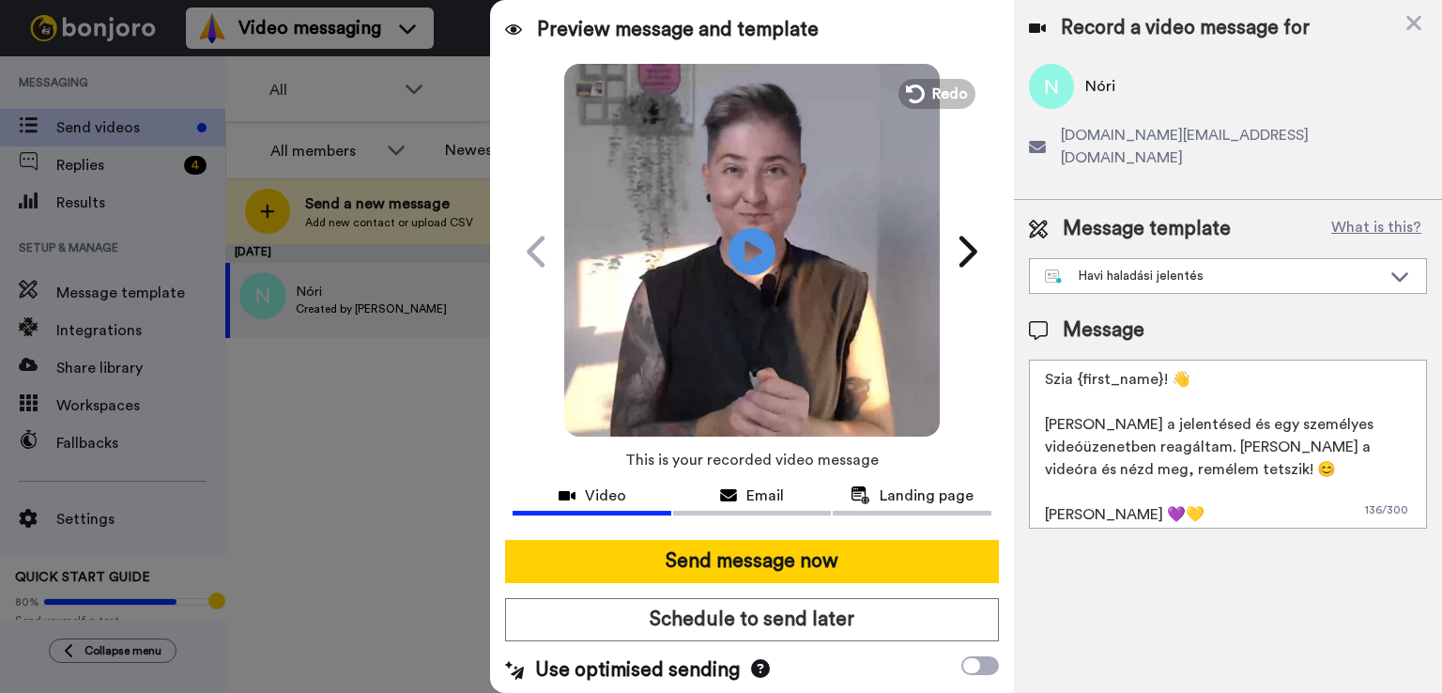
scroll to position [0, 0]
click at [736, 252] on icon at bounding box center [752, 251] width 50 height 50
drag, startPoint x: 1159, startPoint y: 354, endPoint x: 1074, endPoint y: 356, distance: 85.4
click at [1074, 359] on textarea "Szia {first_name}! 👋 [PERSON_NAME] a jelentésed és egy személyes videóüzenetben…" at bounding box center [1228, 443] width 398 height 169
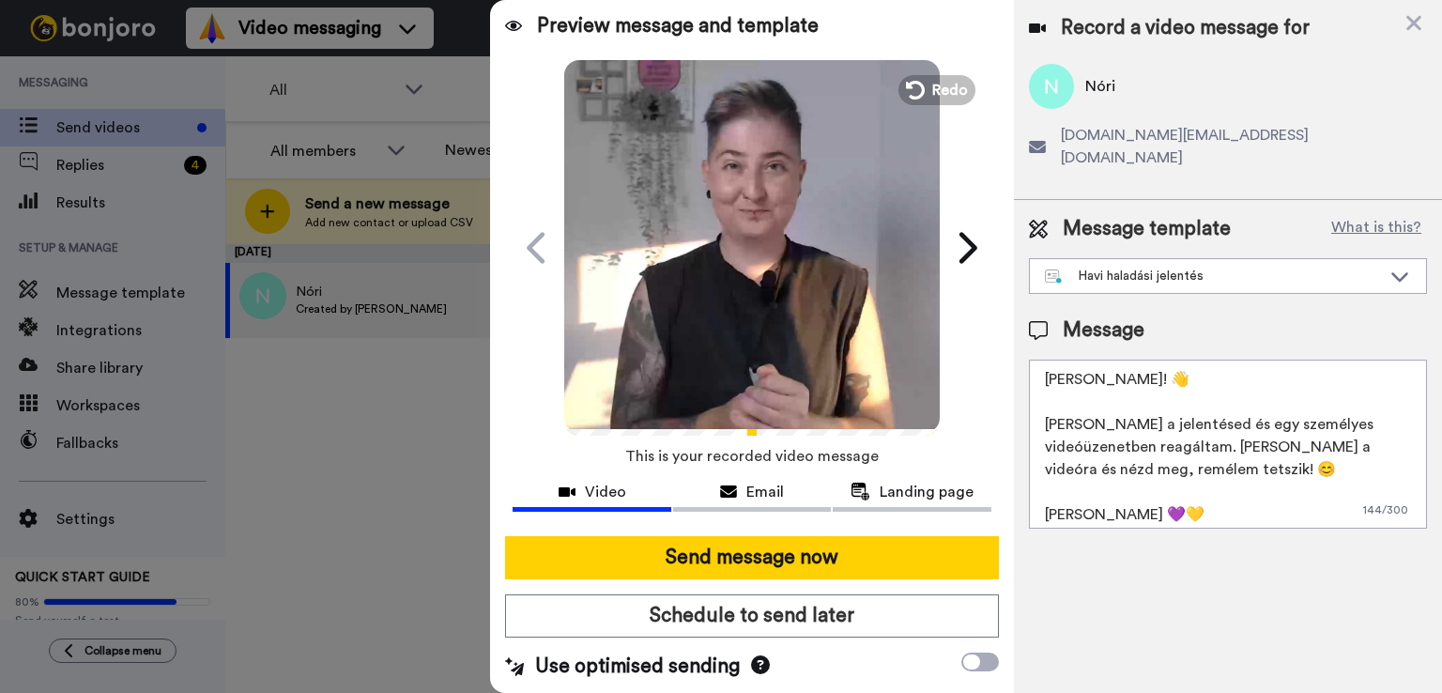
scroll to position [5, 0]
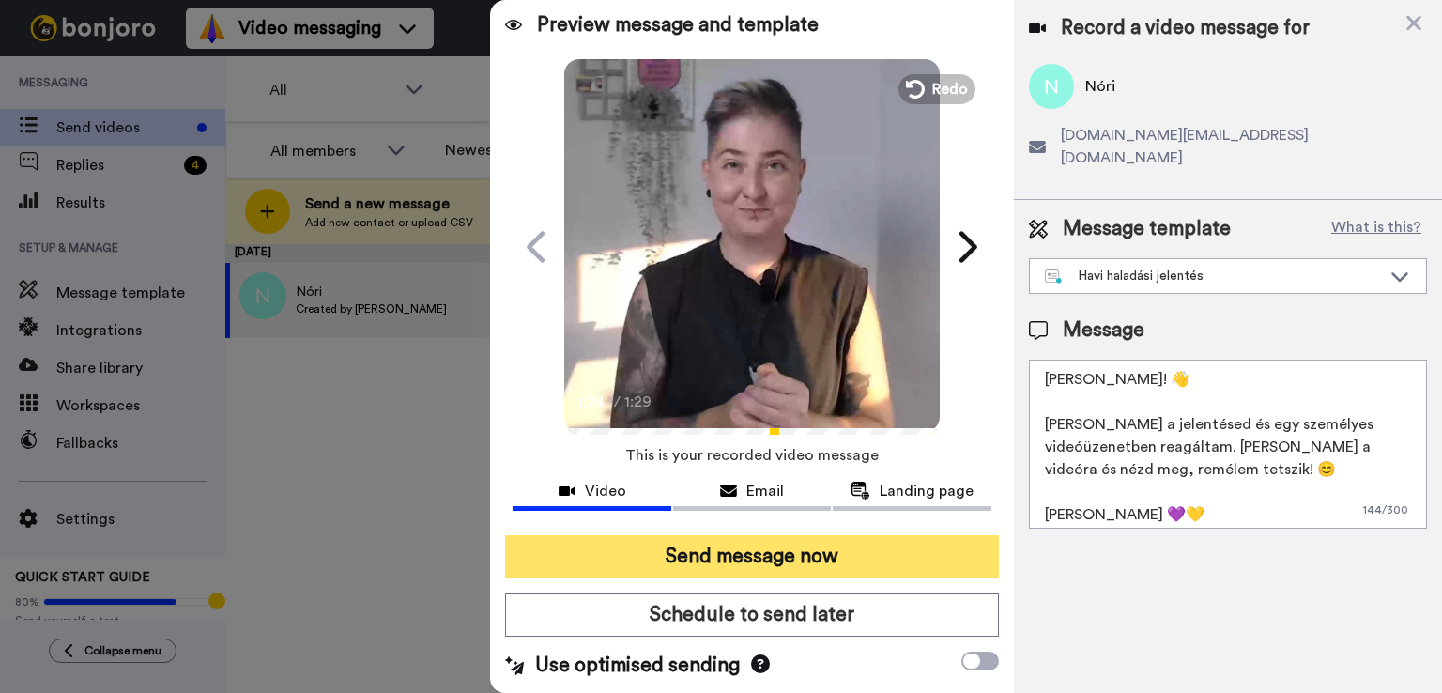
type textarea "Szia Nóri! 👋 Elolvastam a jelentésed és egy személyes videóüzenetben reagáltam.…"
click at [769, 560] on button "Send message now" at bounding box center [752, 556] width 494 height 43
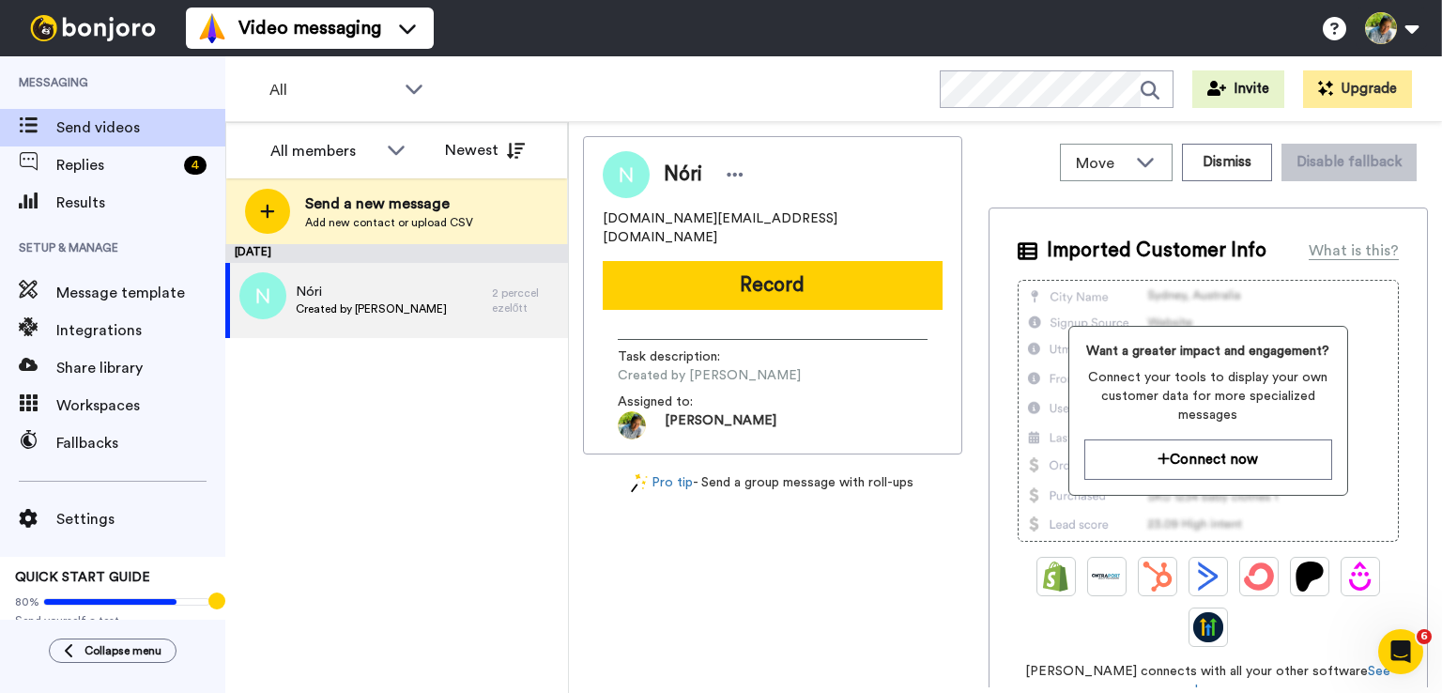
scroll to position [0, 0]
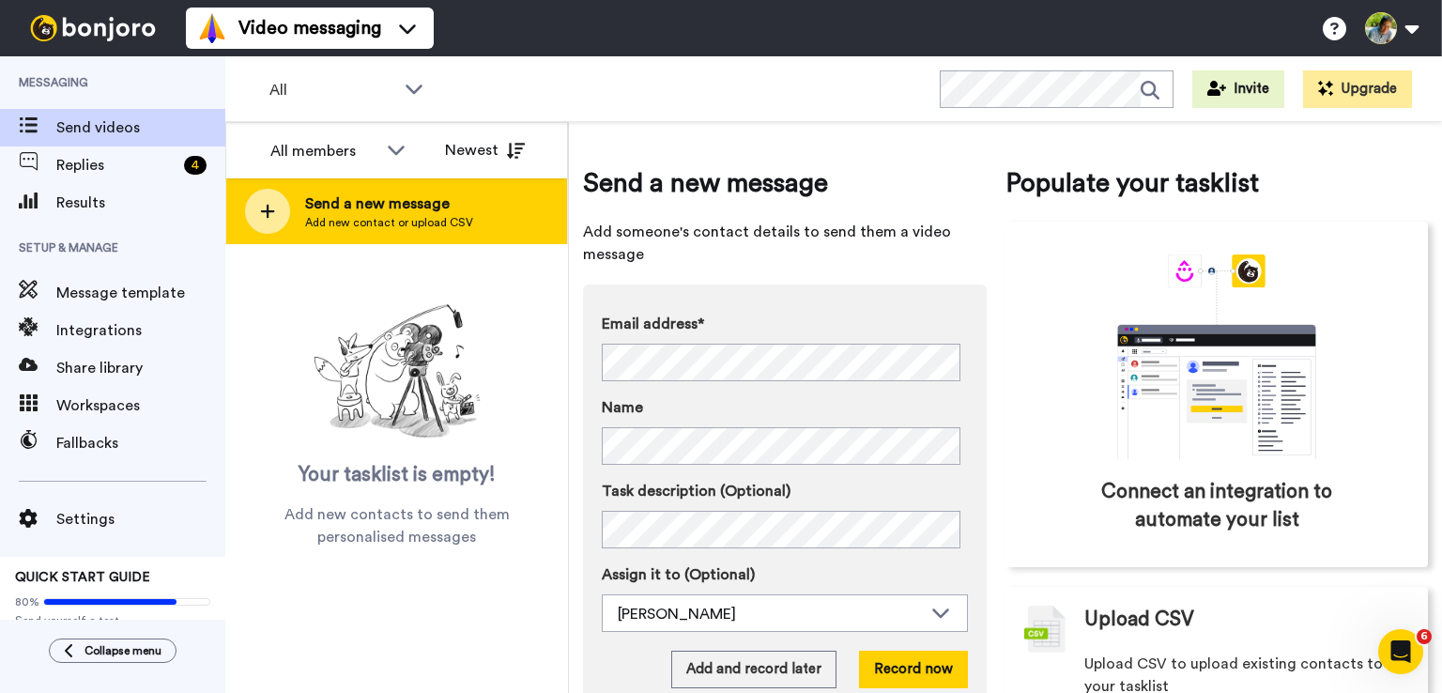
click at [319, 193] on span "Send a new message" at bounding box center [389, 203] width 168 height 23
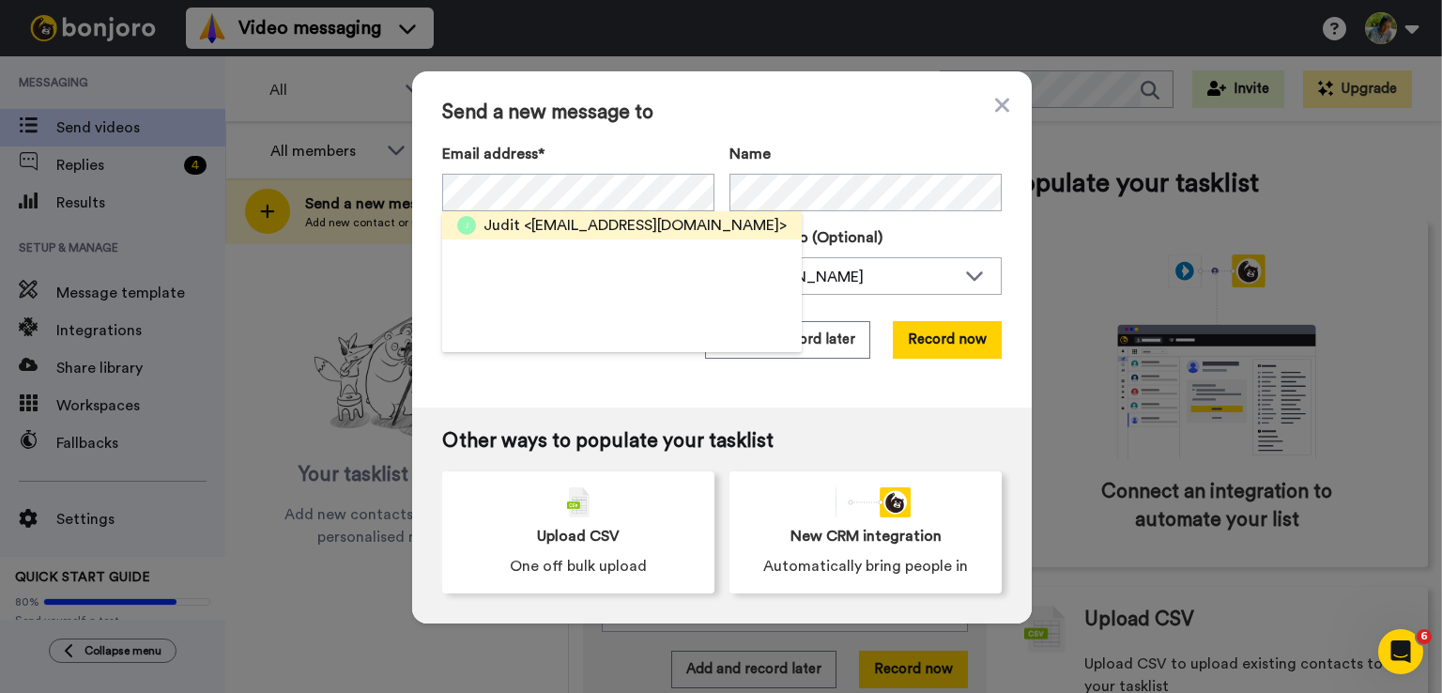
click at [604, 228] on span "<[EMAIL_ADDRESS][DOMAIN_NAME]>" at bounding box center [655, 225] width 263 height 23
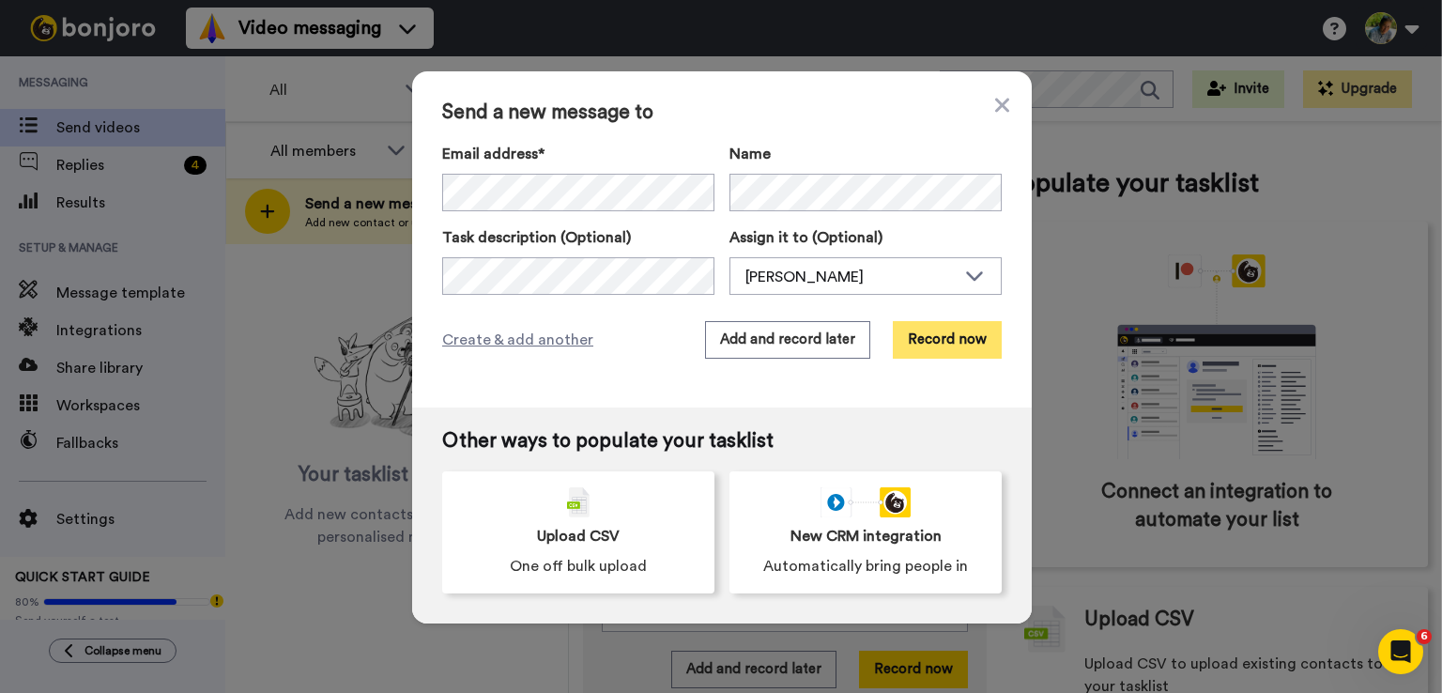
click at [946, 341] on button "Record now" at bounding box center [947, 340] width 109 height 38
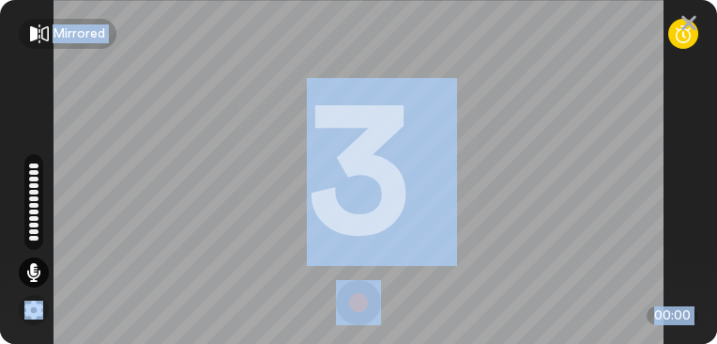
click at [336, 298] on img at bounding box center [358, 302] width 45 height 45
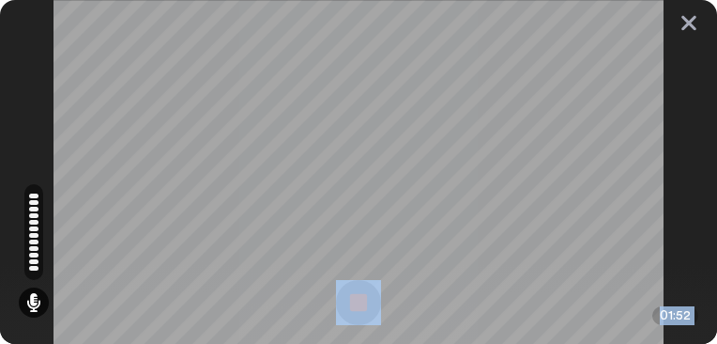
click at [336, 301] on img at bounding box center [358, 302] width 45 height 45
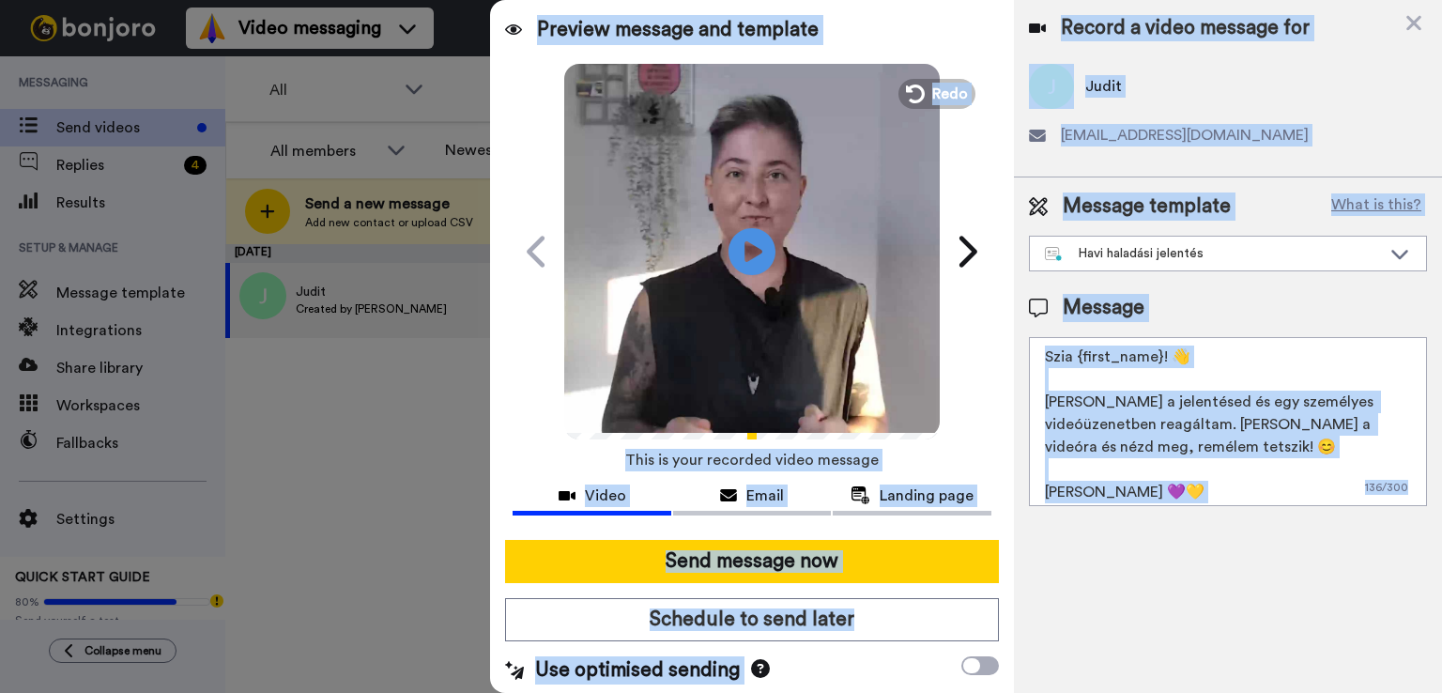
click at [1169, 423] on textarea "Szia {first_name}! 👋 [PERSON_NAME] a jelentésed és egy személyes videóüzenetben…" at bounding box center [1228, 421] width 398 height 169
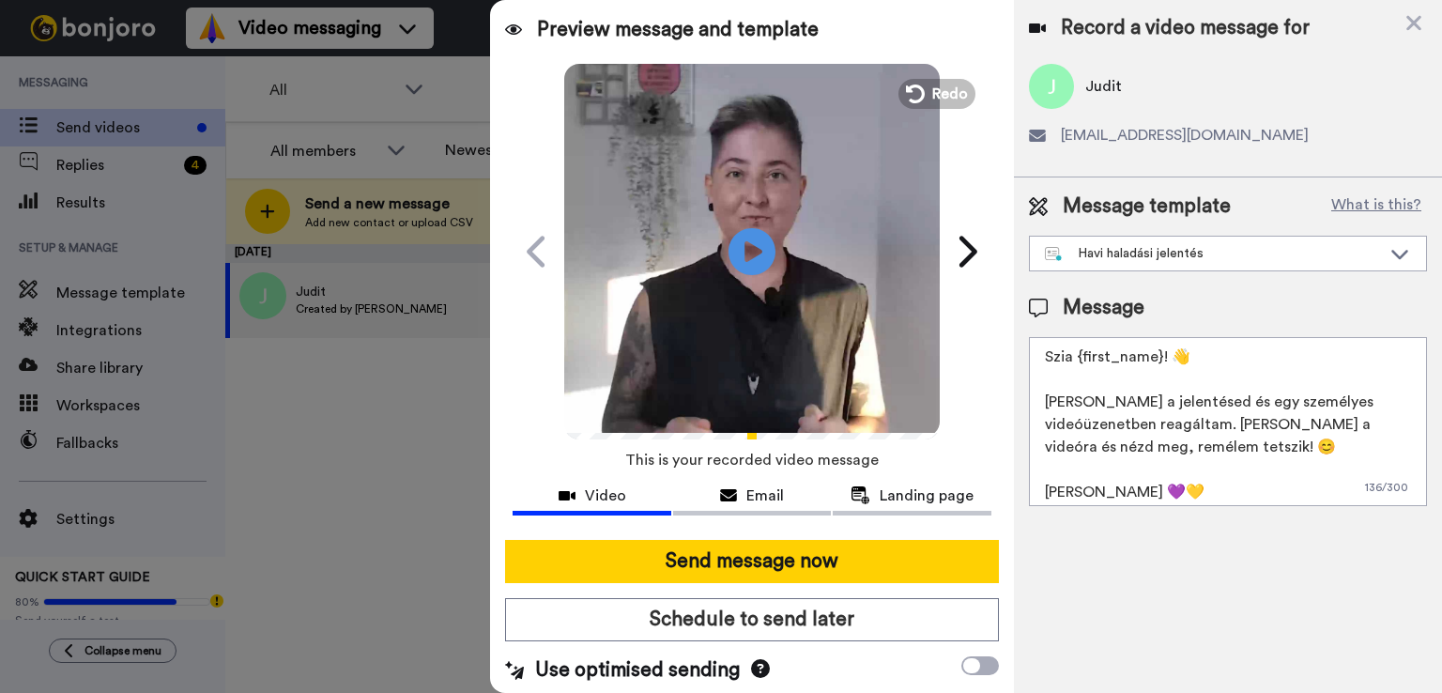
drag, startPoint x: 1157, startPoint y: 356, endPoint x: 1078, endPoint y: 359, distance: 79.8
click at [1078, 359] on textarea "Szia {first_name}! 👋 [PERSON_NAME] a jelentésed és egy személyes videóüzenetben…" at bounding box center [1228, 421] width 398 height 169
type textarea "[PERSON_NAME]! 👋 [PERSON_NAME] a jelentésed és egy személyes videóüzenetben rea…"
click at [727, 242] on icon at bounding box center [752, 251] width 50 height 50
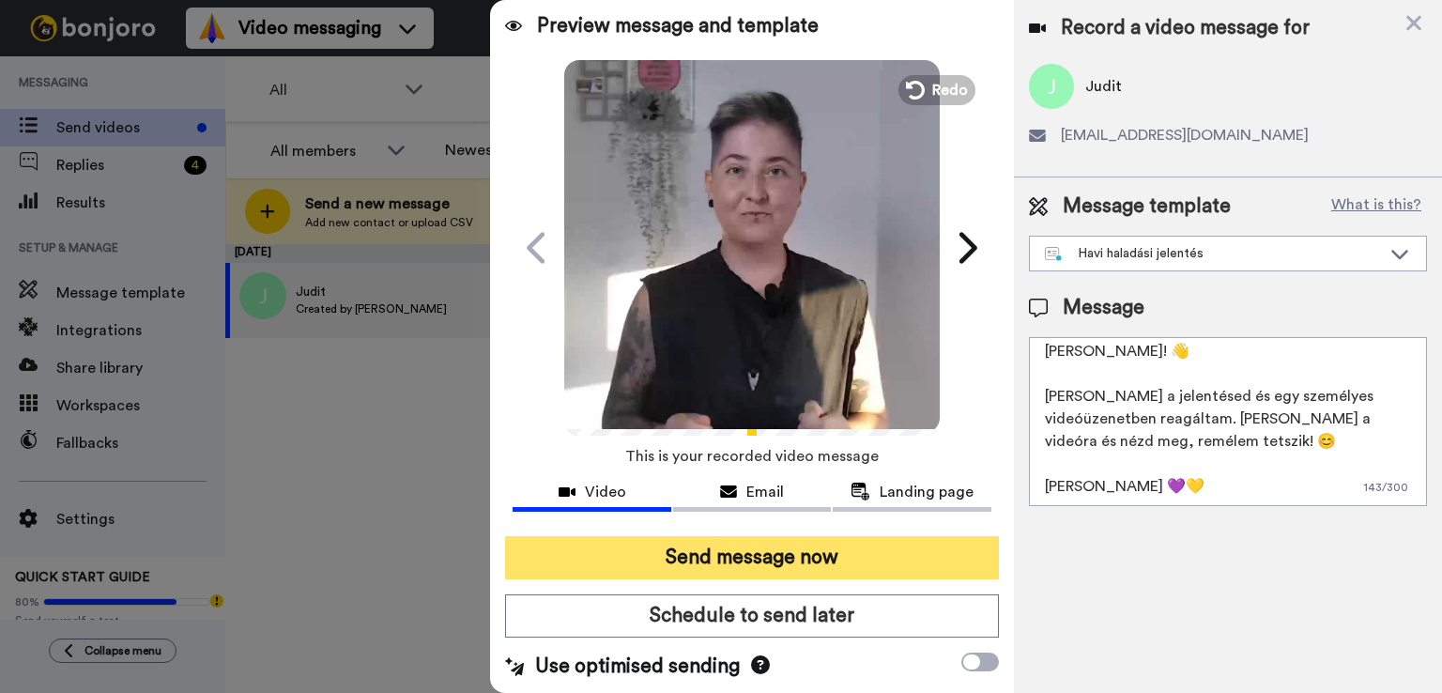
scroll to position [5, 0]
click at [769, 554] on button "Send message now" at bounding box center [752, 556] width 494 height 43
